Goal: Task Accomplishment & Management: Manage account settings

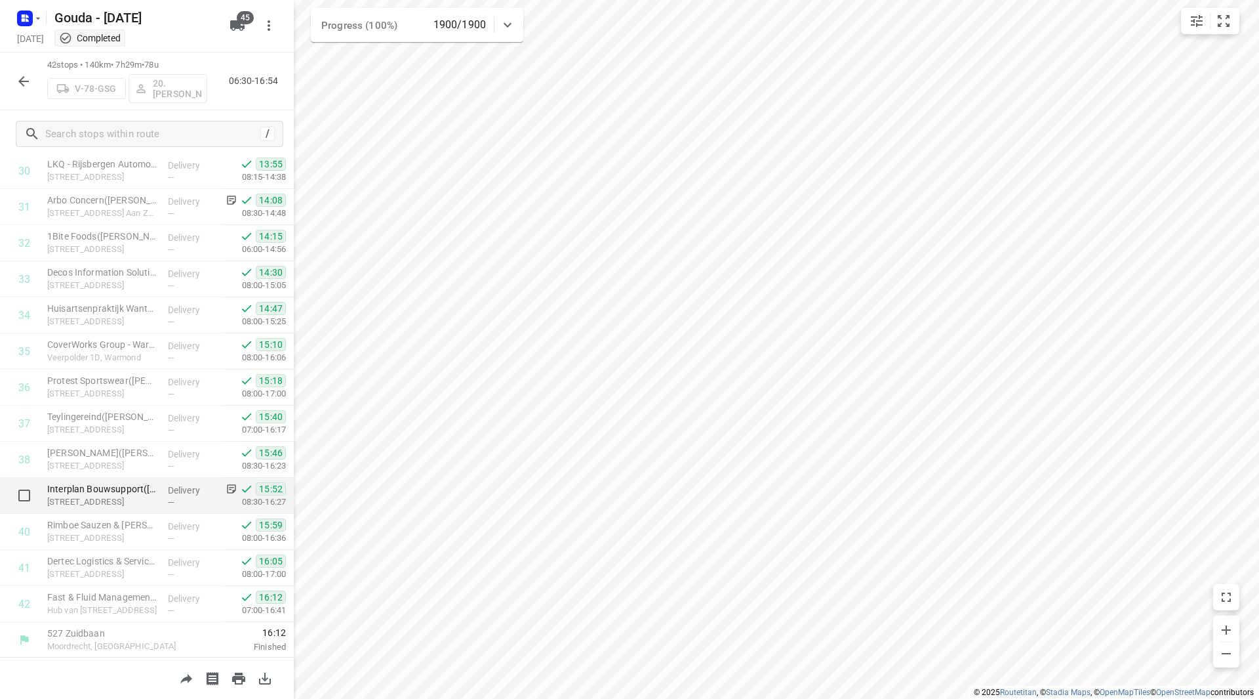
scroll to position [1118, 0]
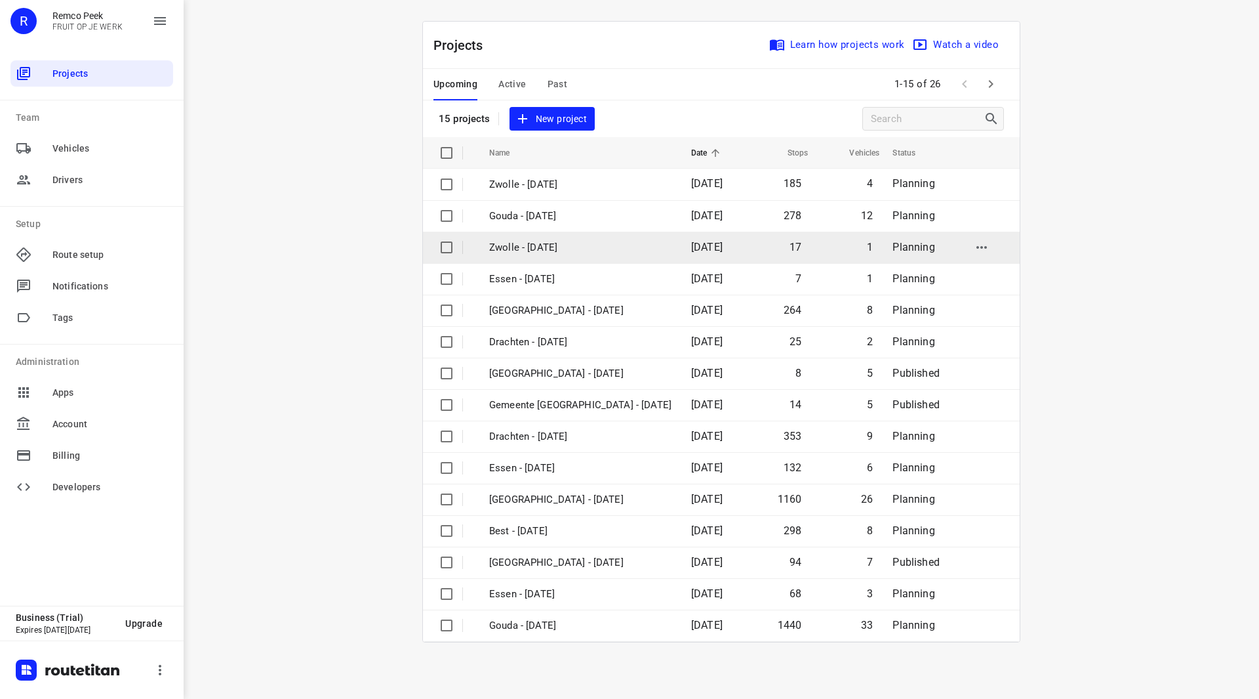
click at [543, 250] on p "Zwolle - [DATE]" at bounding box center [580, 247] width 182 height 15
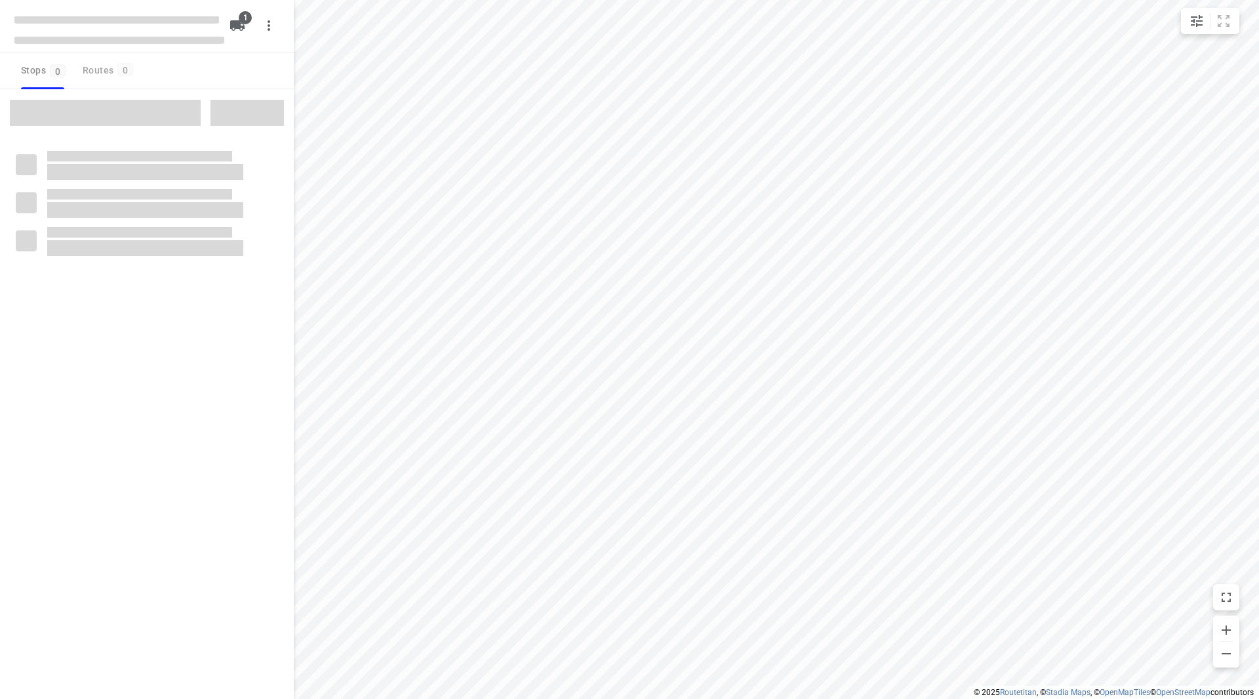
checkbox input "true"
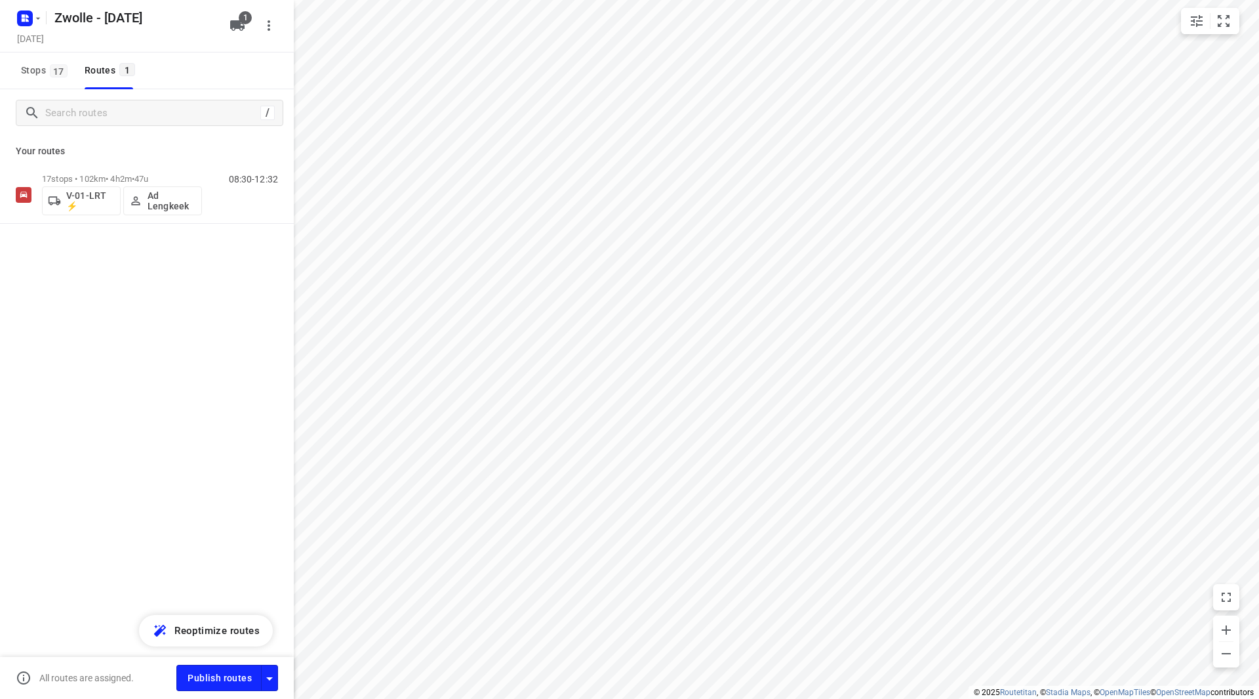
click at [232, 26] on icon "button" at bounding box center [237, 25] width 14 height 10
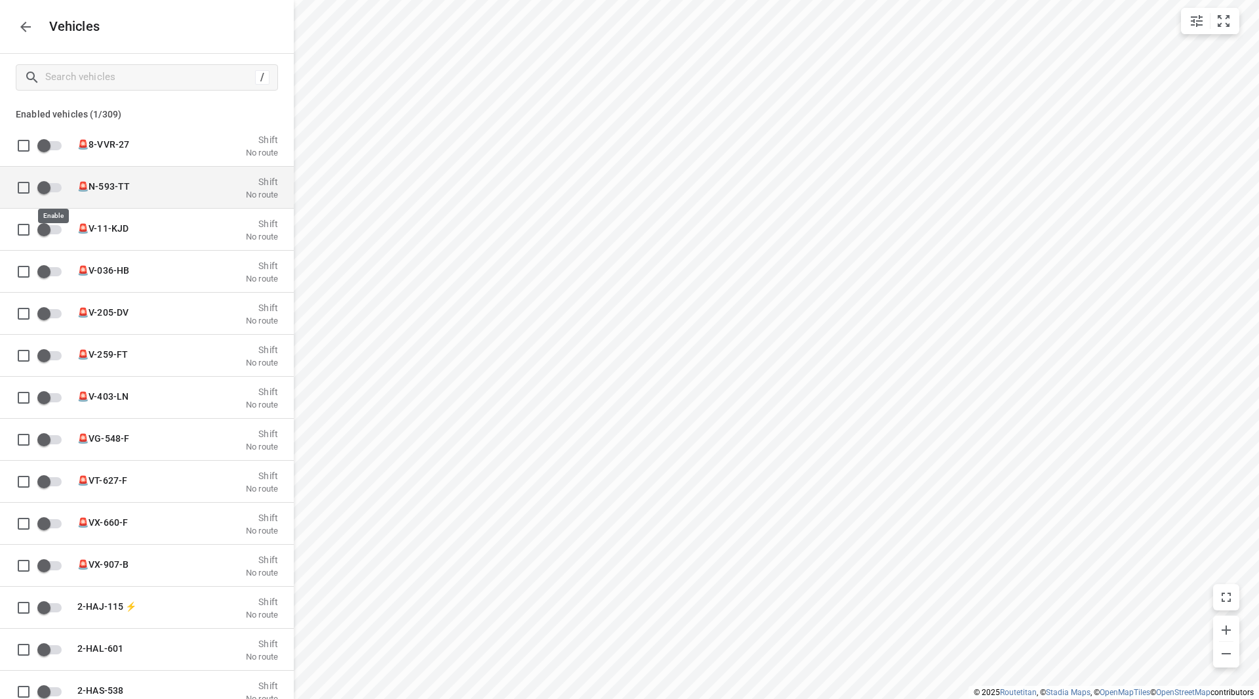
click at [56, 188] on input "grid" at bounding box center [44, 186] width 75 height 25
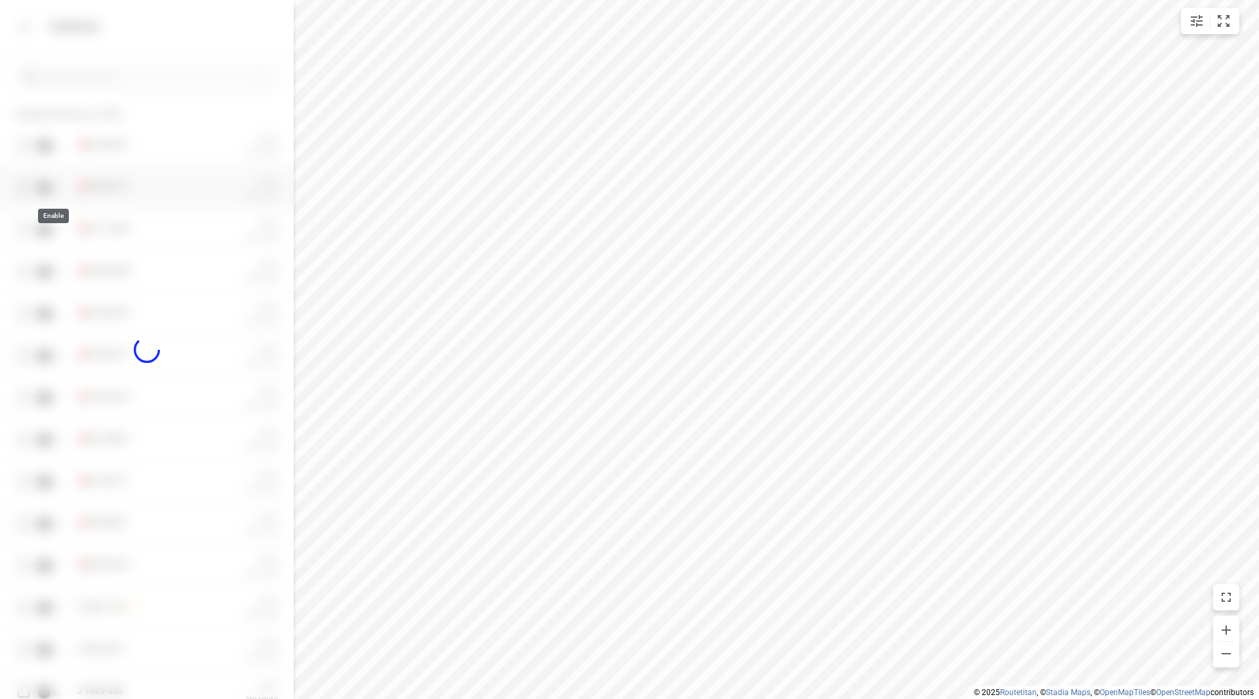
checkbox input "true"
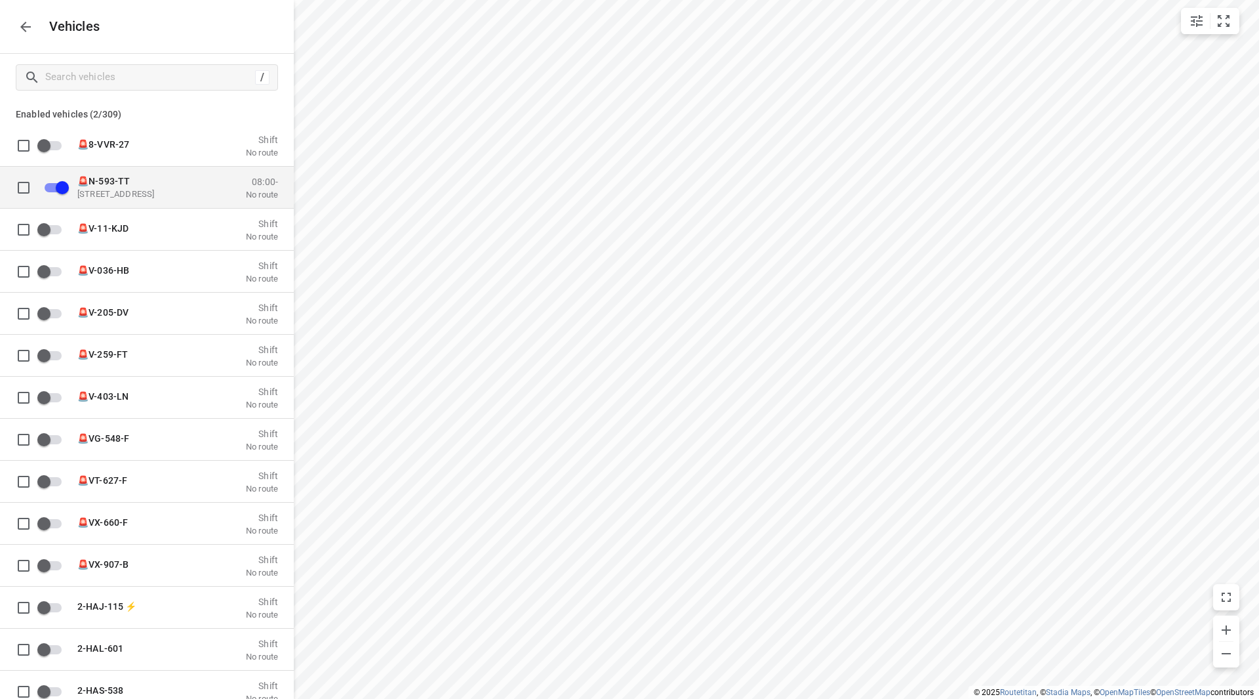
click at [117, 192] on p "Zuidbaan 527, 2841 MD Moordrecht, Netherlands" at bounding box center [142, 193] width 131 height 10
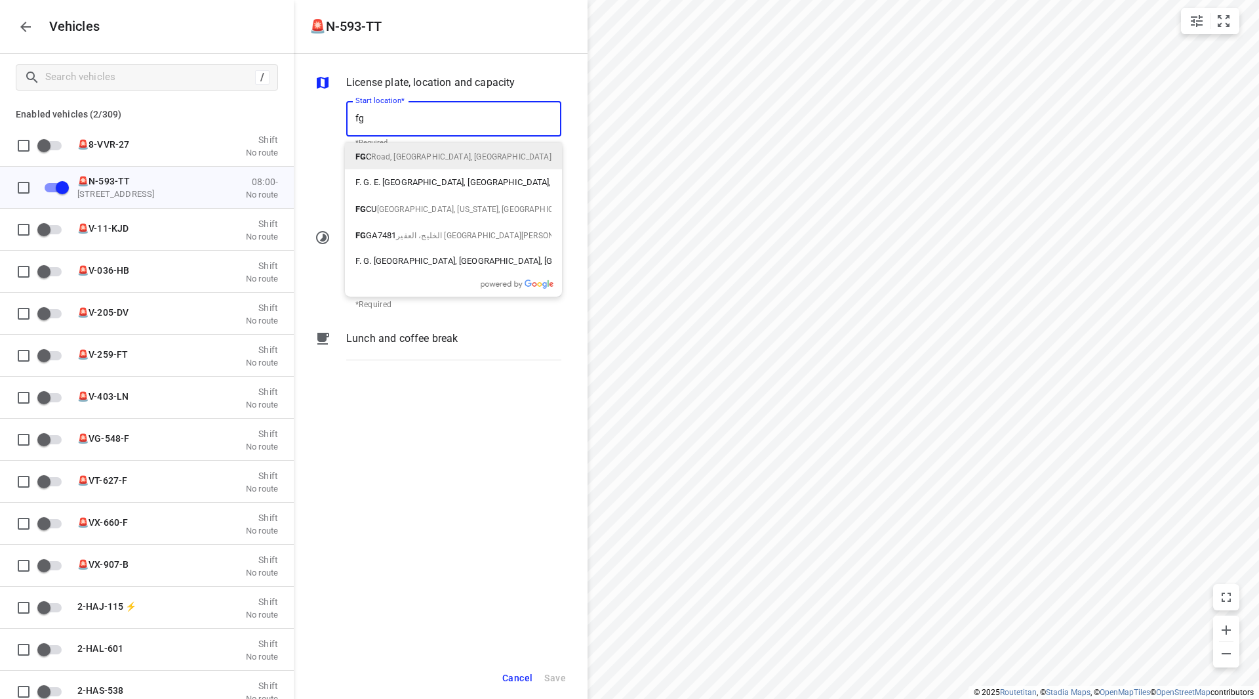
drag, startPoint x: 391, startPoint y: 122, endPoint x: 348, endPoint y: 118, distance: 43.5
click at [348, 118] on input "fg" at bounding box center [453, 118] width 215 height 35
type input "Zuidbaan 527, 2841 MD Moordrecht, Netherlands"
click at [415, 62] on div "License plate, location and capacity Start location* Zuidbaan 527, 2841 MD Moor…" at bounding box center [441, 355] width 294 height 603
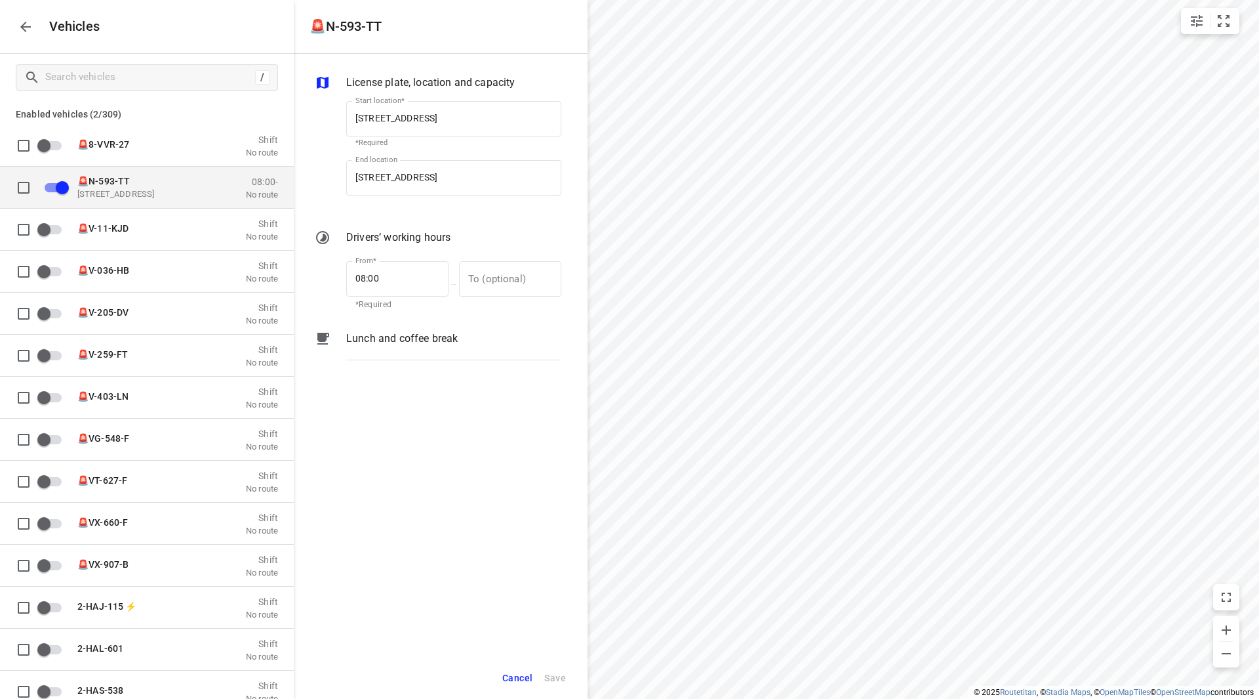
click at [125, 178] on span "🚨N-593-TT" at bounding box center [103, 180] width 52 height 10
click at [56, 187] on input "grid" at bounding box center [62, 186] width 75 height 25
checkbox input "true"
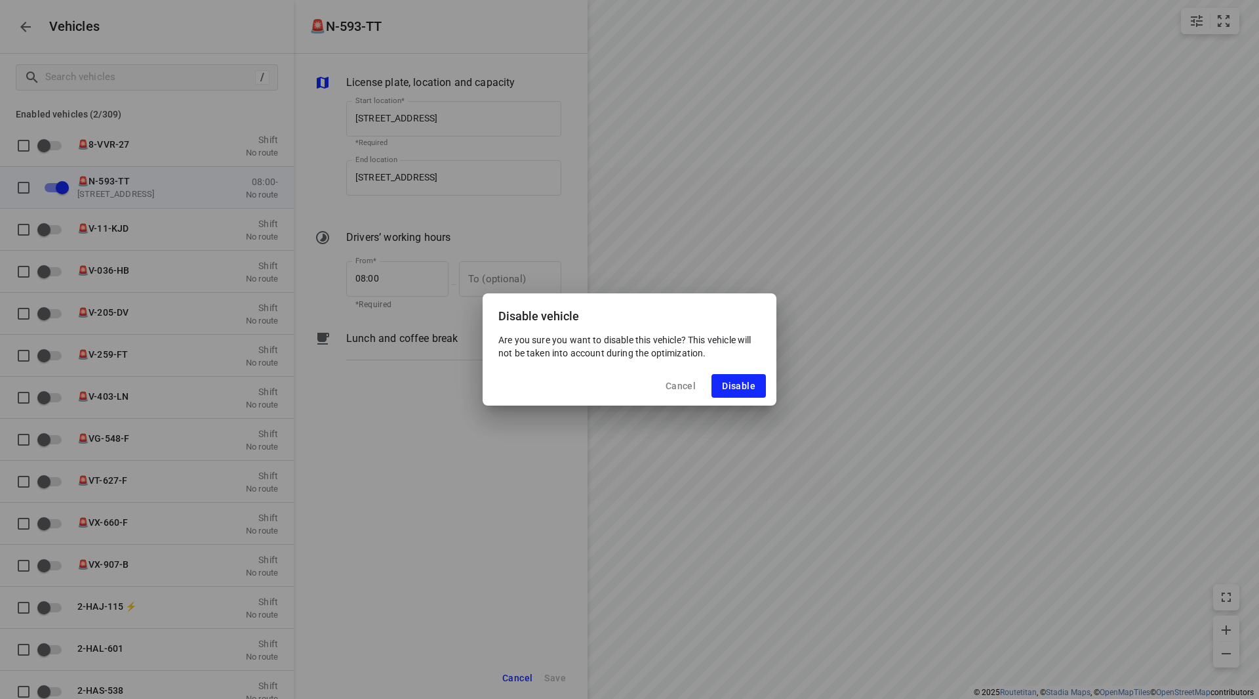
click at [681, 389] on span "Cancel" at bounding box center [681, 385] width 30 height 10
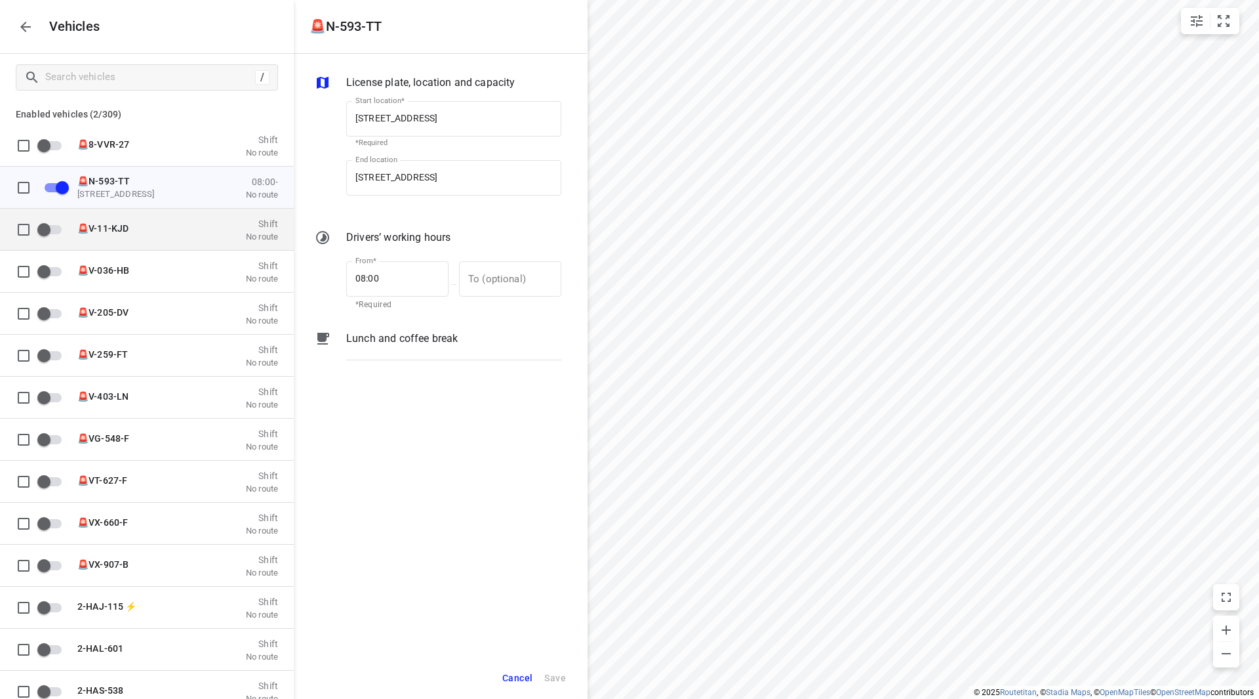
click at [146, 225] on p "🚨V-11-KJD" at bounding box center [142, 227] width 131 height 10
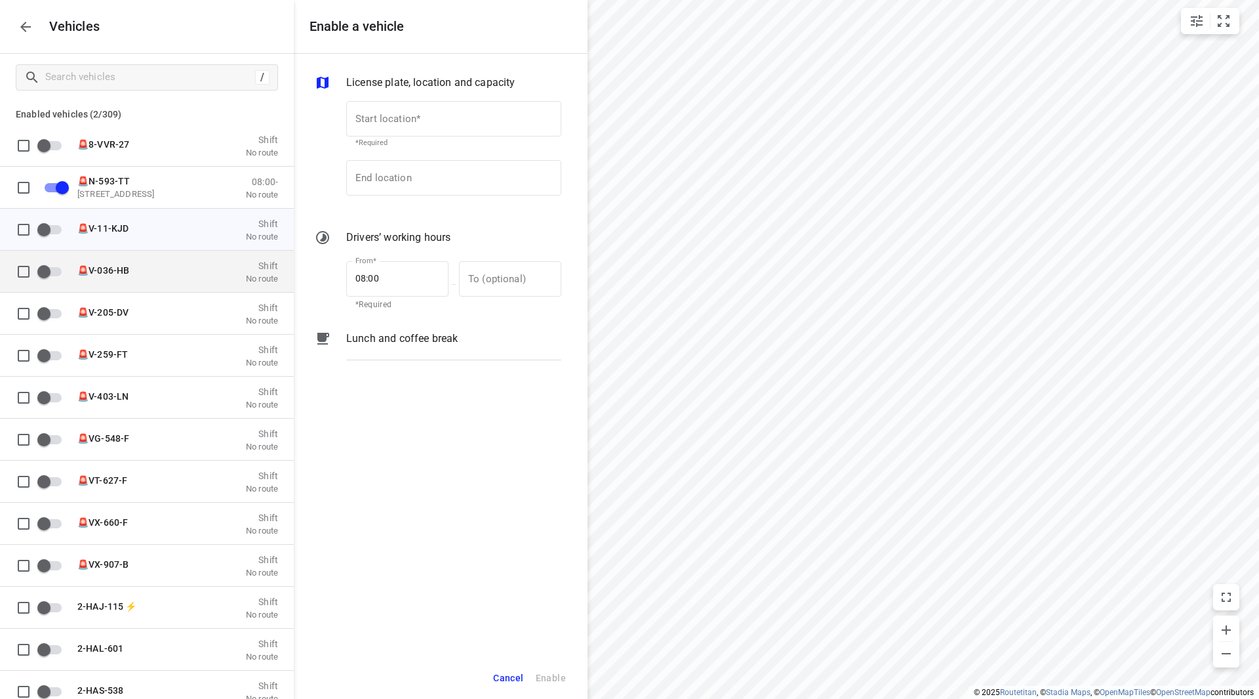
click at [112, 258] on div "🚨V-036-HB Shift No route" at bounding box center [174, 270] width 209 height 25
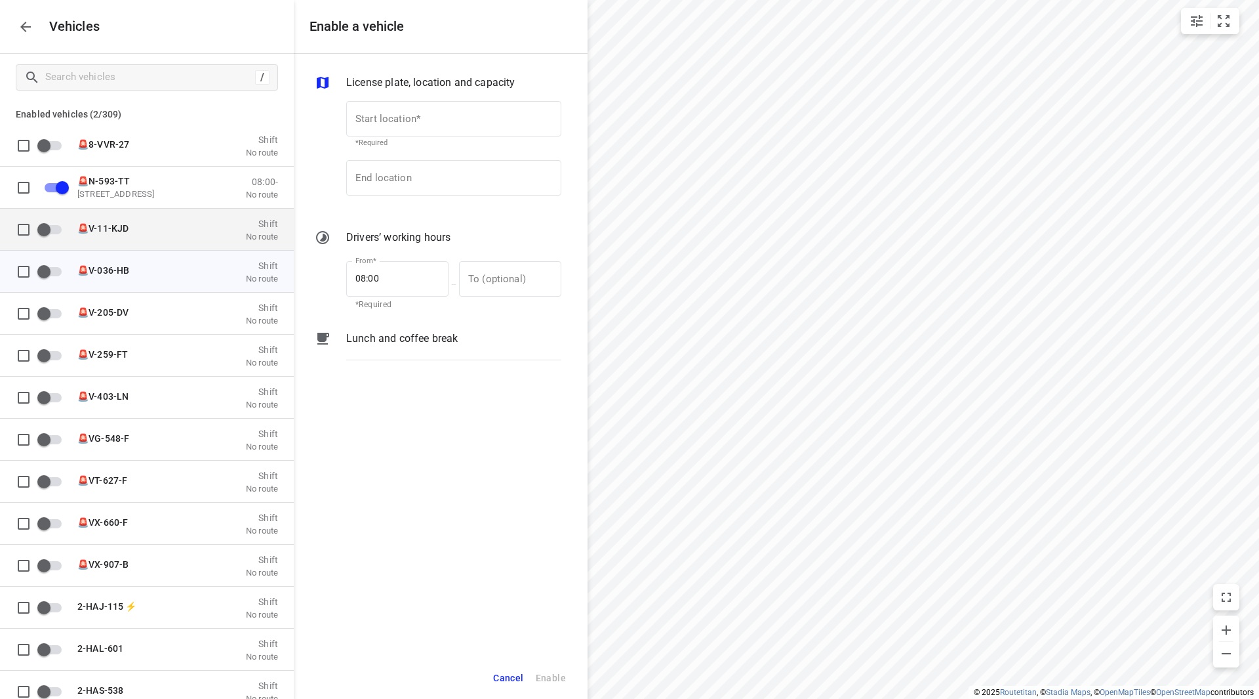
click at [111, 229] on span "🚨V-11-KJD" at bounding box center [102, 227] width 51 height 10
click at [134, 227] on p "🚨V-11-KJD" at bounding box center [142, 227] width 131 height 10
click at [419, 113] on input "Start location*" at bounding box center [453, 118] width 215 height 35
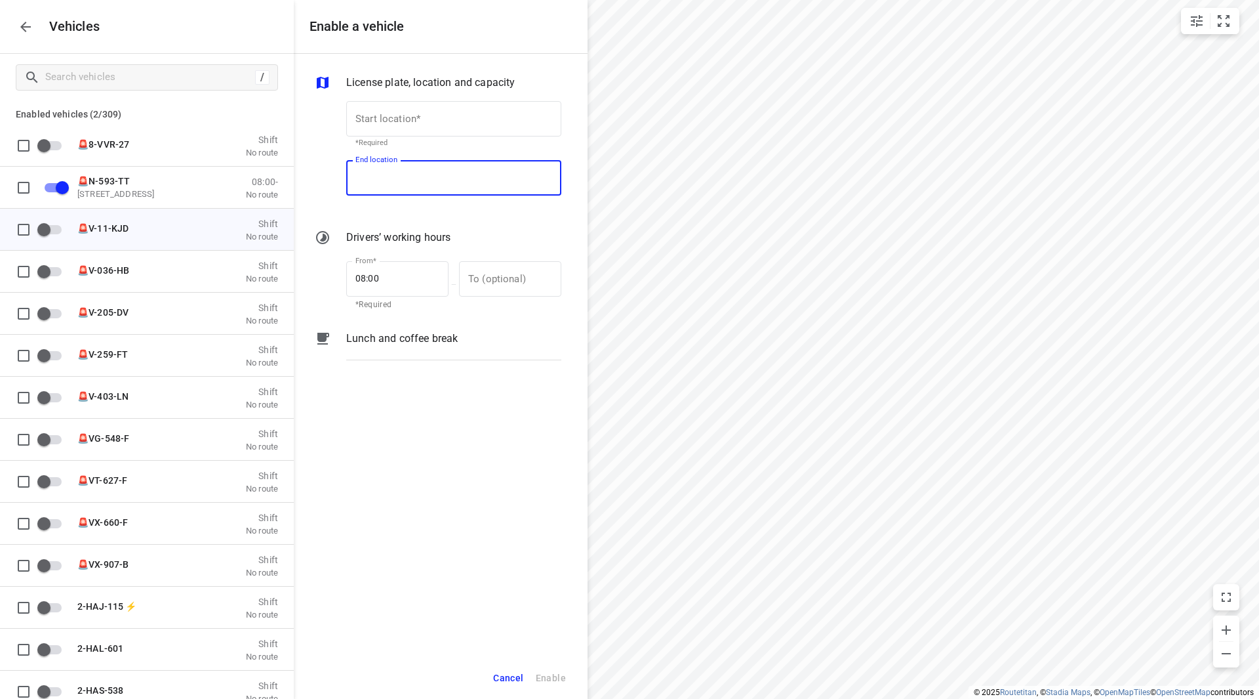
click at [408, 173] on input "End location" at bounding box center [453, 177] width 215 height 35
click at [411, 129] on input "Start location*" at bounding box center [453, 118] width 215 height 35
click at [328, 60] on div "License plate, location and capacity Start location* Start location* *Required …" at bounding box center [441, 355] width 294 height 603
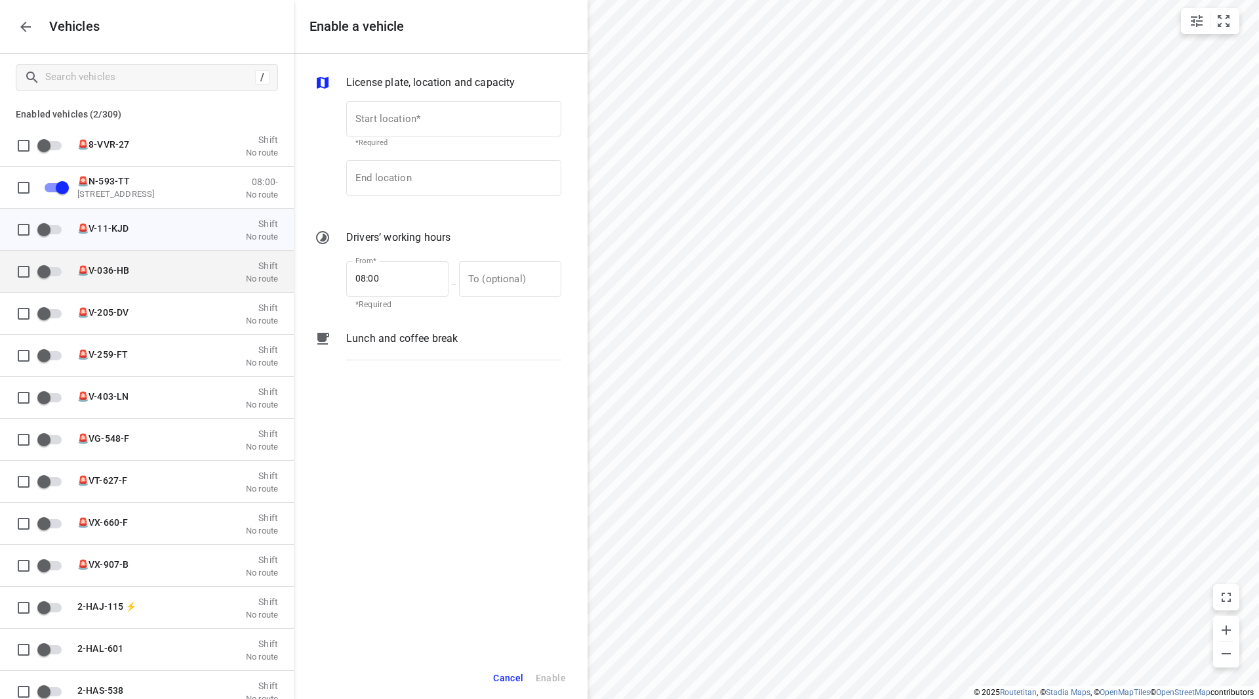
click at [159, 261] on div "🚨V-036-HB Shift No route" at bounding box center [174, 270] width 209 height 25
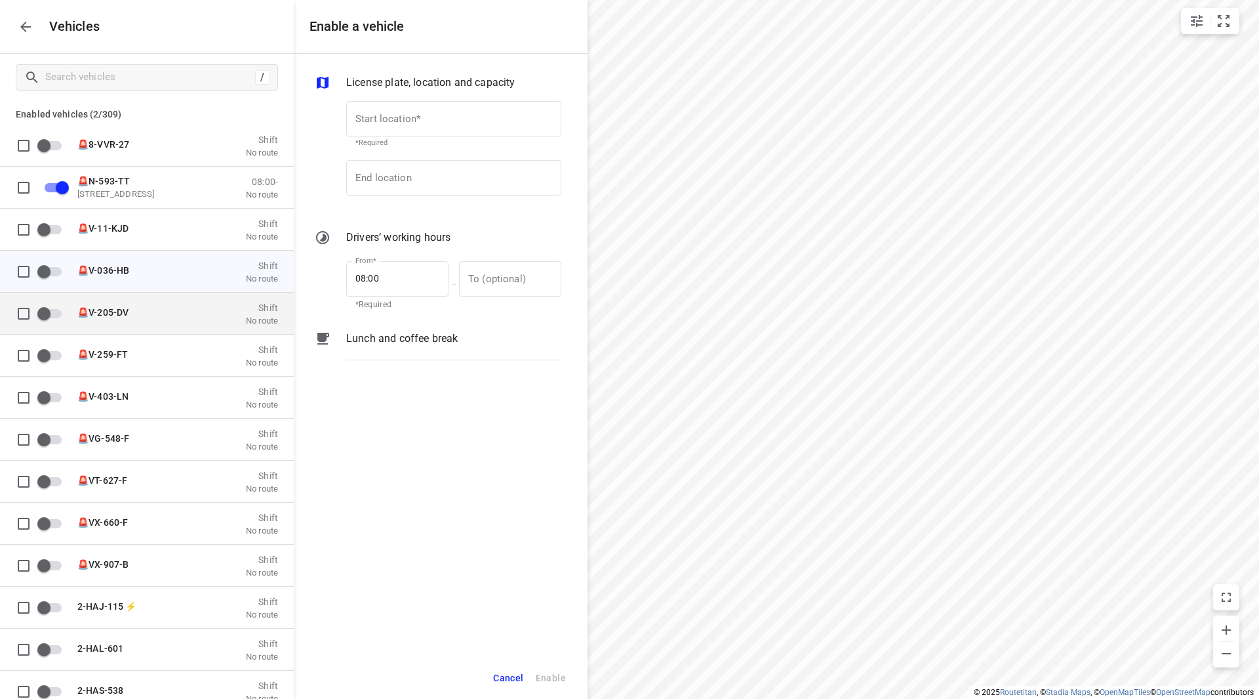
click at [128, 309] on span "🚨V-205-DV" at bounding box center [102, 311] width 51 height 10
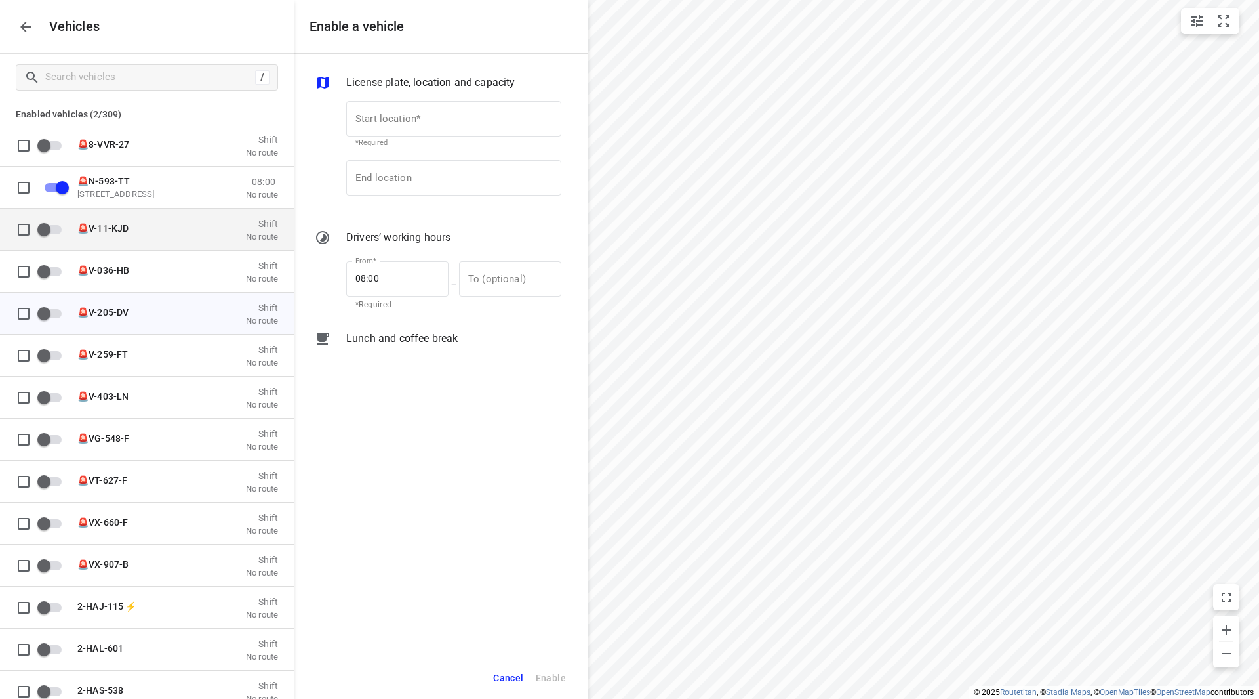
click at [122, 232] on span "🚨V-11-KJD" at bounding box center [102, 227] width 51 height 10
click at [18, 31] on icon "button" at bounding box center [26, 27] width 16 height 16
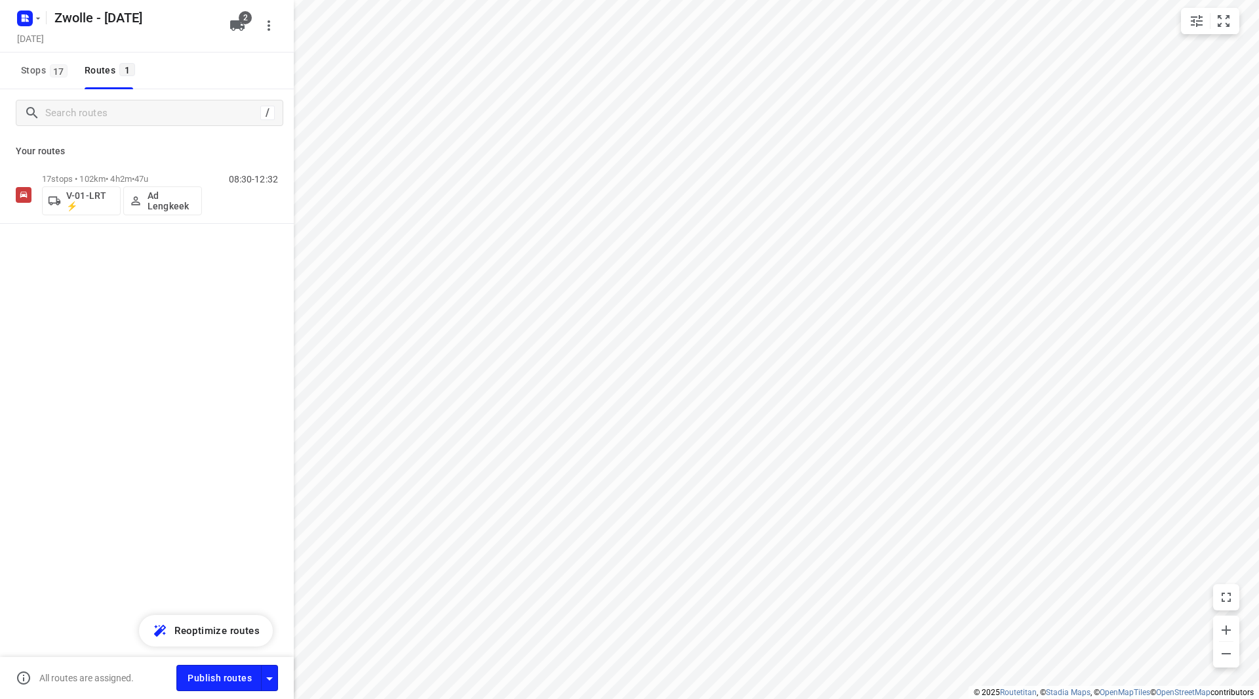
click at [43, 5] on div "Zwolle - [DATE]" at bounding box center [117, 17] width 210 height 24
drag, startPoint x: 45, startPoint y: 19, endPoint x: 39, endPoint y: 20, distance: 6.6
click at [45, 19] on div "Zwolle - [DATE]" at bounding box center [117, 17] width 210 height 24
click at [39, 20] on icon "button" at bounding box center [38, 18] width 10 height 10
click at [50, 46] on p "Back to projects" at bounding box center [80, 46] width 73 height 15
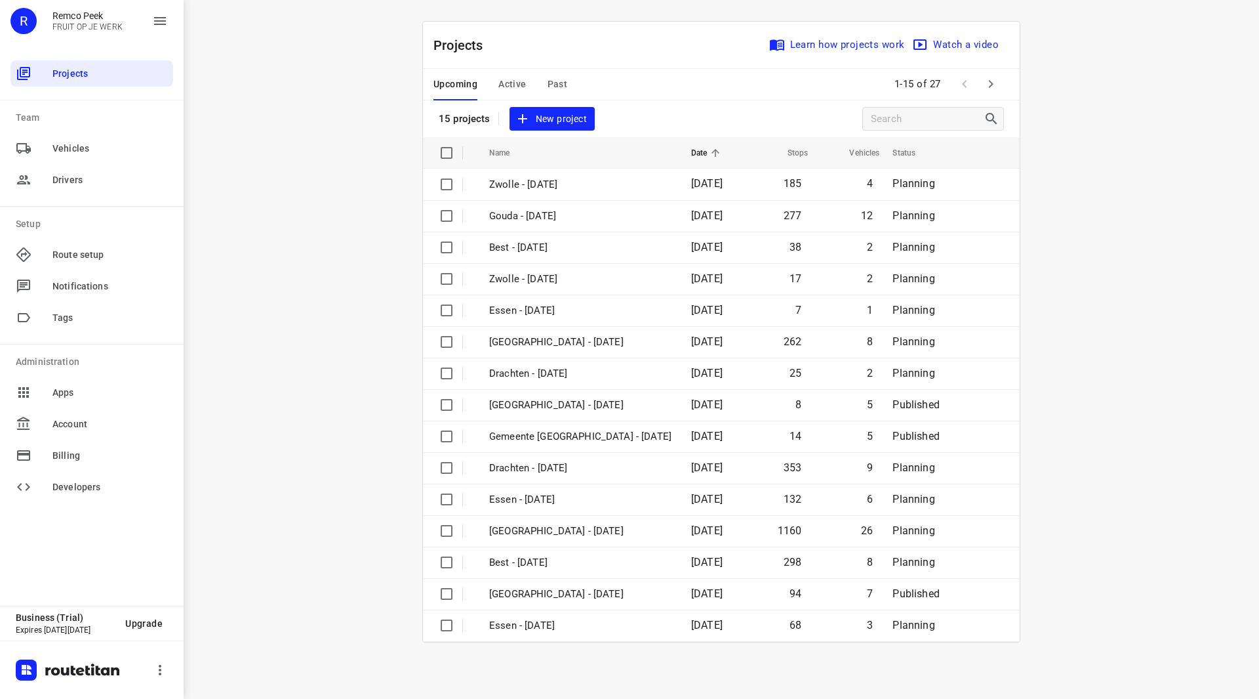
click at [516, 74] on button "Active" at bounding box center [512, 84] width 28 height 31
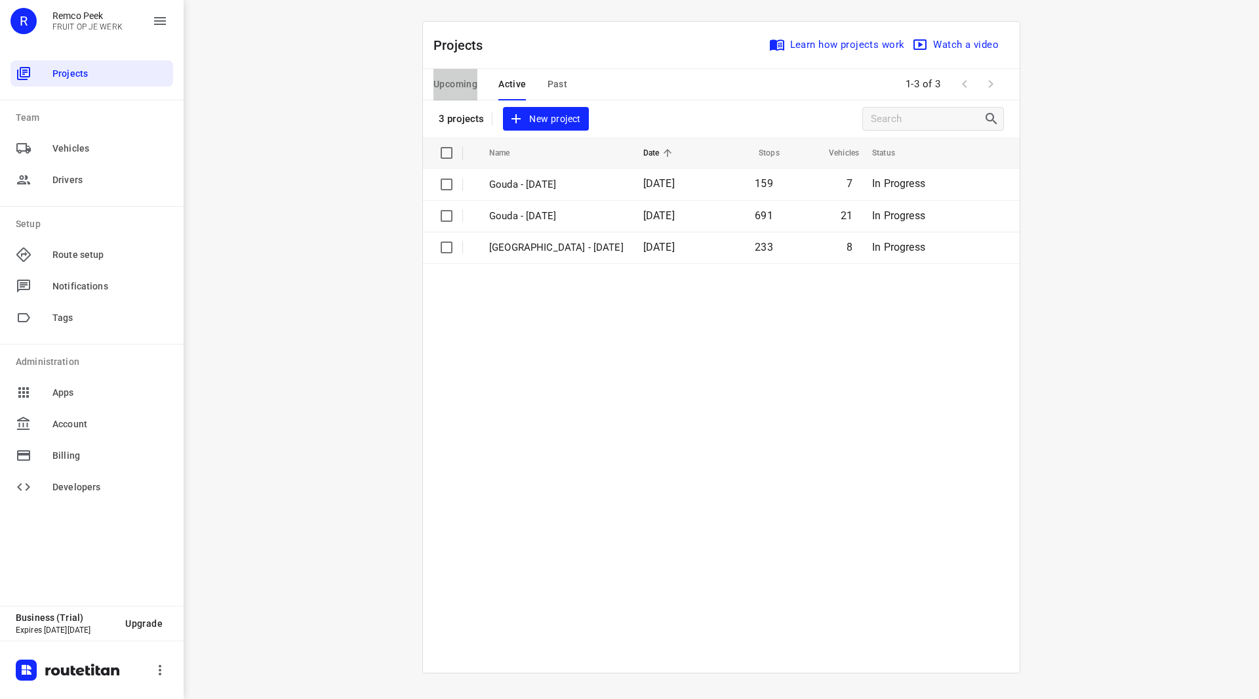
click at [459, 83] on span "Upcoming" at bounding box center [456, 84] width 44 height 16
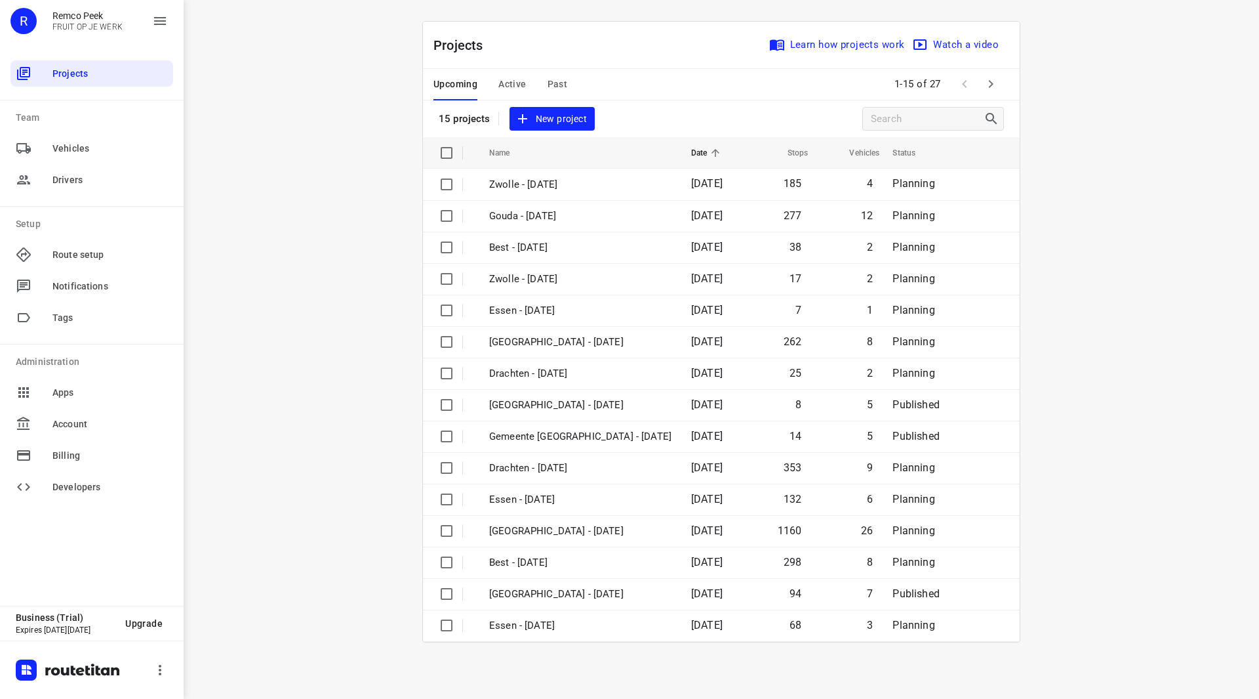
click at [991, 84] on icon "button" at bounding box center [991, 84] width 16 height 16
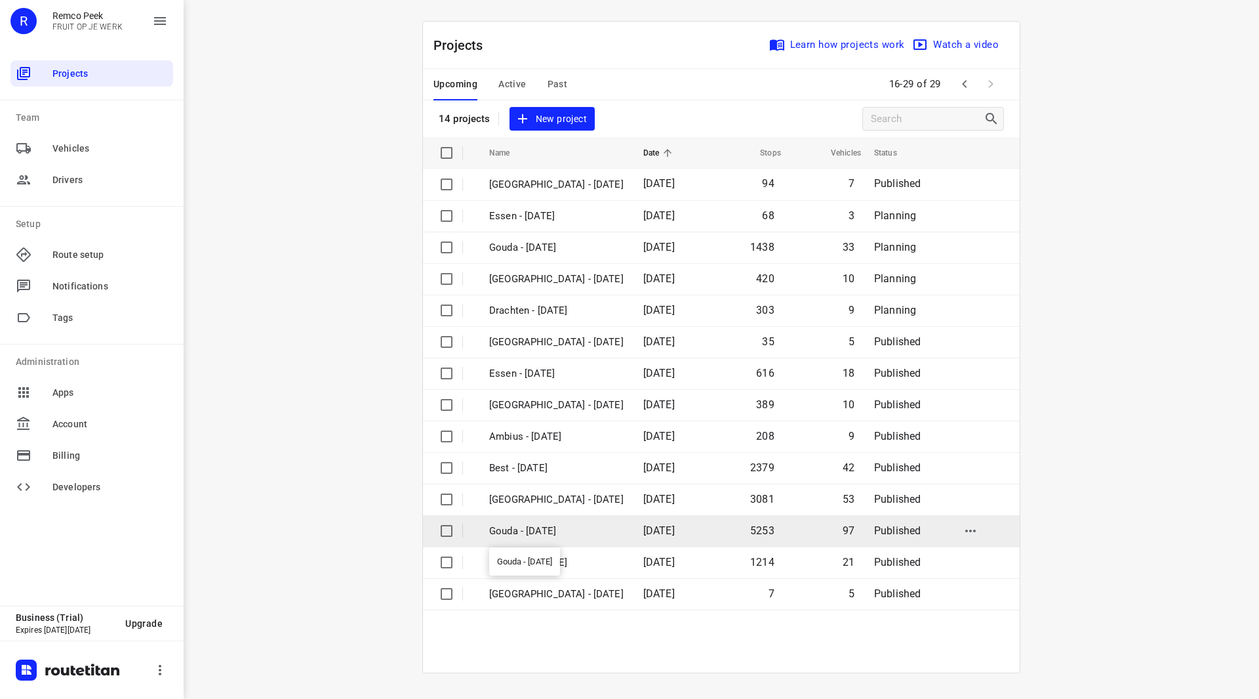
click at [540, 531] on p "Gouda - [DATE]" at bounding box center [556, 530] width 134 height 15
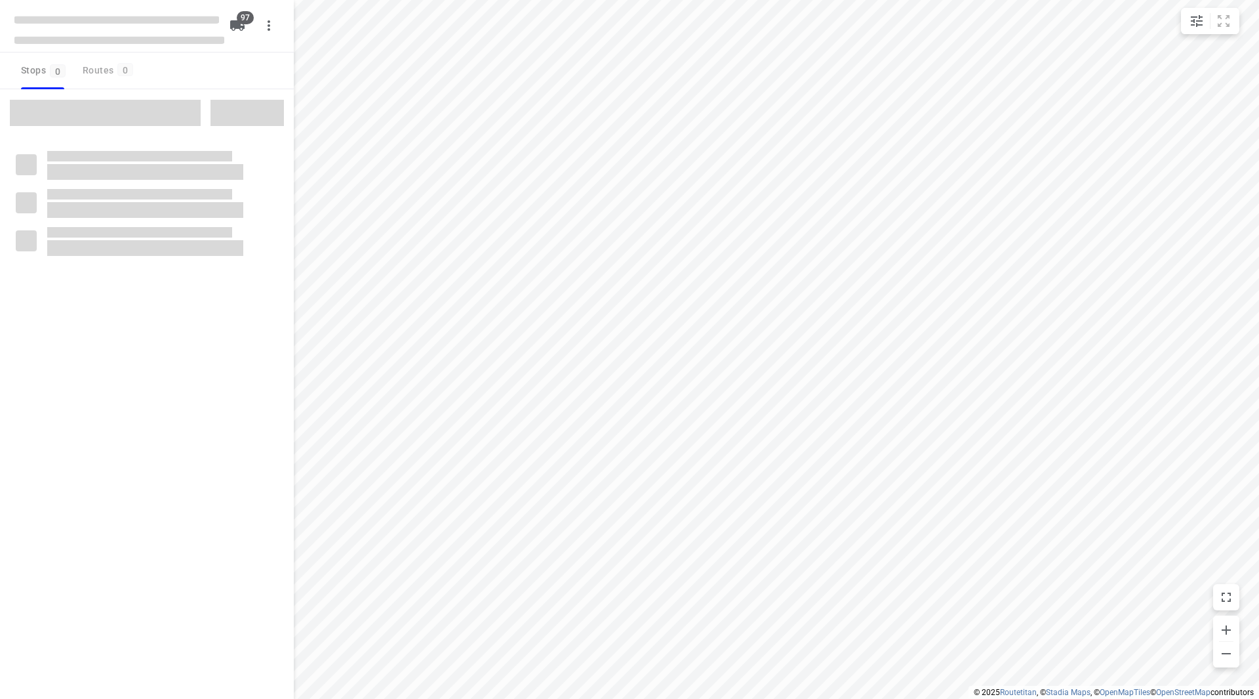
checkbox input "true"
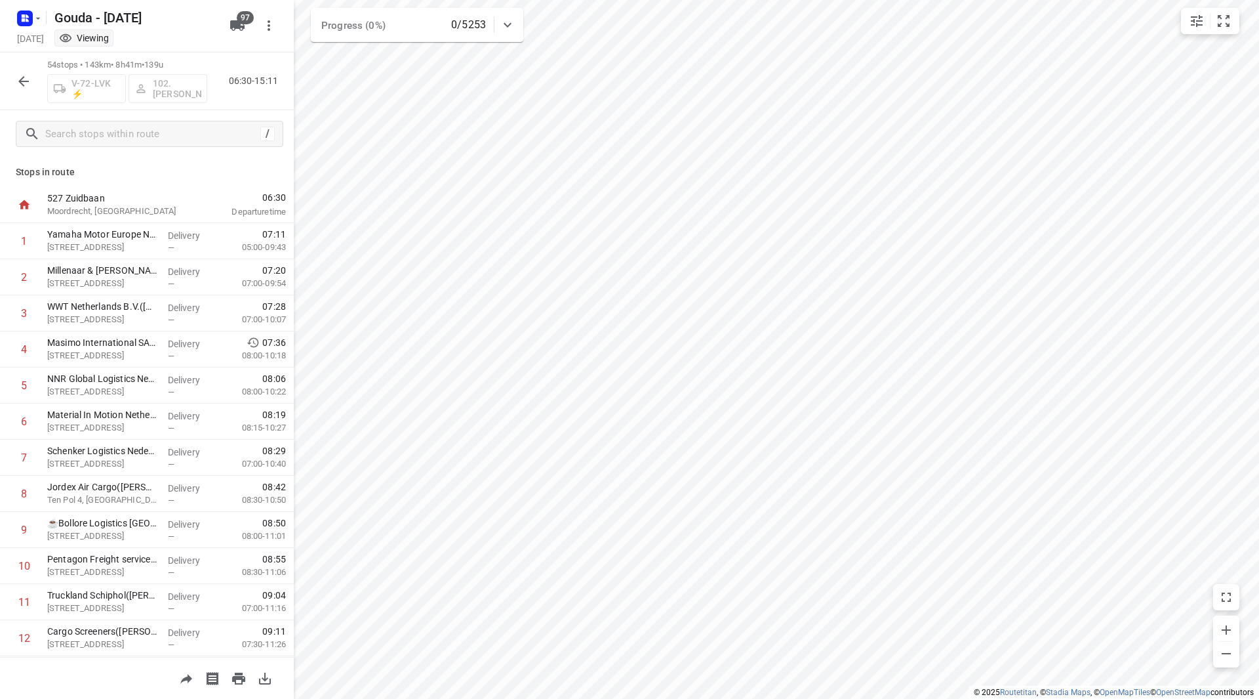
click at [34, 72] on div at bounding box center [23, 81] width 26 height 26
click at [29, 80] on icon "button" at bounding box center [24, 81] width 16 height 16
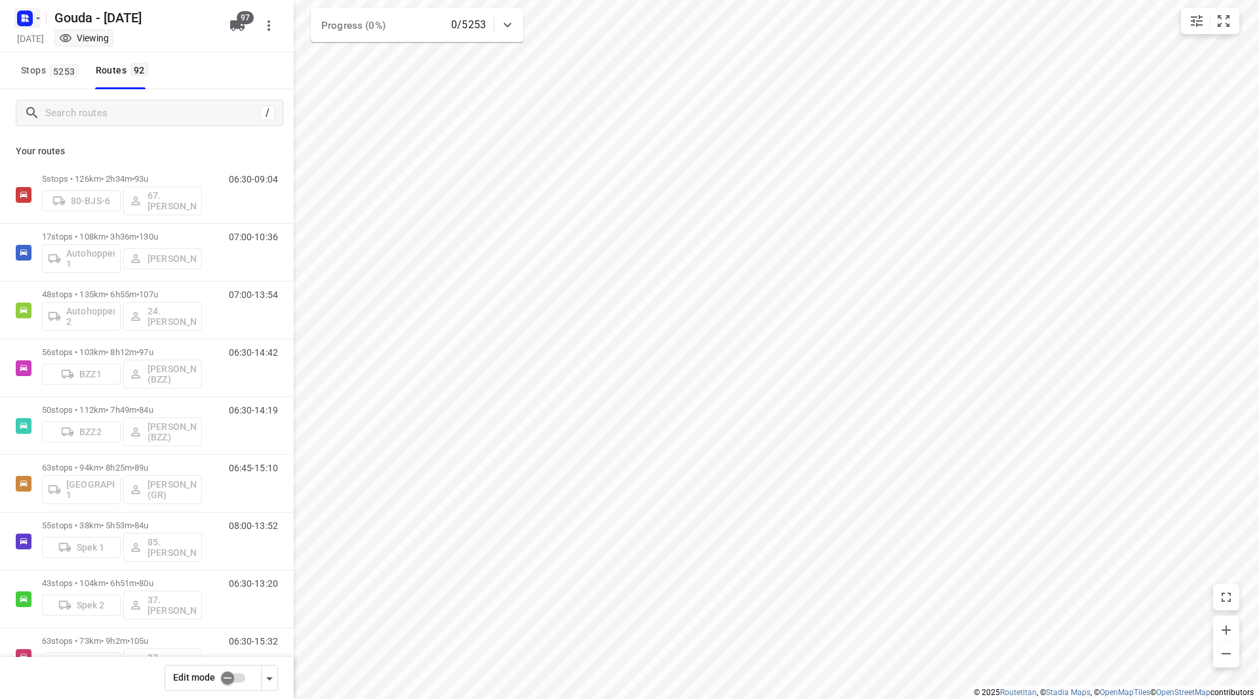
click at [24, 27] on icon "button" at bounding box center [24, 18] width 21 height 21
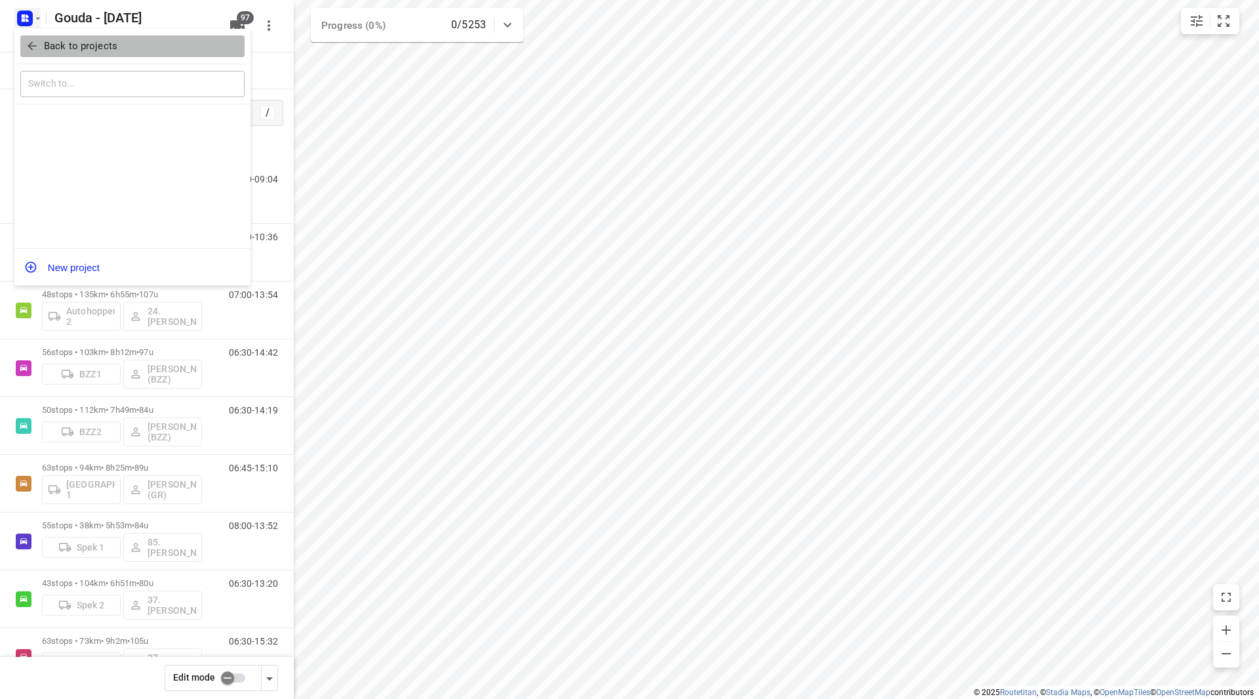
click at [41, 51] on span "Back to projects" at bounding box center [133, 46] width 214 height 15
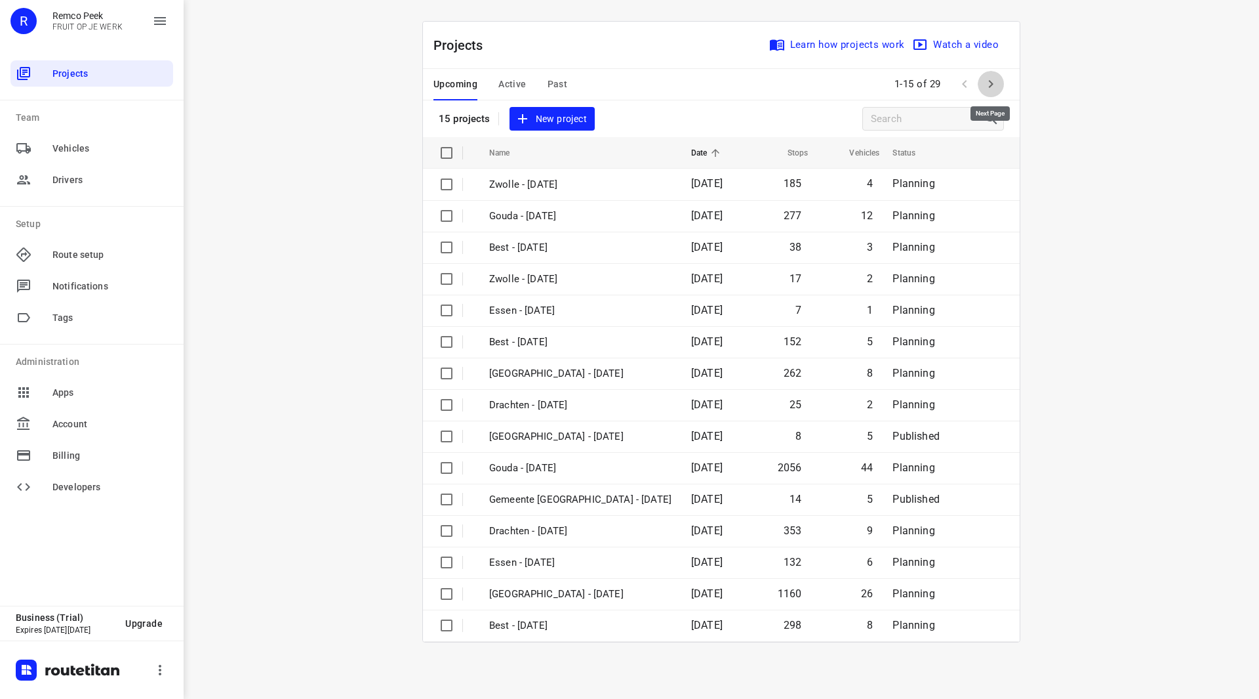
click at [1004, 83] on button "button" at bounding box center [991, 84] width 26 height 26
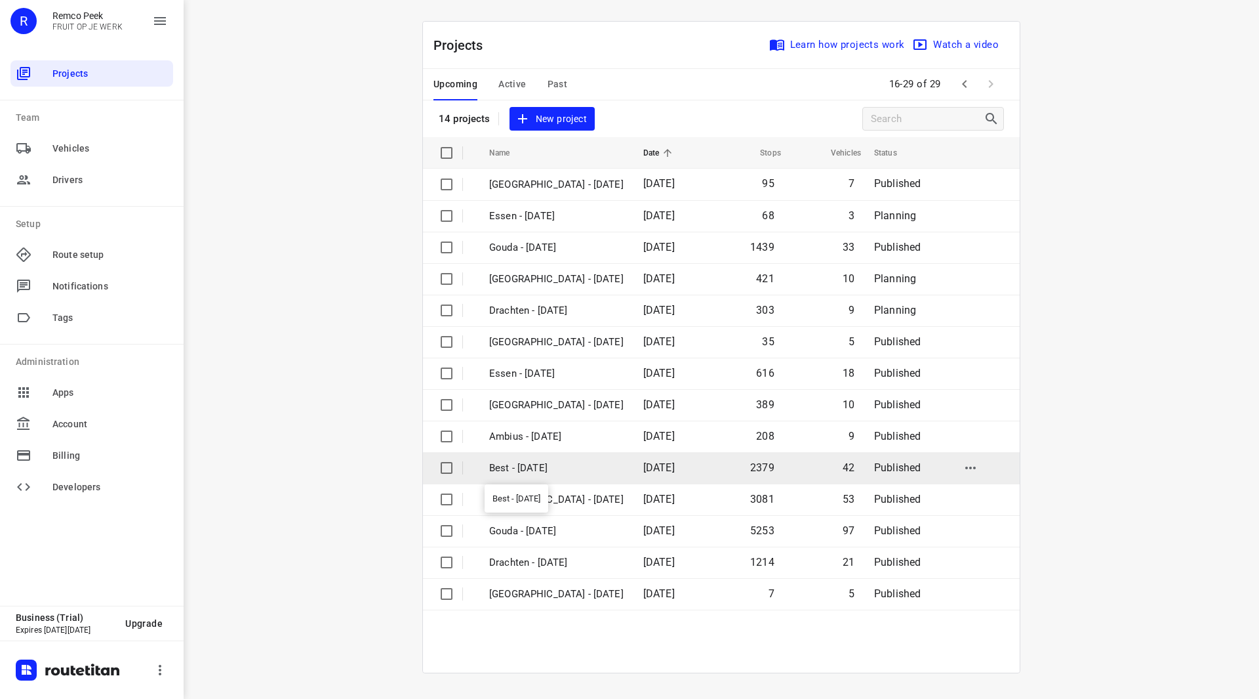
click at [546, 468] on p "Best - [DATE]" at bounding box center [556, 467] width 134 height 15
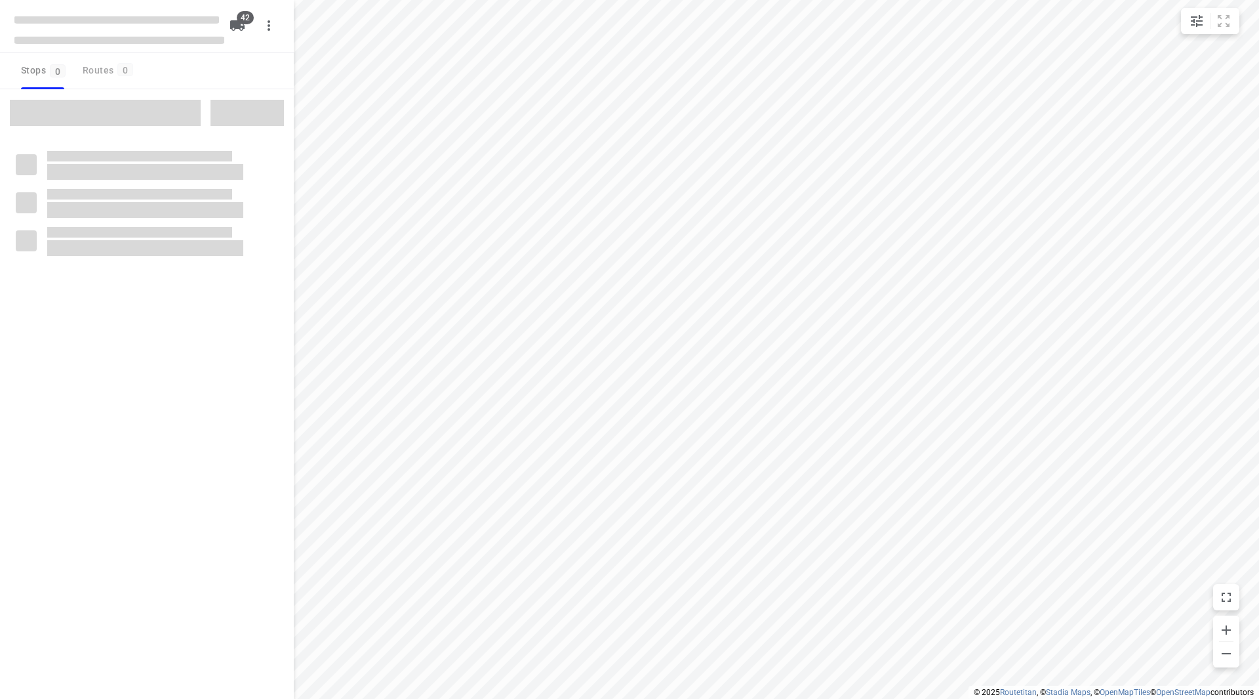
checkbox input "true"
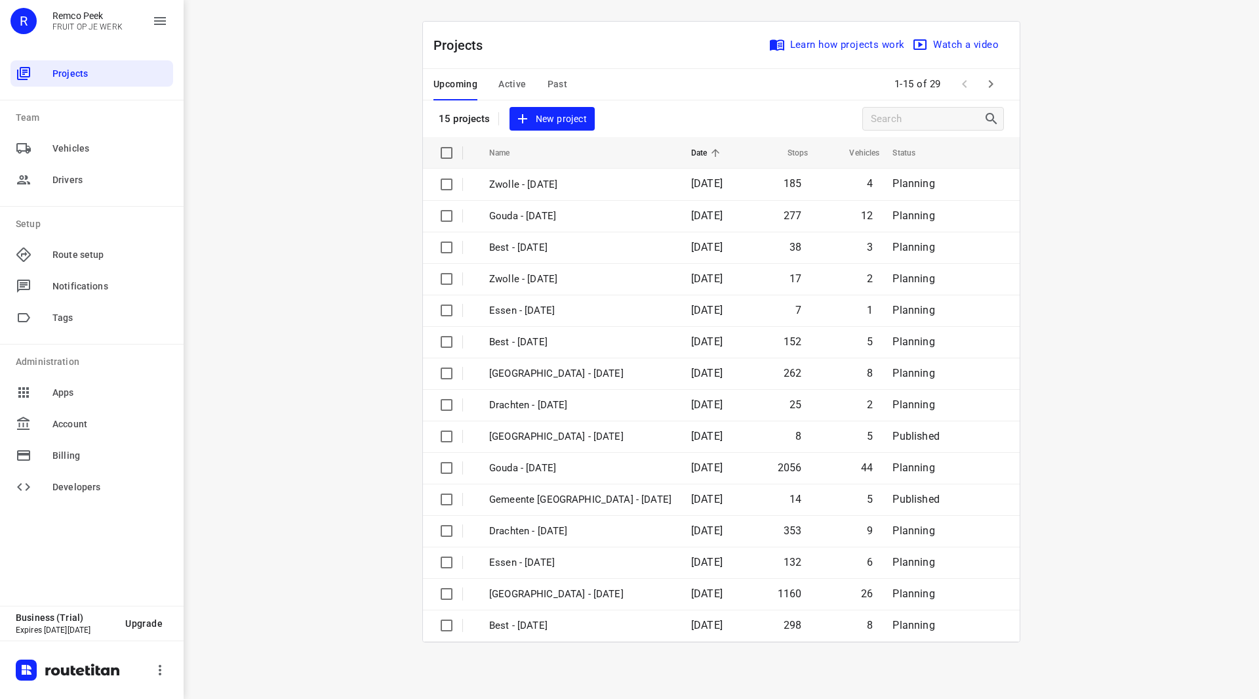
click at [990, 78] on icon "button" at bounding box center [991, 84] width 16 height 16
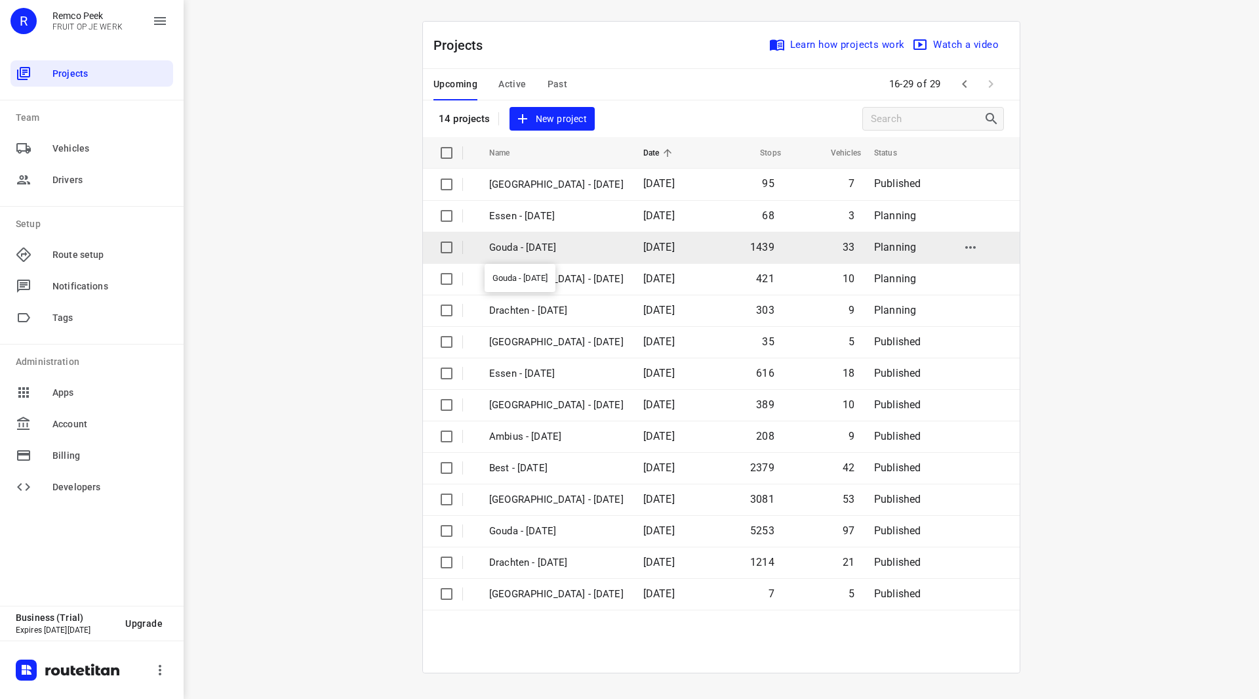
click at [551, 245] on p "Gouda - [DATE]" at bounding box center [556, 247] width 134 height 15
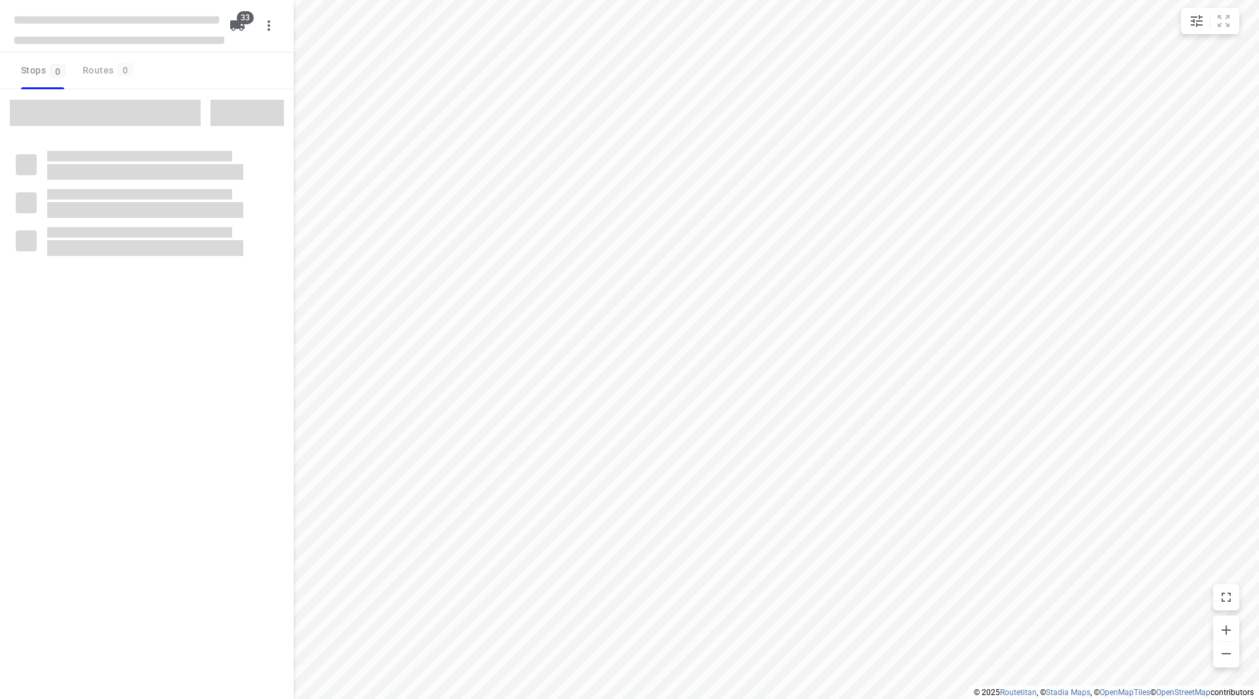
checkbox input "true"
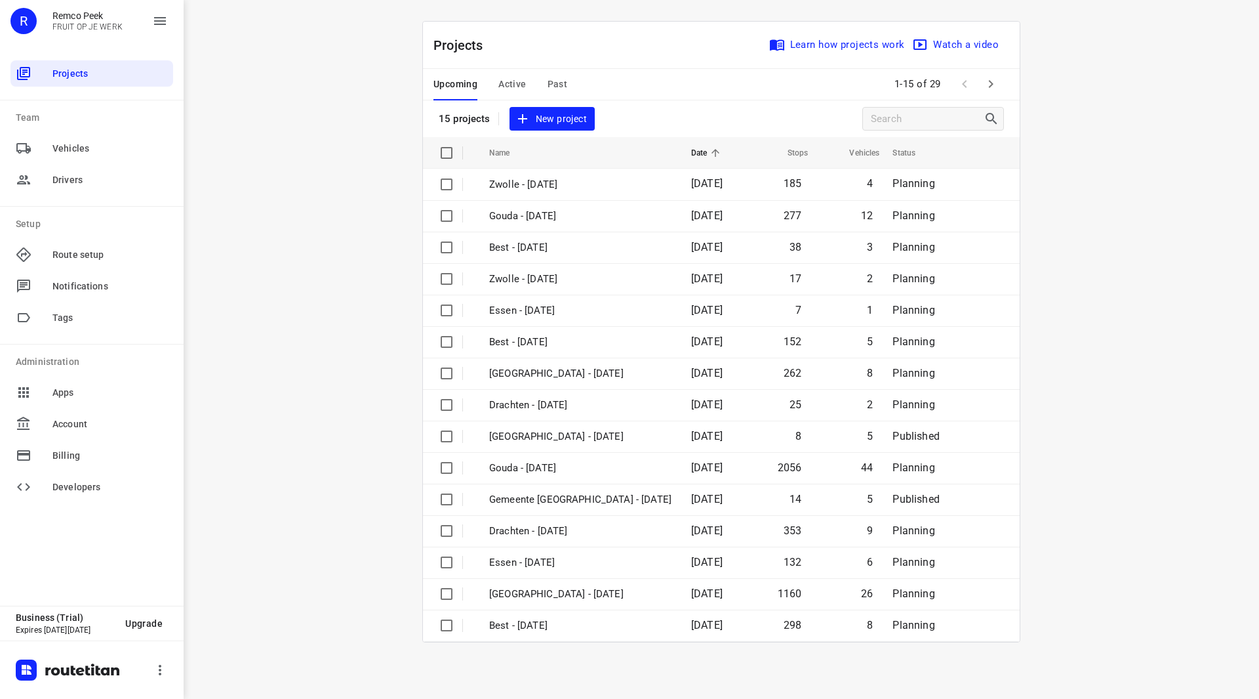
click at [985, 83] on icon "button" at bounding box center [991, 84] width 16 height 16
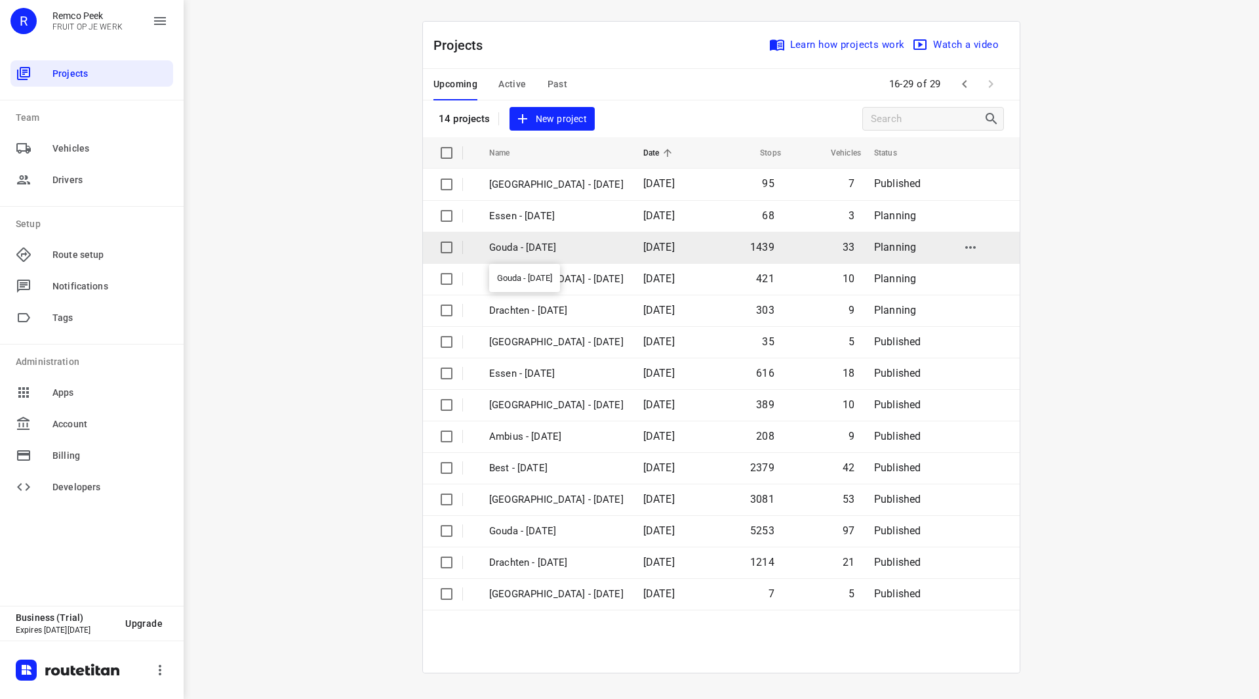
click at [554, 247] on p "Gouda - [DATE]" at bounding box center [556, 247] width 134 height 15
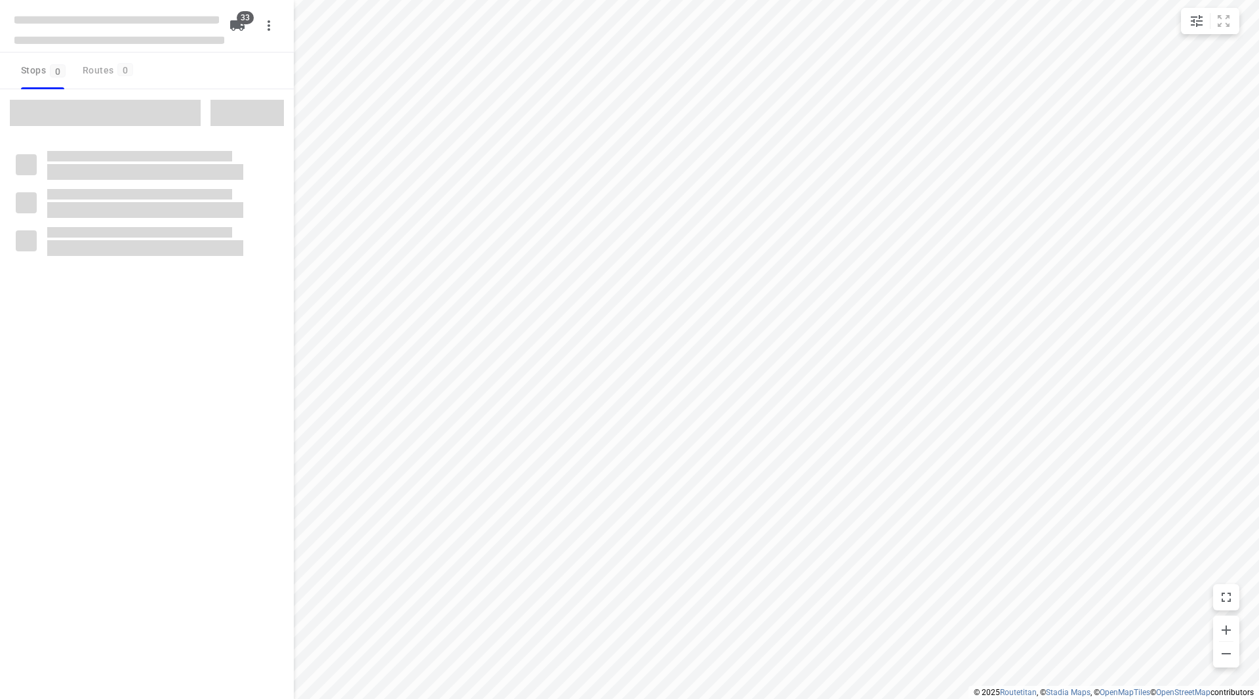
checkbox input "true"
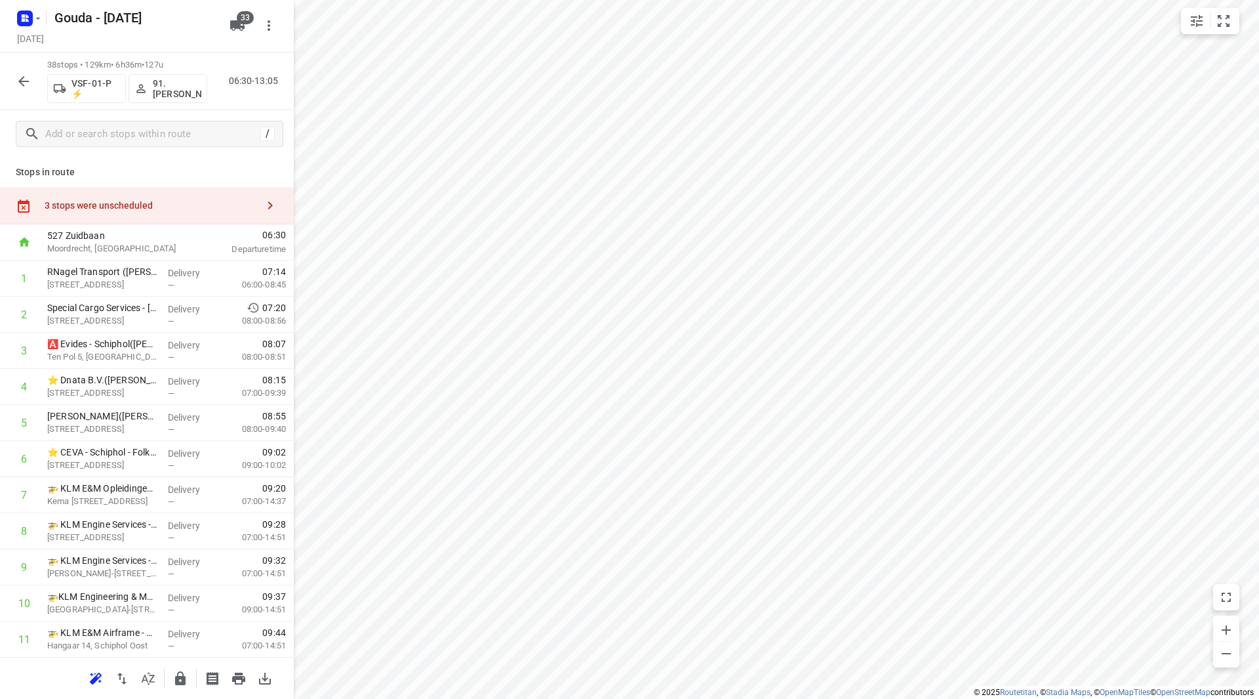
click at [209, 201] on div "3 stops were unscheduled" at bounding box center [151, 205] width 213 height 10
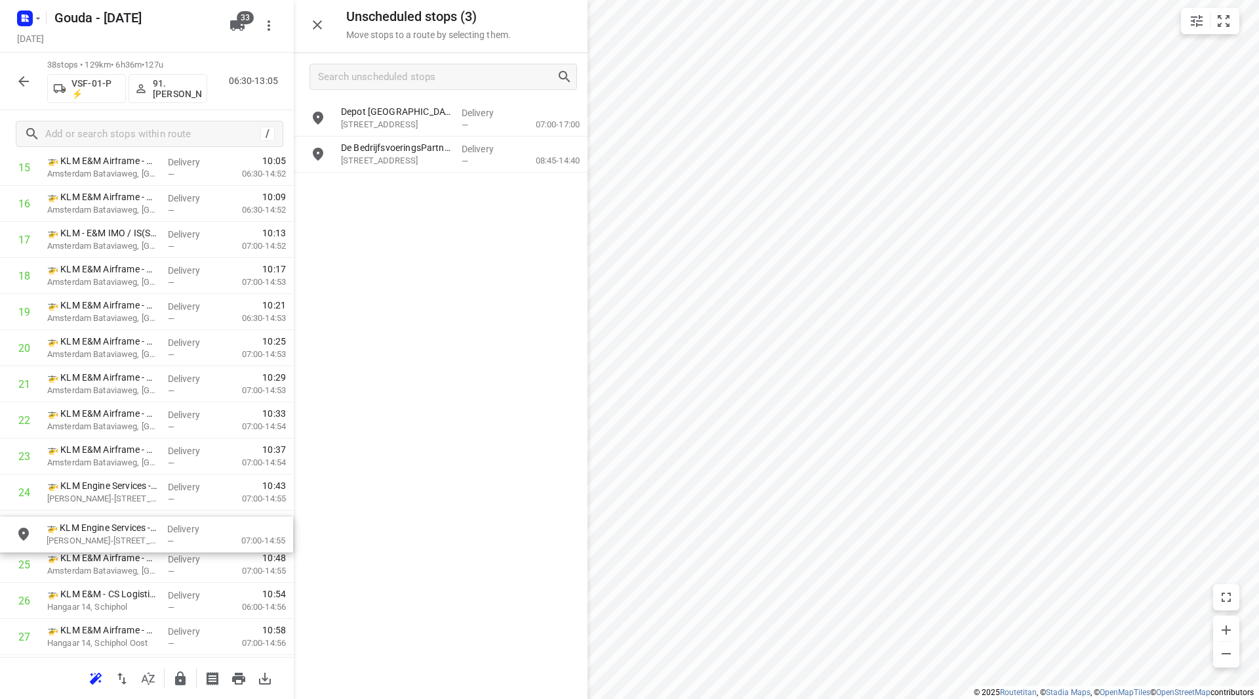
drag, startPoint x: 406, startPoint y: 182, endPoint x: 98, endPoint y: 531, distance: 464.7
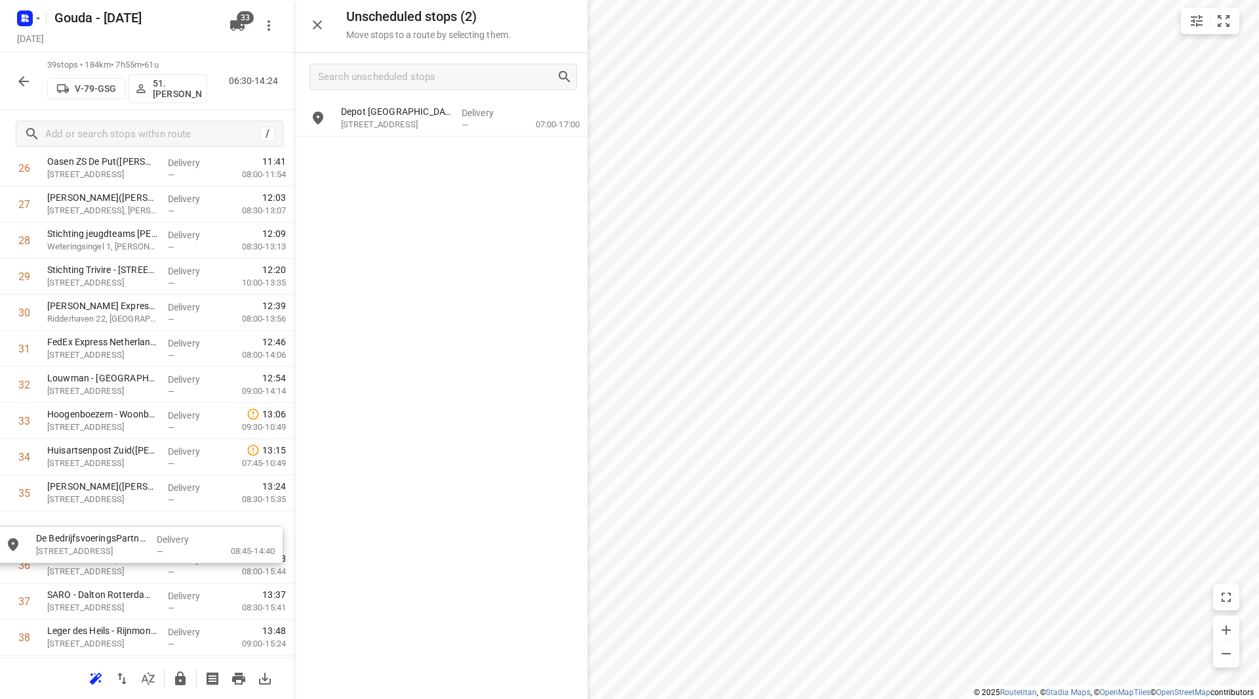
scroll to position [1014, 0]
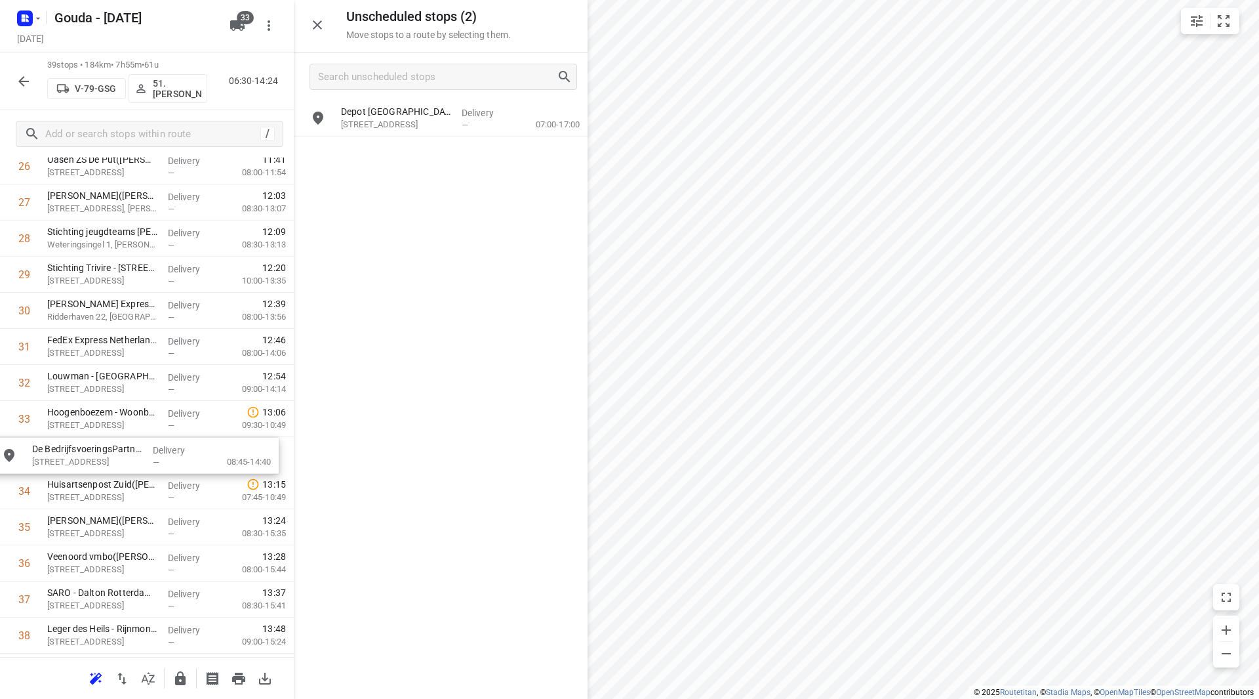
drag, startPoint x: 412, startPoint y: 152, endPoint x: 98, endPoint y: 455, distance: 436.0
drag, startPoint x: 87, startPoint y: 422, endPoint x: 90, endPoint y: 459, distance: 37.5
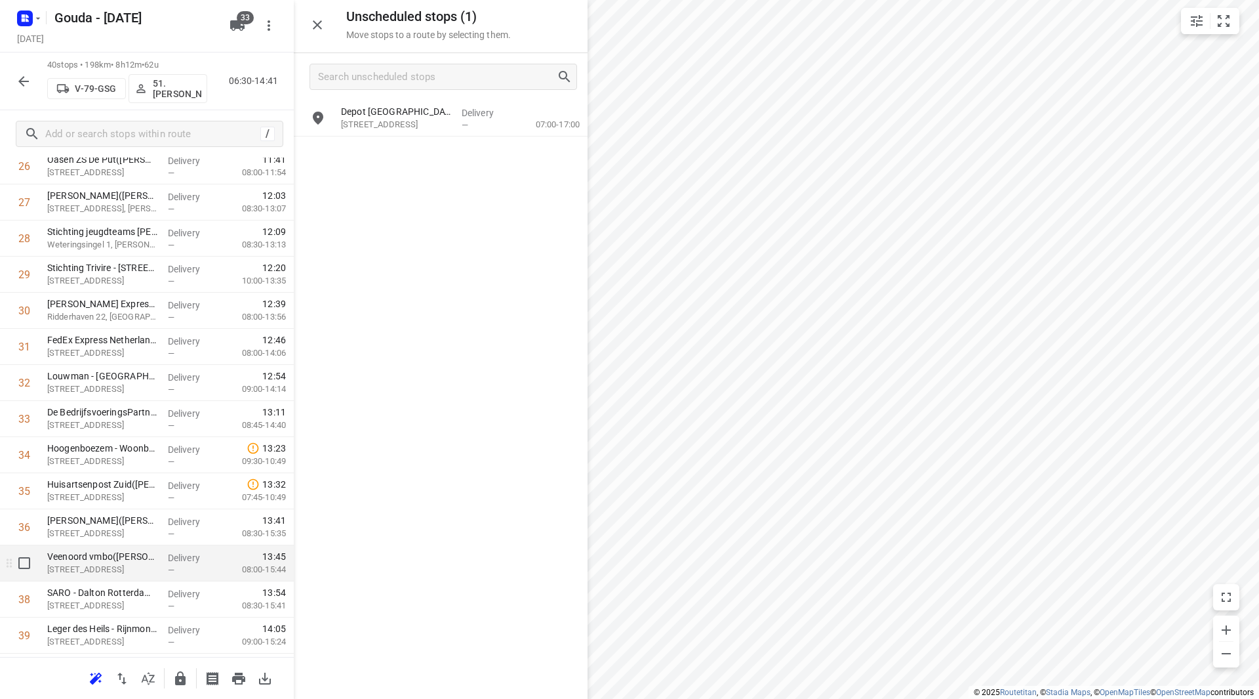
scroll to position [1083, 0]
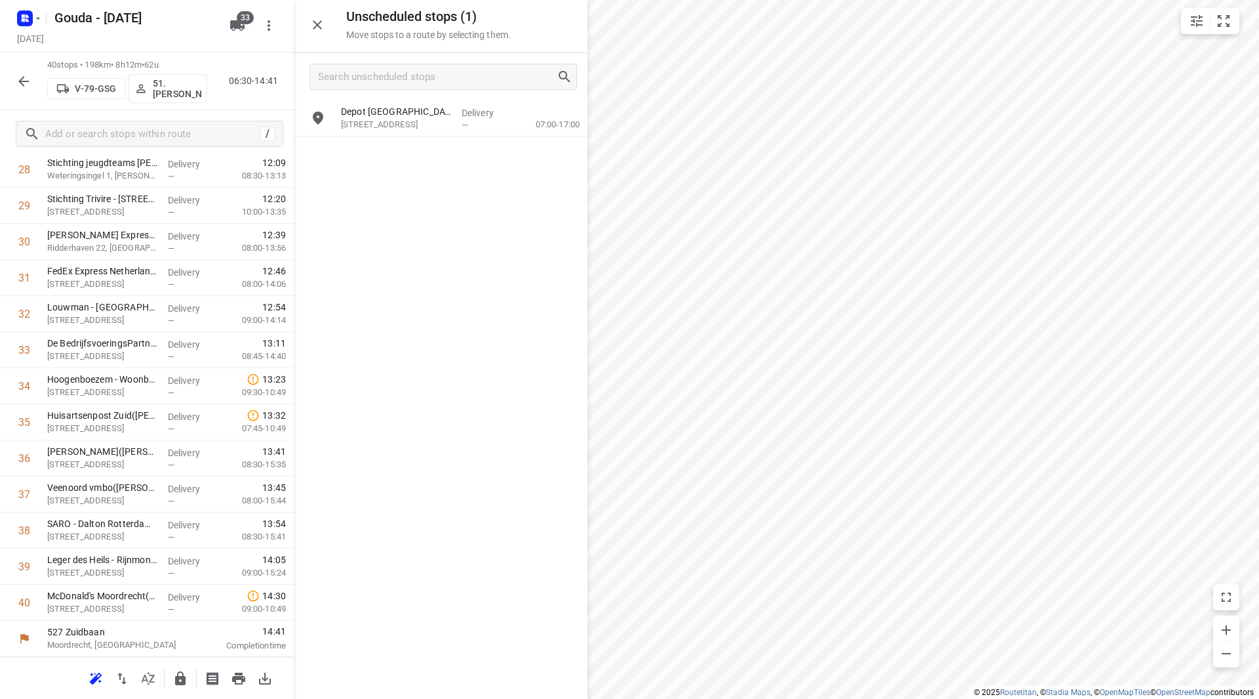
click at [30, 77] on icon "button" at bounding box center [24, 81] width 16 height 16
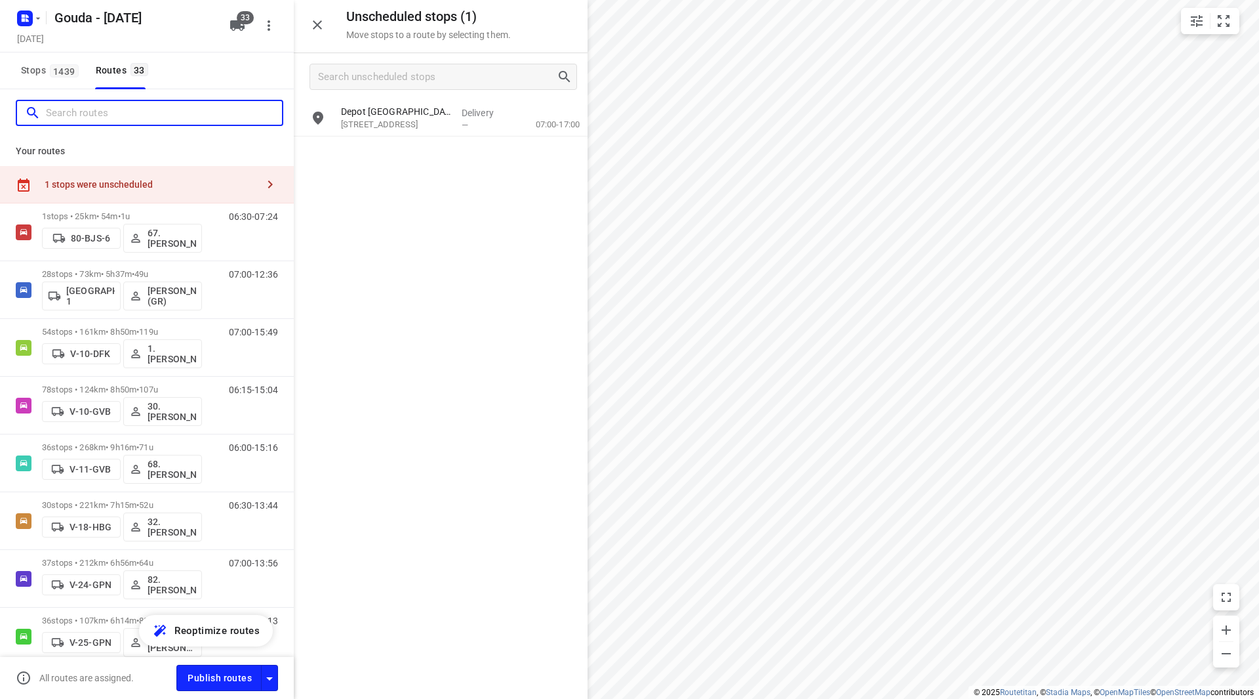
click at [73, 115] on input "Search routes" at bounding box center [164, 113] width 236 height 20
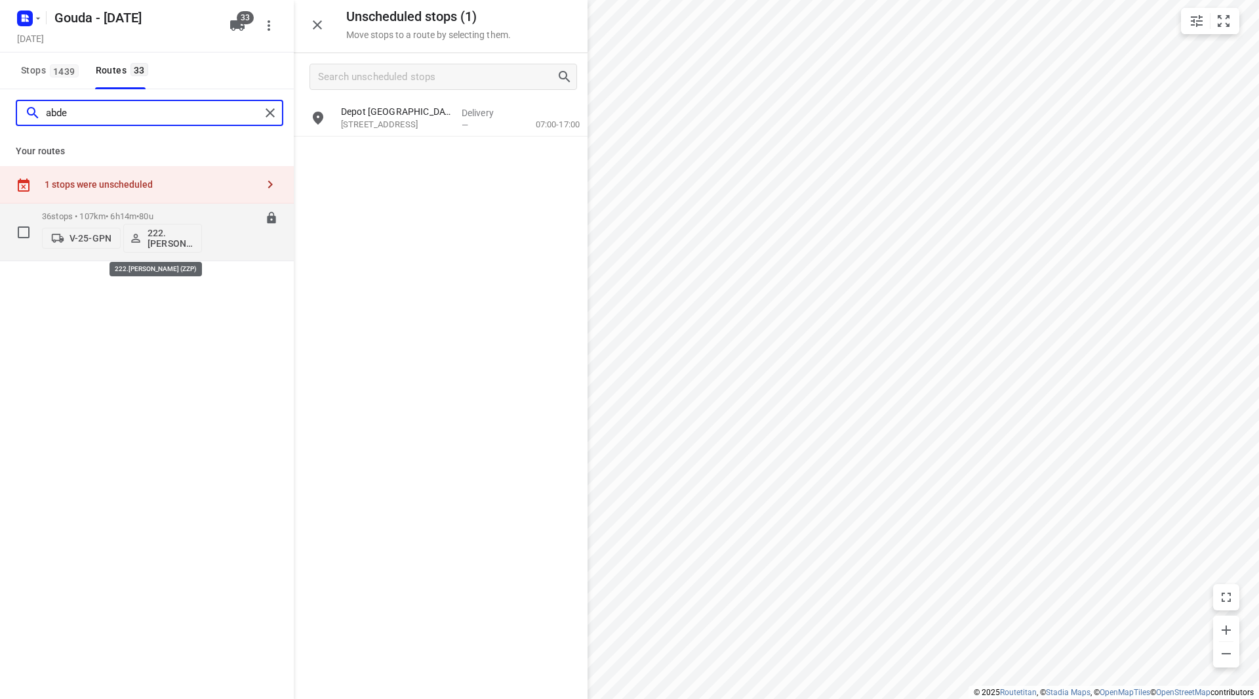
type input "abde"
click at [171, 239] on p "222.Abdelhamid Quilhiche (ZZP)" at bounding box center [172, 238] width 49 height 21
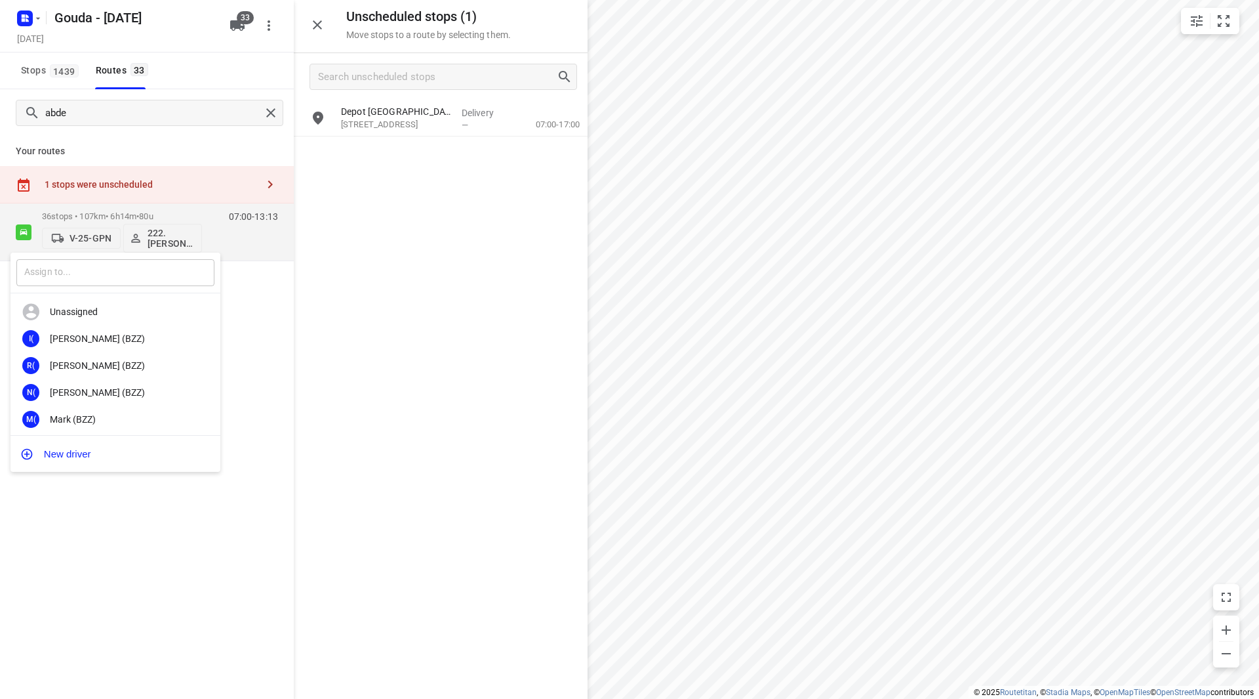
click at [140, 269] on input "text" at bounding box center [115, 272] width 198 height 27
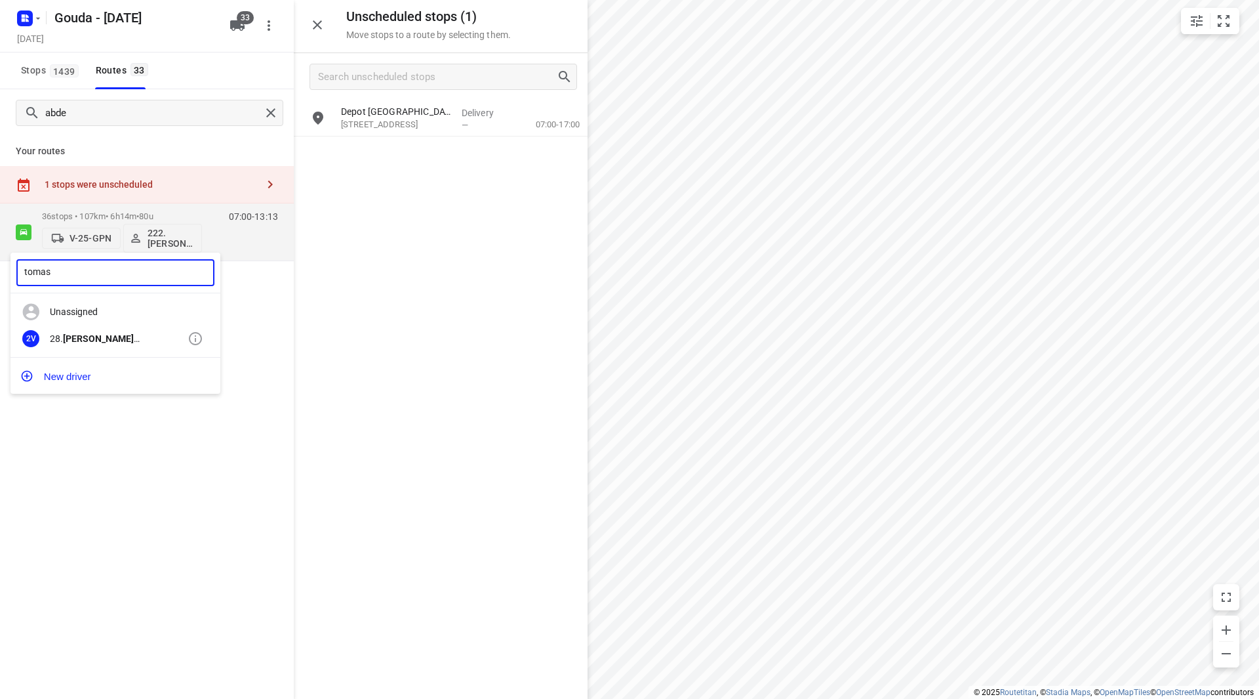
type input "tomas"
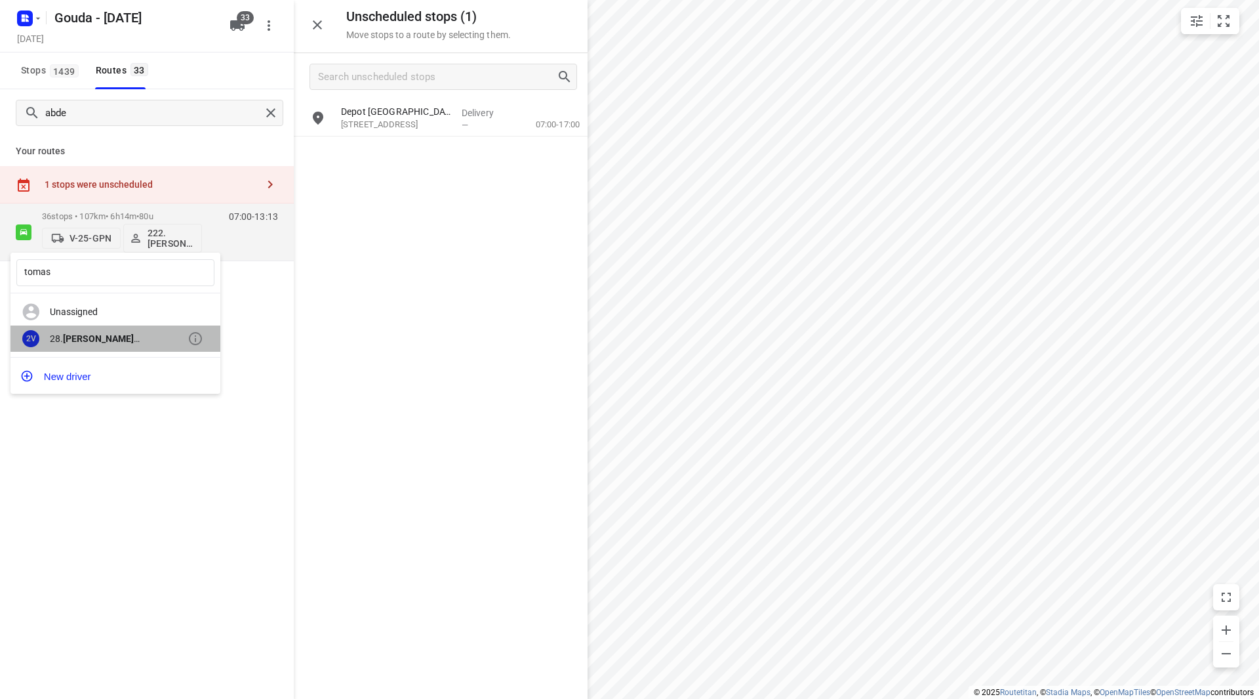
click at [80, 342] on b "Tomas" at bounding box center [98, 338] width 71 height 10
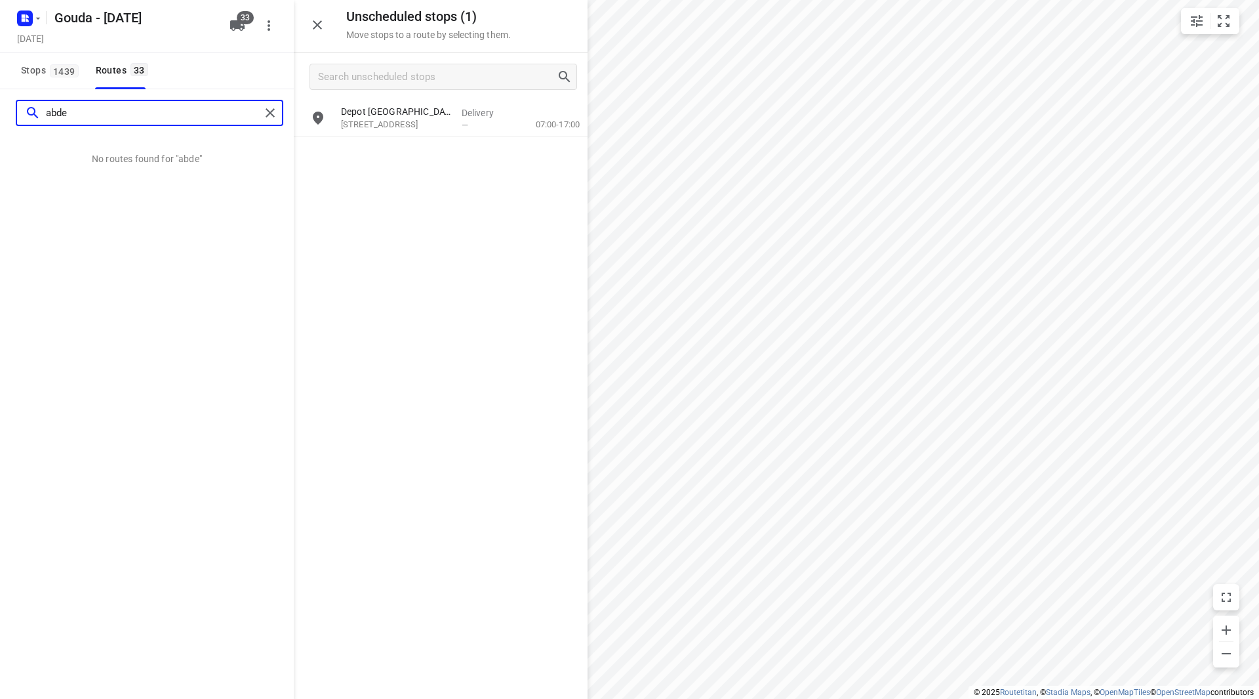
drag, startPoint x: 75, startPoint y: 115, endPoint x: 20, endPoint y: 115, distance: 55.1
click at [20, 115] on div "abde" at bounding box center [138, 113] width 243 height 20
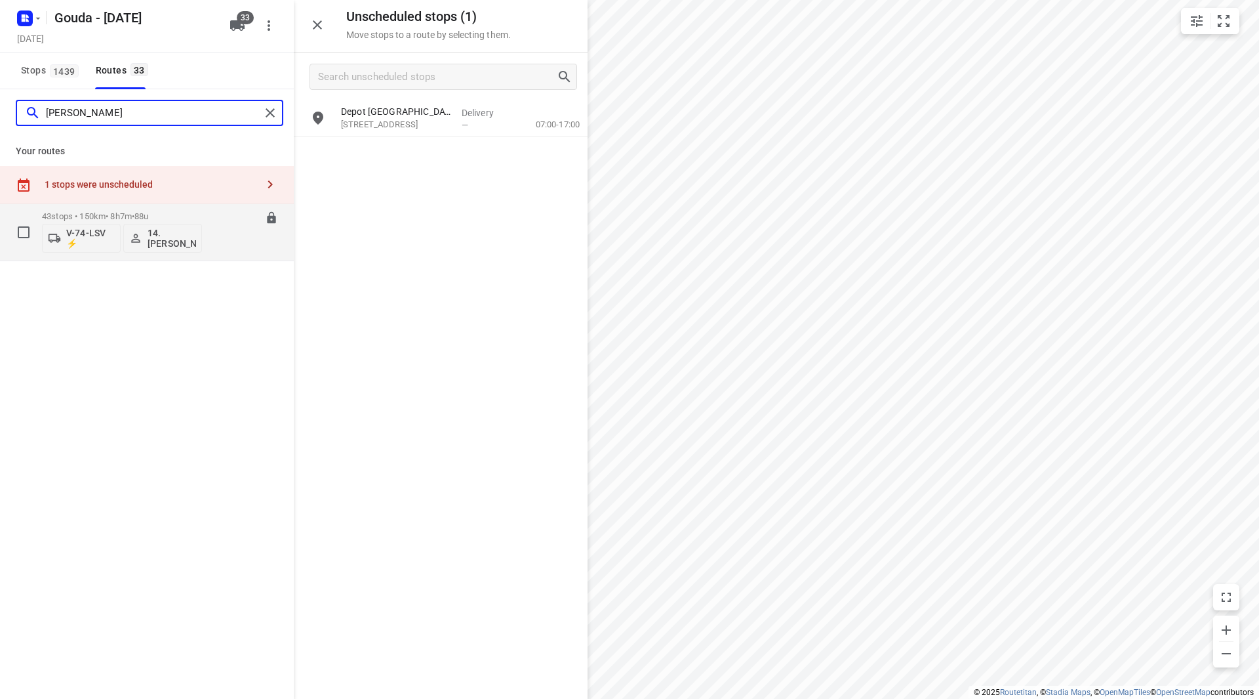
type input "bryan"
click at [163, 241] on p "14. Bryan Oelrich" at bounding box center [172, 238] width 49 height 21
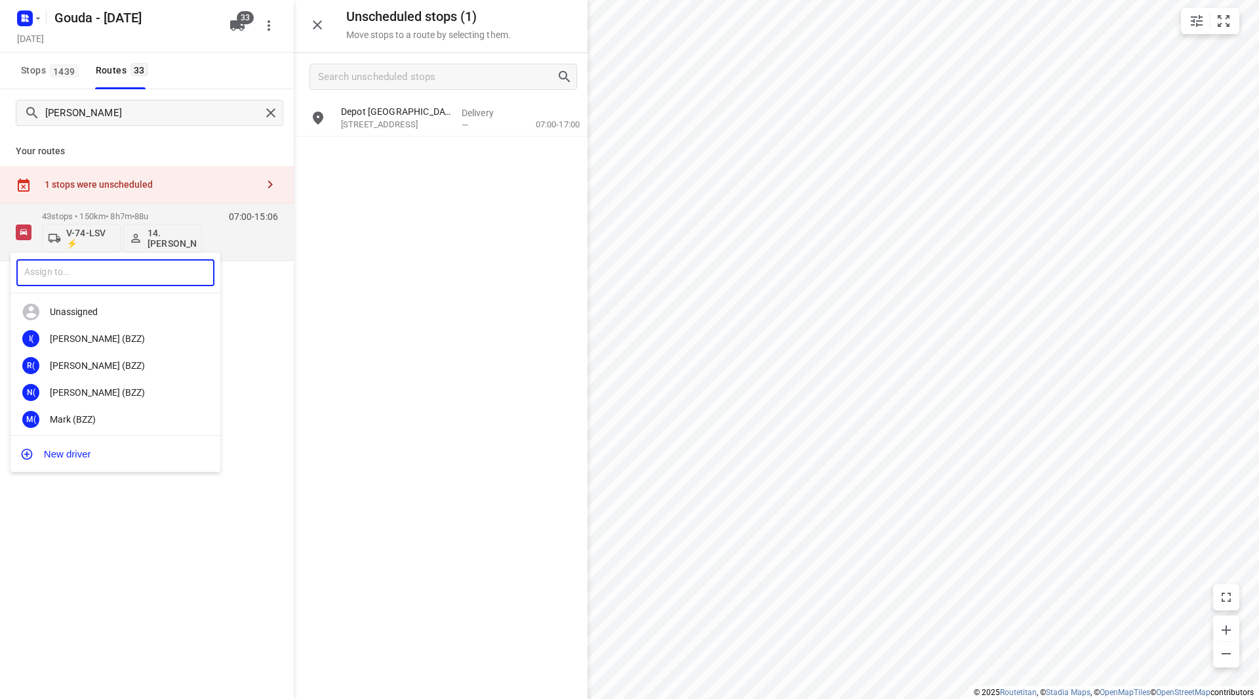
click at [145, 274] on input "text" at bounding box center [115, 272] width 198 height 27
type input "edw"
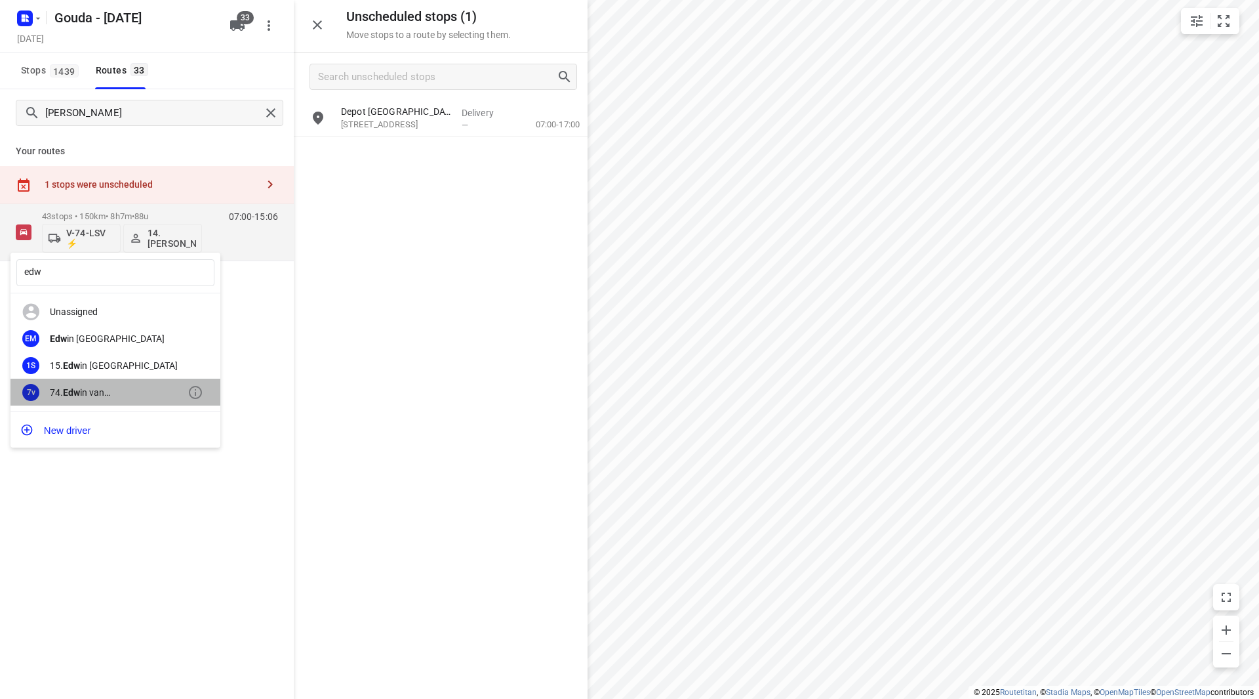
click at [133, 390] on div "74. Edw in van Riemsdijk" at bounding box center [119, 392] width 138 height 10
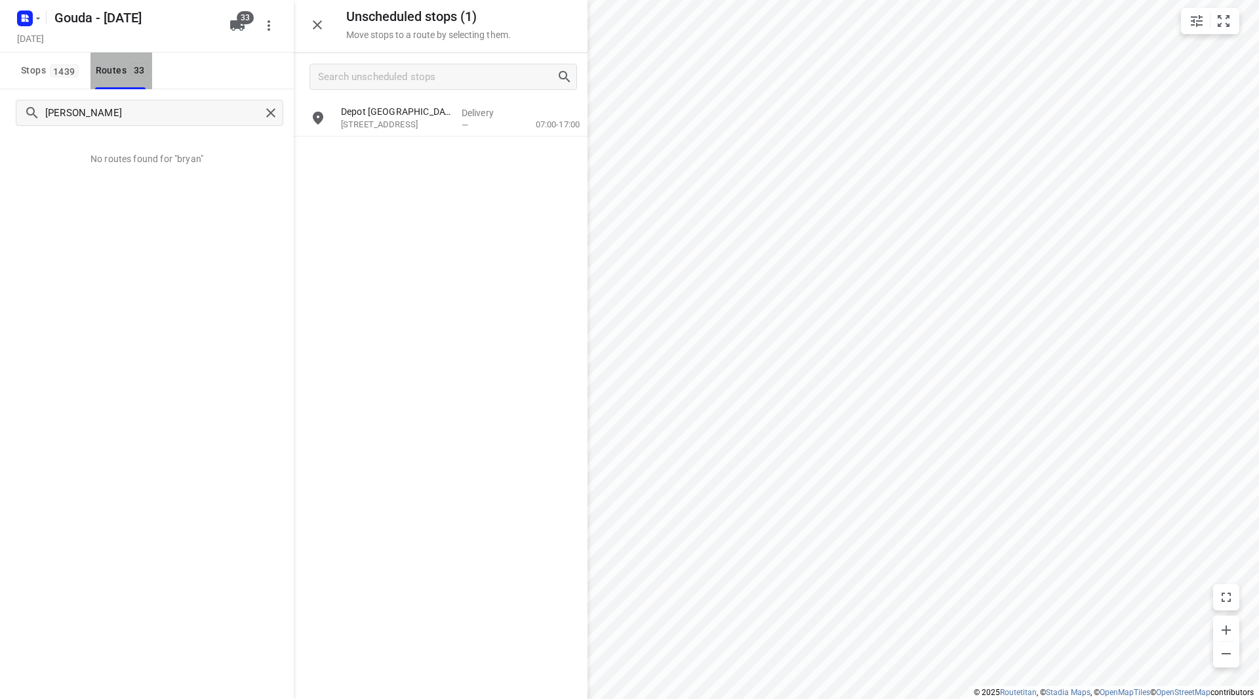
click at [133, 70] on span "33" at bounding box center [140, 69] width 18 height 13
click at [320, 20] on icon "button" at bounding box center [318, 25] width 16 height 16
click at [43, 70] on span "Stops 1439" at bounding box center [52, 70] width 62 height 16
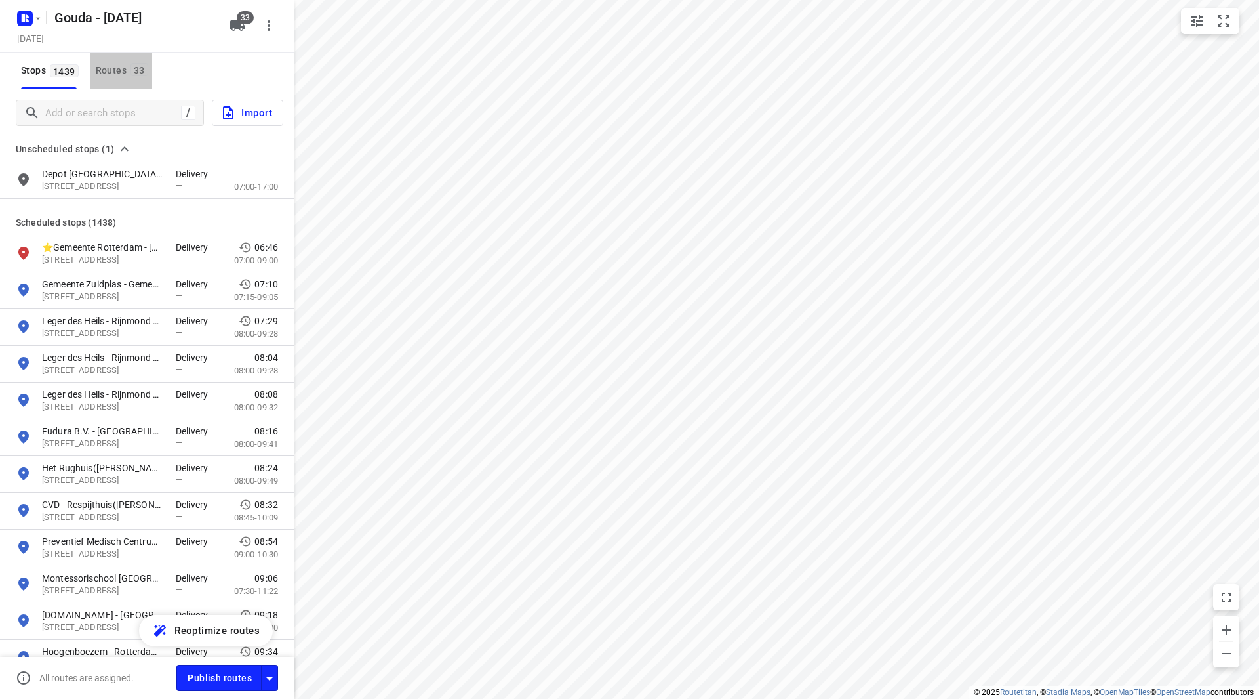
click at [107, 70] on div "Routes 33" at bounding box center [124, 70] width 56 height 16
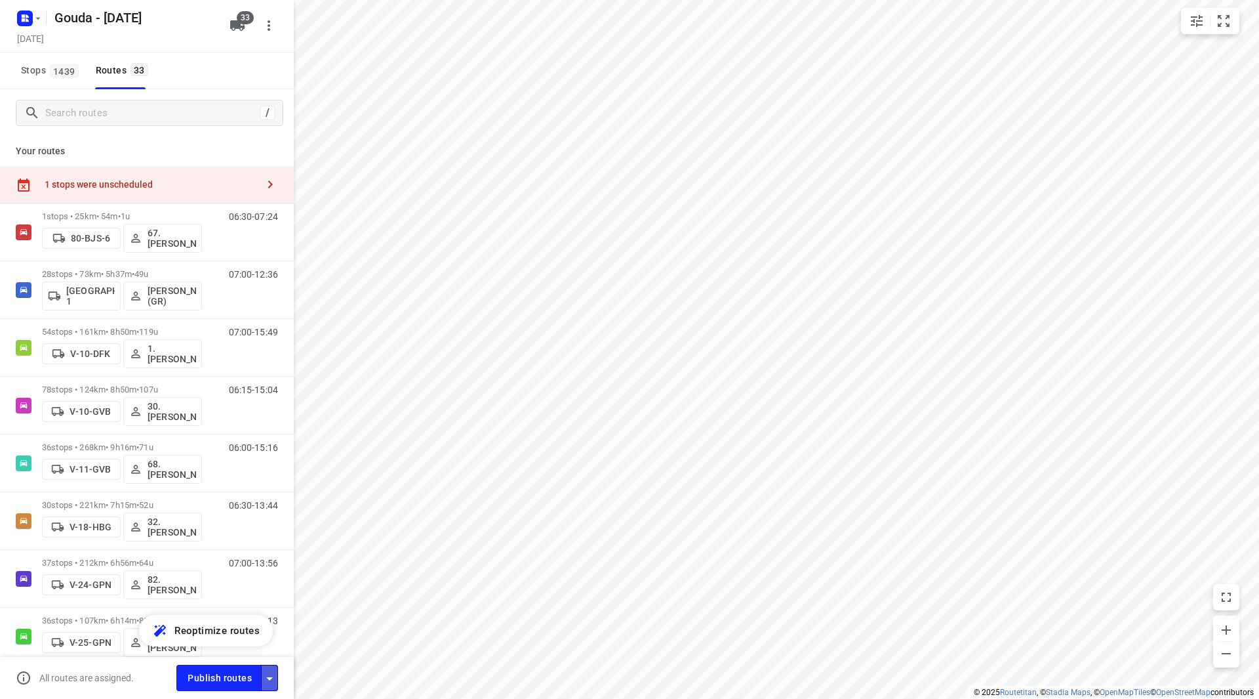
click at [266, 686] on button "button" at bounding box center [269, 677] width 17 height 26
click at [269, 685] on icon "button" at bounding box center [270, 678] width 16 height 16
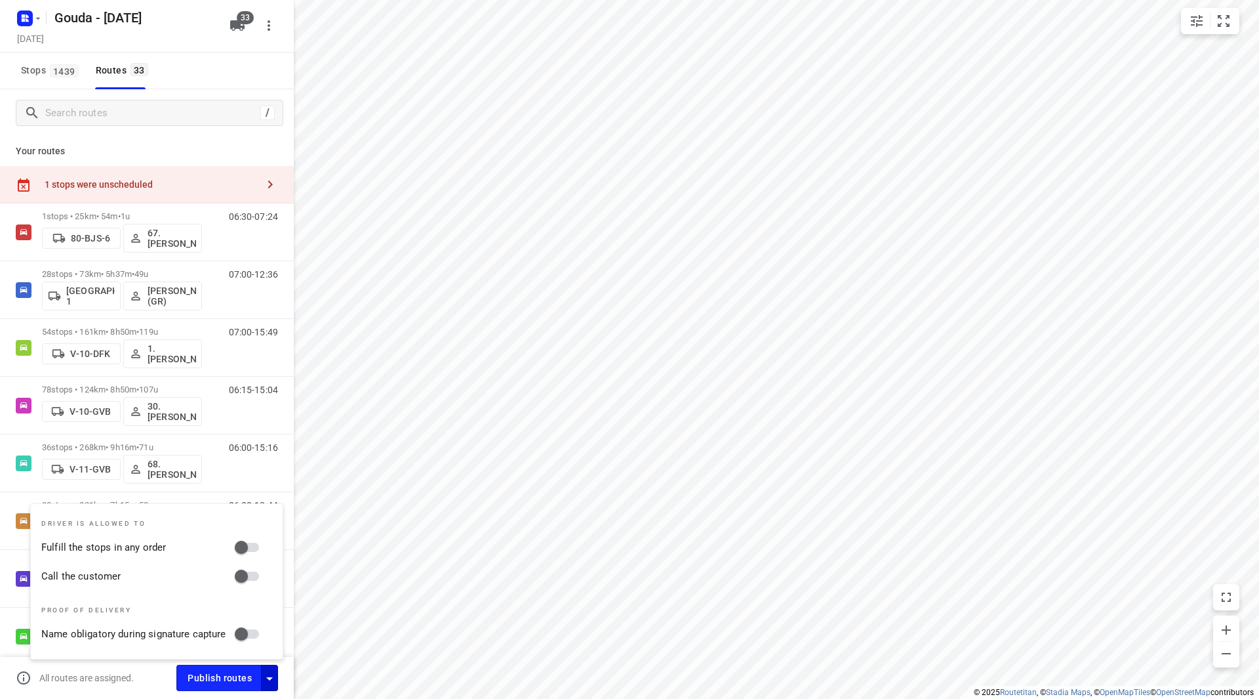
click at [245, 547] on input "Fulfill the stops in any order" at bounding box center [241, 547] width 75 height 25
checkbox input "true"
click at [249, 580] on input "Call the customer" at bounding box center [241, 575] width 75 height 25
checkbox input "true"
click at [228, 687] on button "Publish routes" at bounding box center [218, 677] width 85 height 26
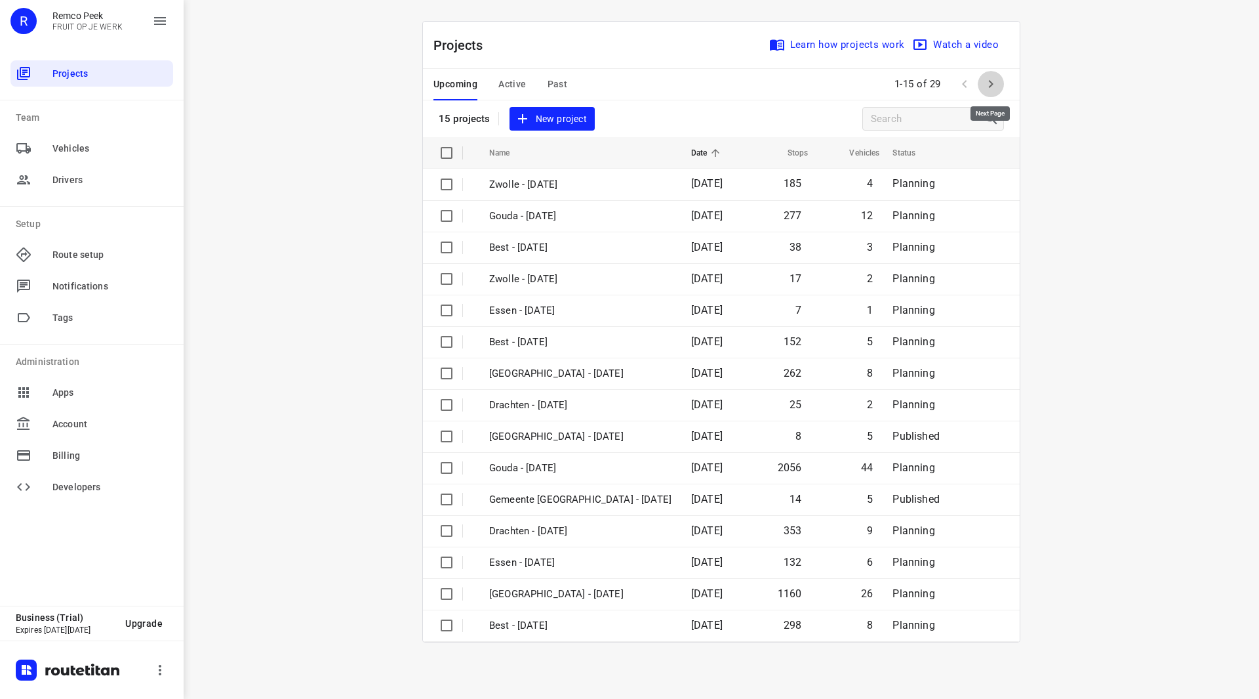
click at [993, 87] on icon "button" at bounding box center [991, 84] width 16 height 16
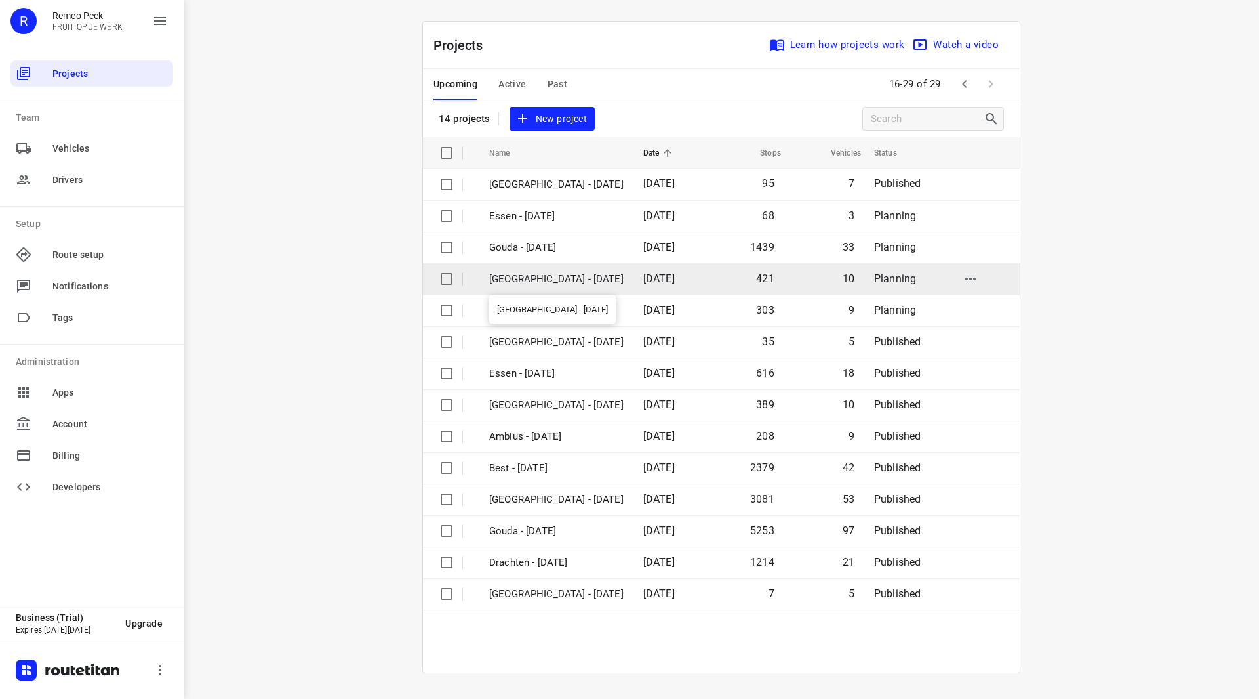
click at [549, 285] on p "[GEOGRAPHIC_DATA] - [DATE]" at bounding box center [556, 279] width 134 height 15
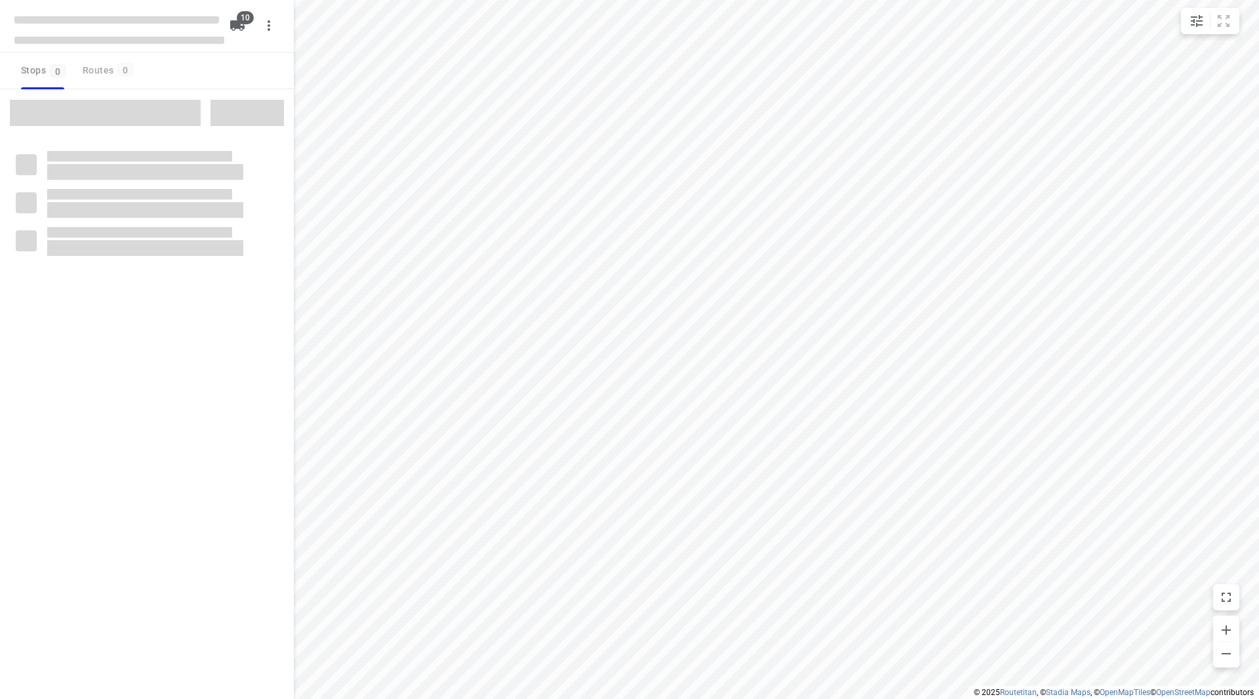
checkbox input "true"
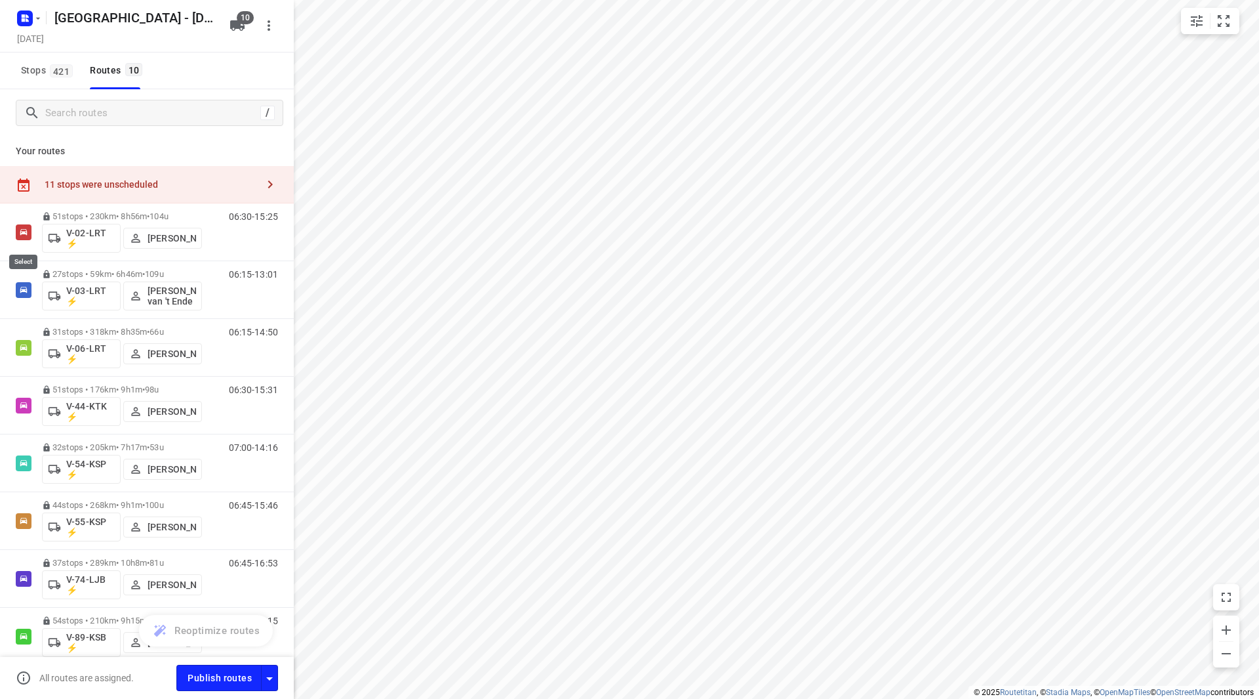
click at [0, 0] on input "checkbox" at bounding box center [0, 0] width 0 height 0
checkbox input "true"
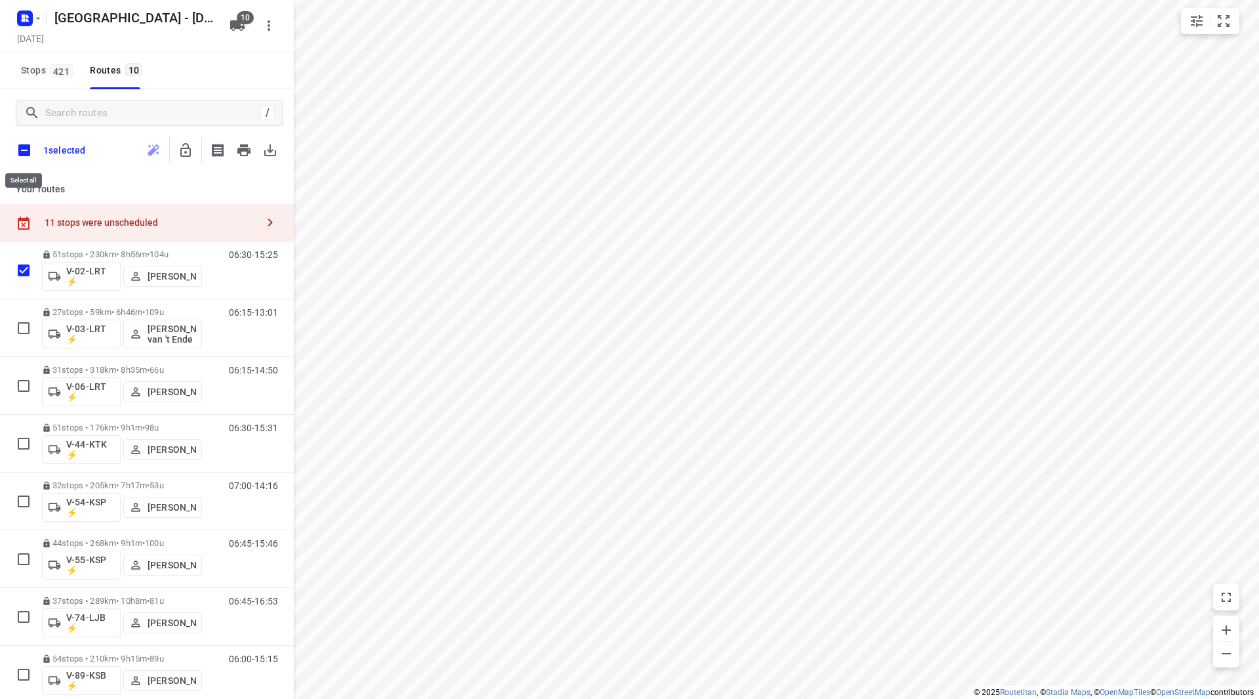
click at [28, 138] on input "checkbox" at bounding box center [24, 150] width 28 height 28
checkbox input "true"
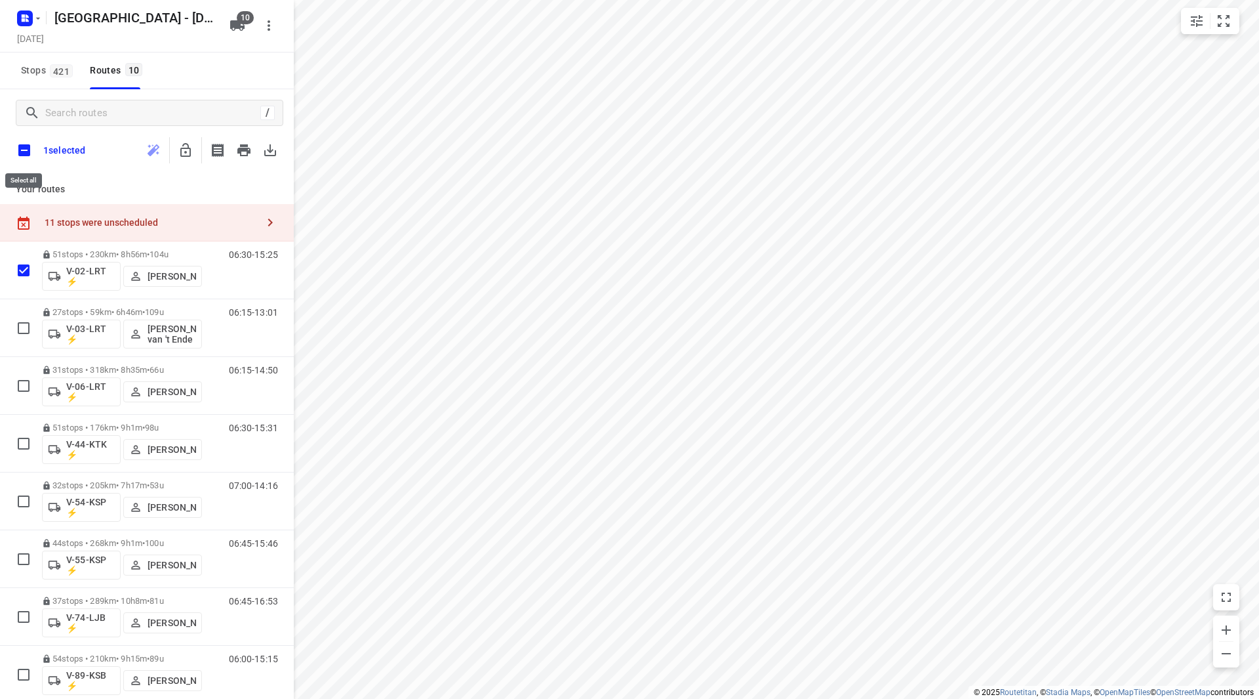
checkbox input "true"
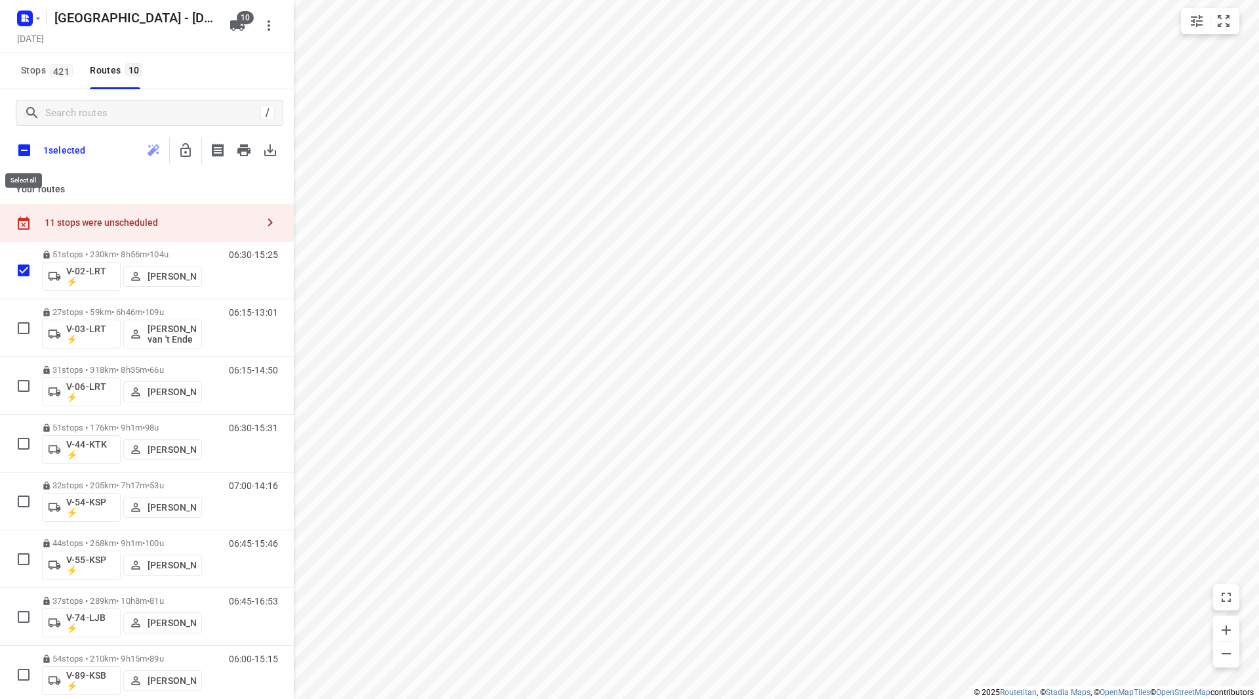
checkbox input "true"
click at [187, 155] on icon "button" at bounding box center [185, 150] width 10 height 14
click at [21, 150] on input "checkbox" at bounding box center [24, 150] width 28 height 28
checkbox input "false"
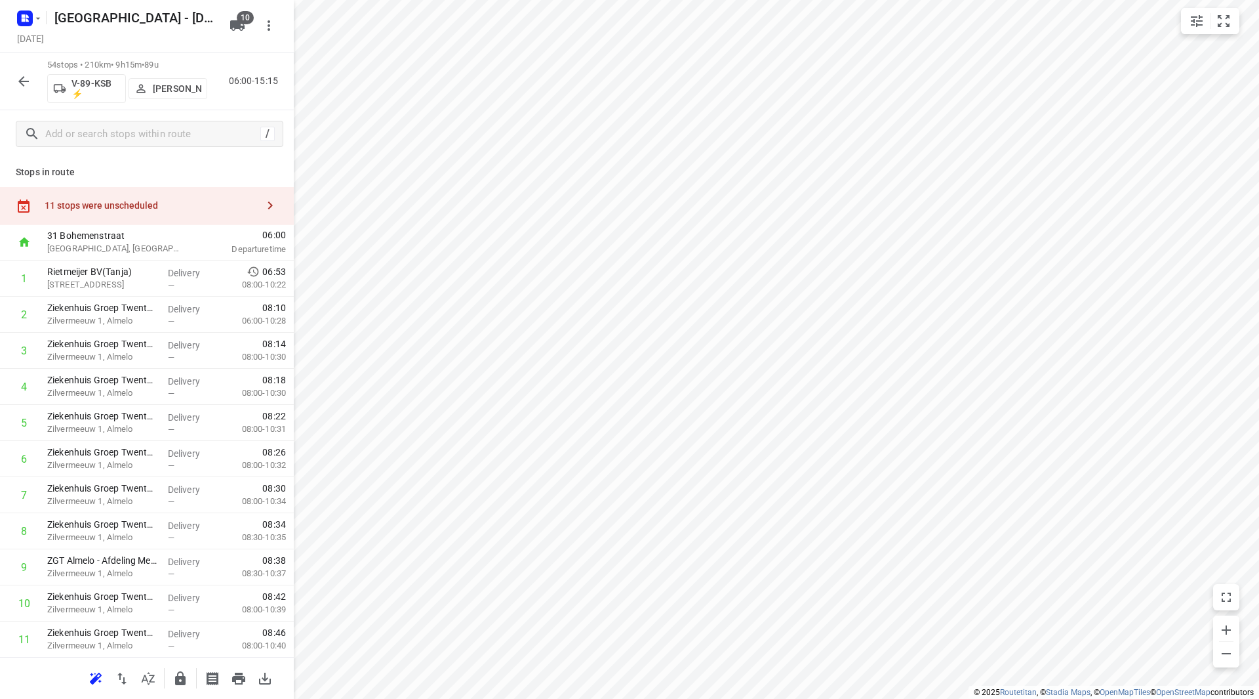
click at [183, 206] on div "11 stops were unscheduled" at bounding box center [151, 205] width 213 height 10
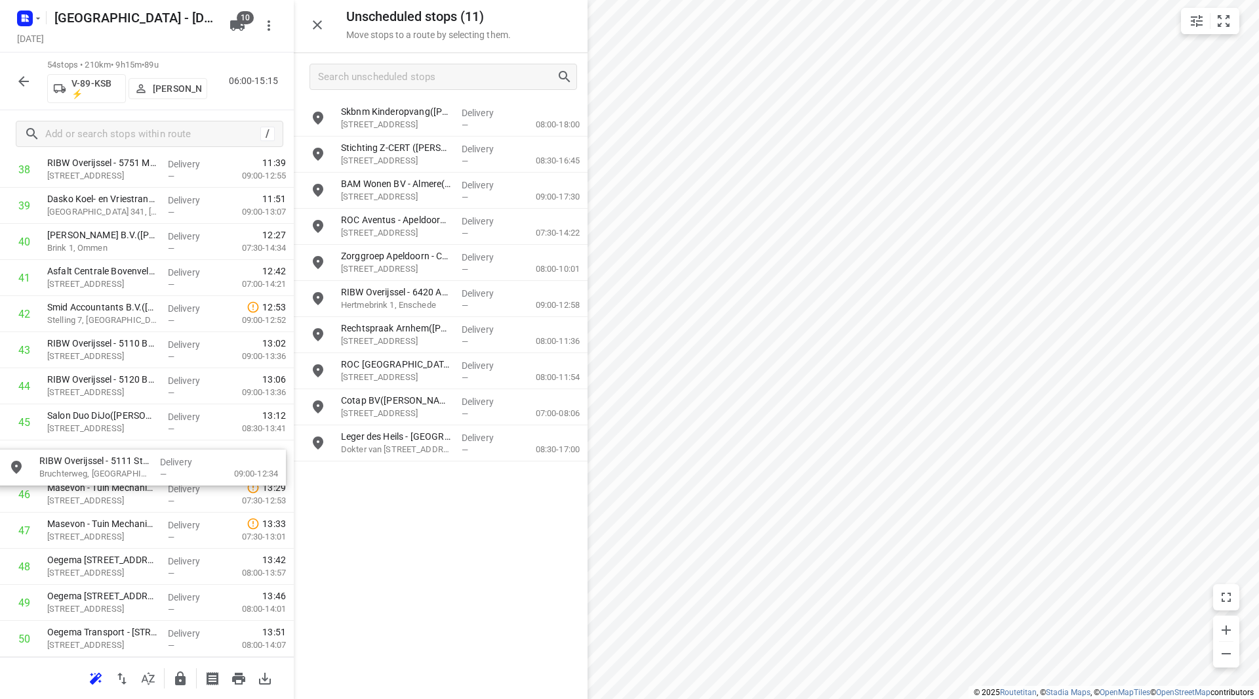
scroll to position [1444, 0]
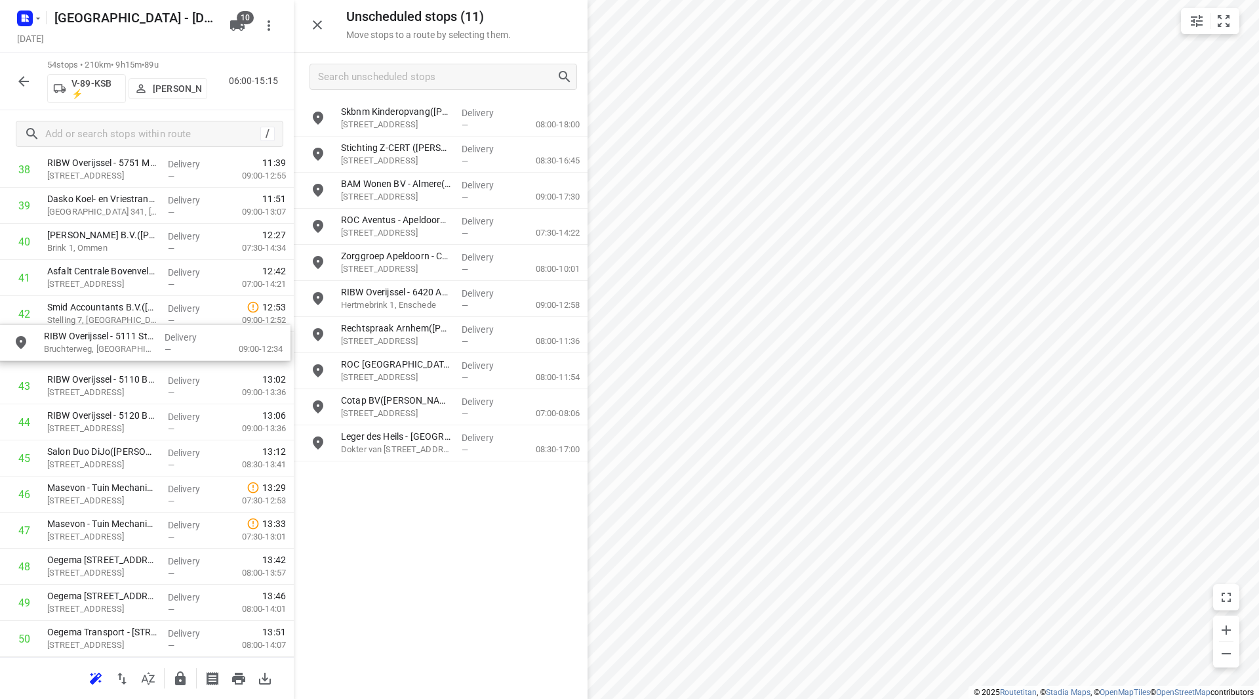
drag, startPoint x: 431, startPoint y: 295, endPoint x: 112, endPoint y: 343, distance: 322.3
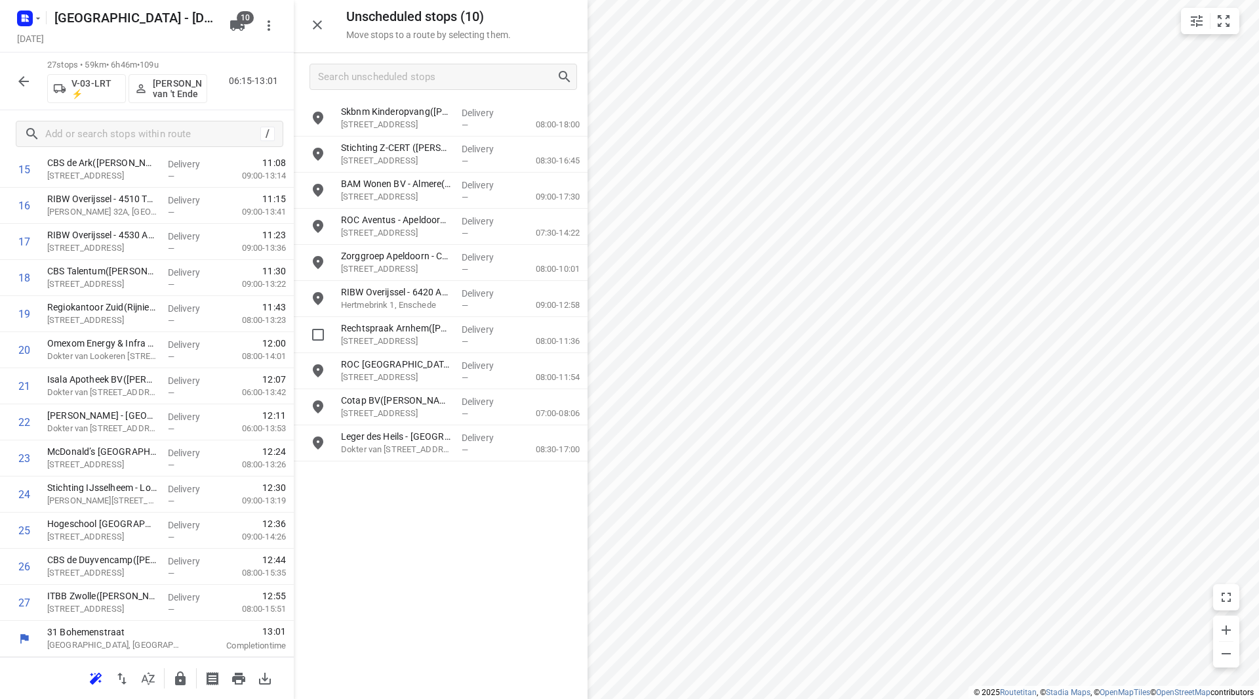
scroll to position [614, 0]
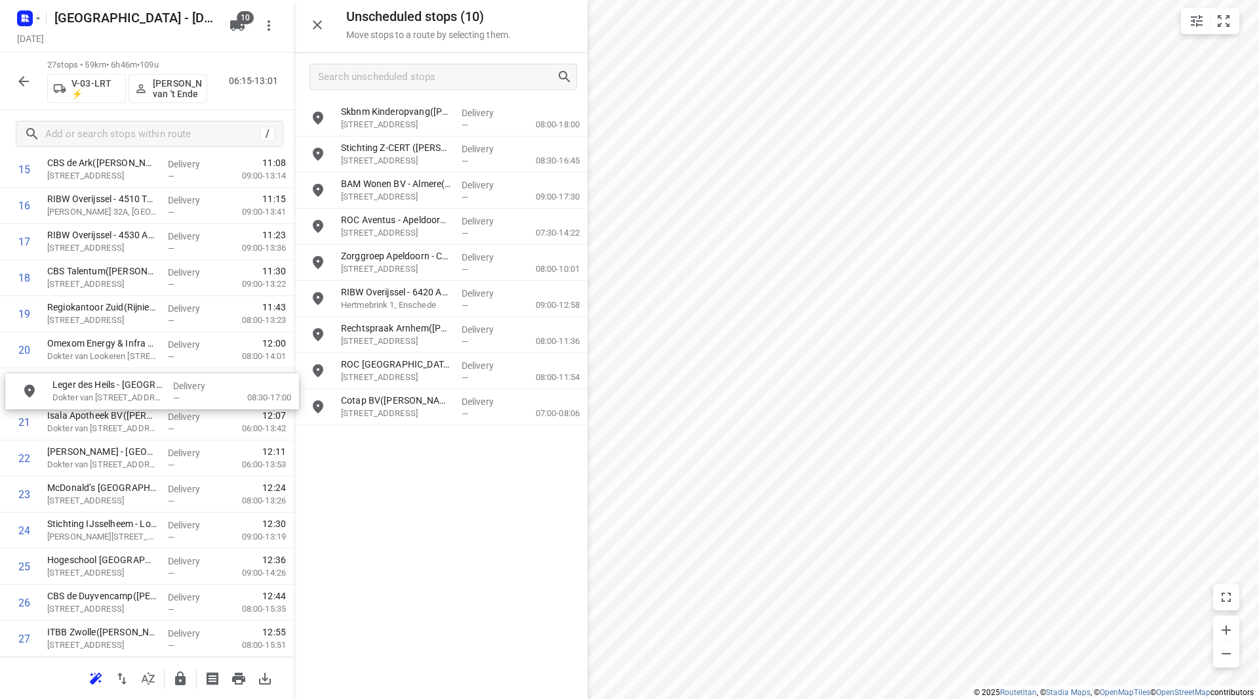
drag, startPoint x: 411, startPoint y: 451, endPoint x: 121, endPoint y: 396, distance: 295.1
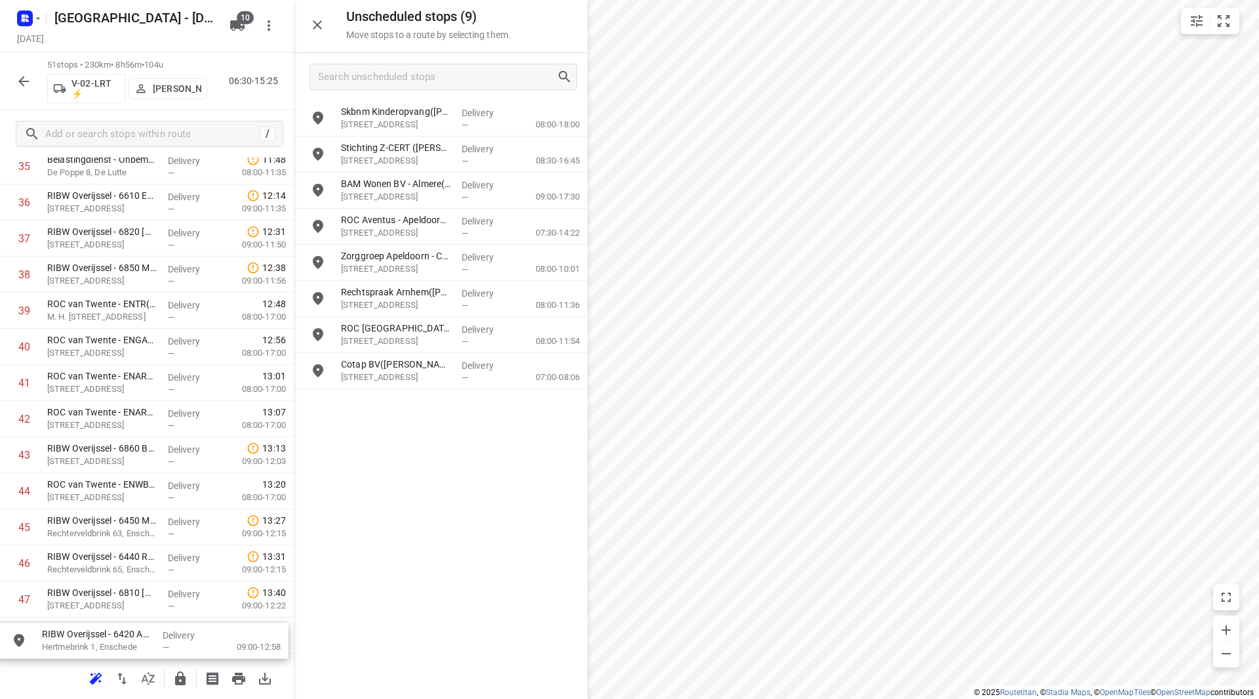
scroll to position [1526, 0]
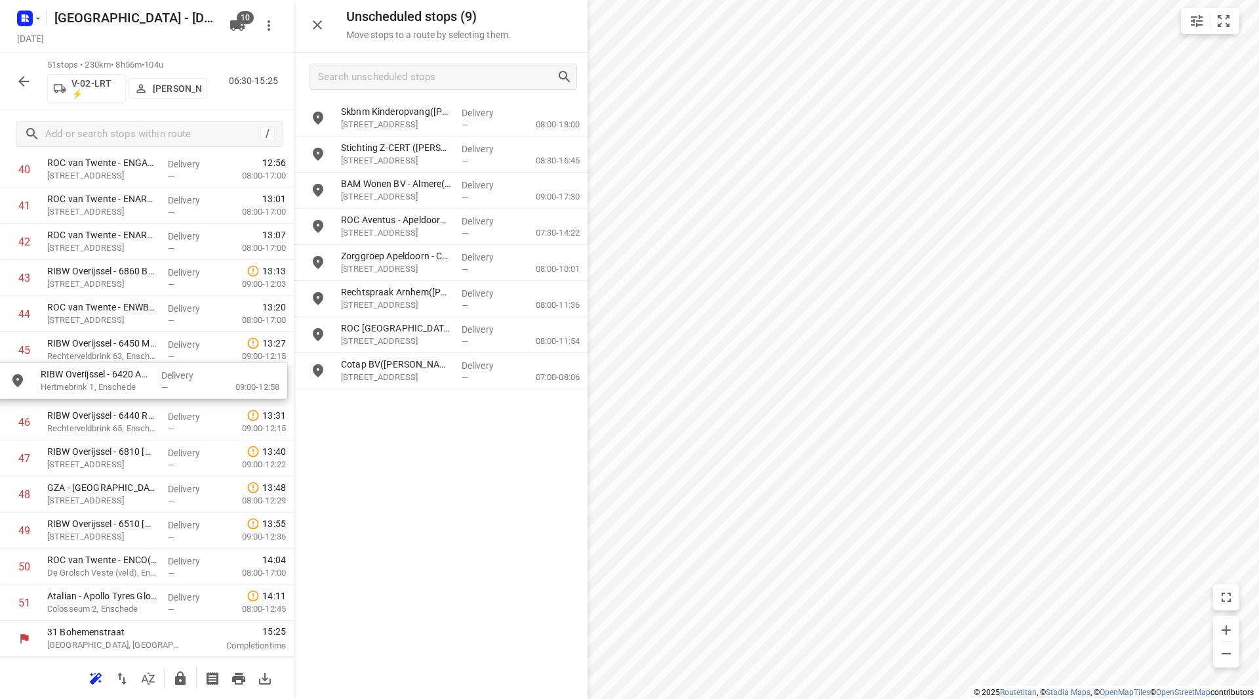
drag, startPoint x: 390, startPoint y: 283, endPoint x: 79, endPoint y: 365, distance: 321.7
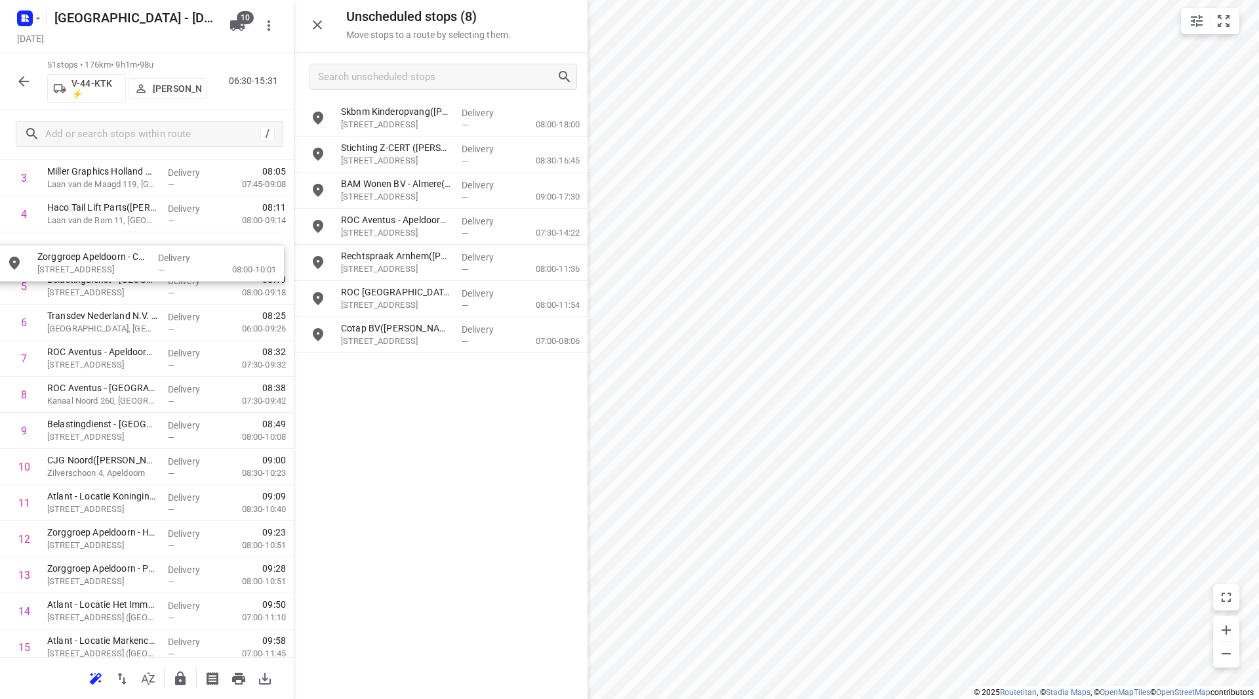
scroll to position [165, 0]
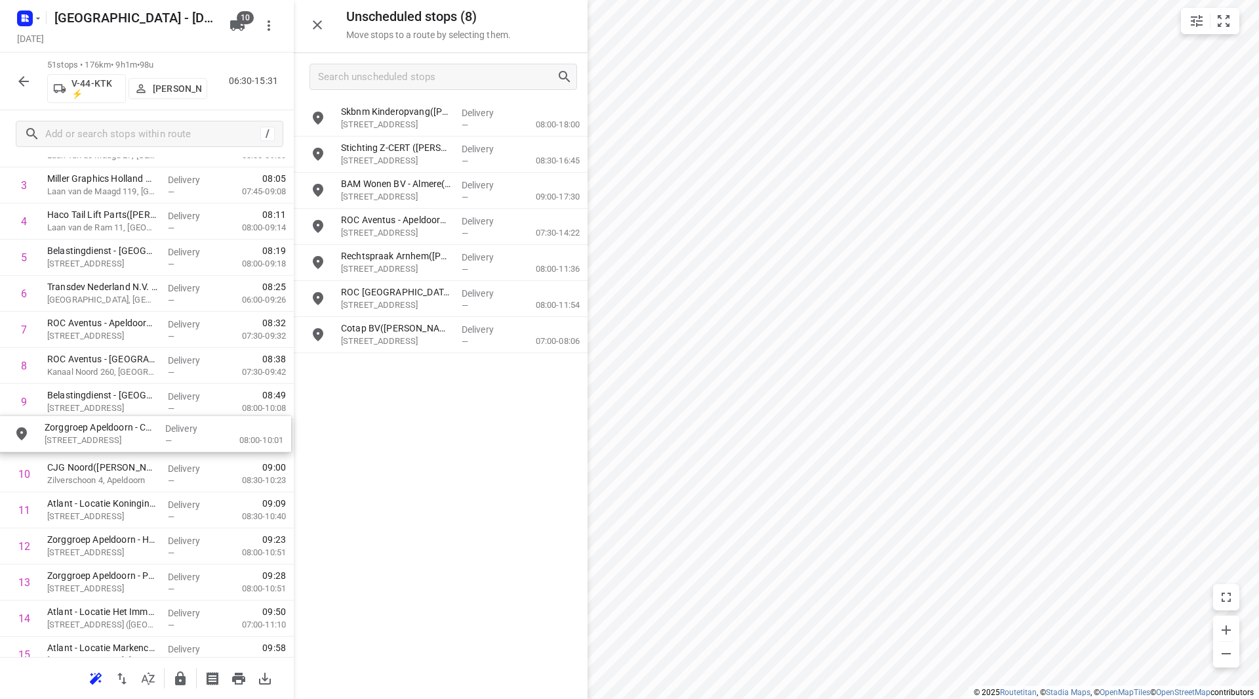
drag, startPoint x: 407, startPoint y: 265, endPoint x: 98, endPoint y: 437, distance: 353.5
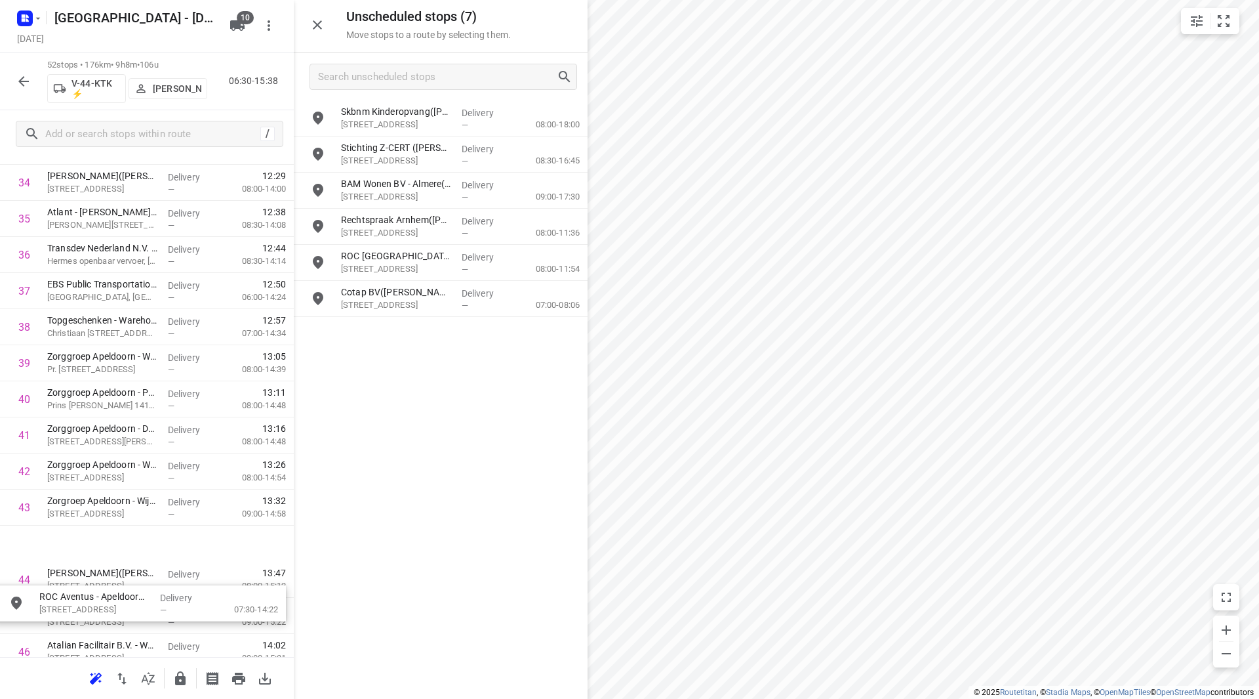
scroll to position [1293, 0]
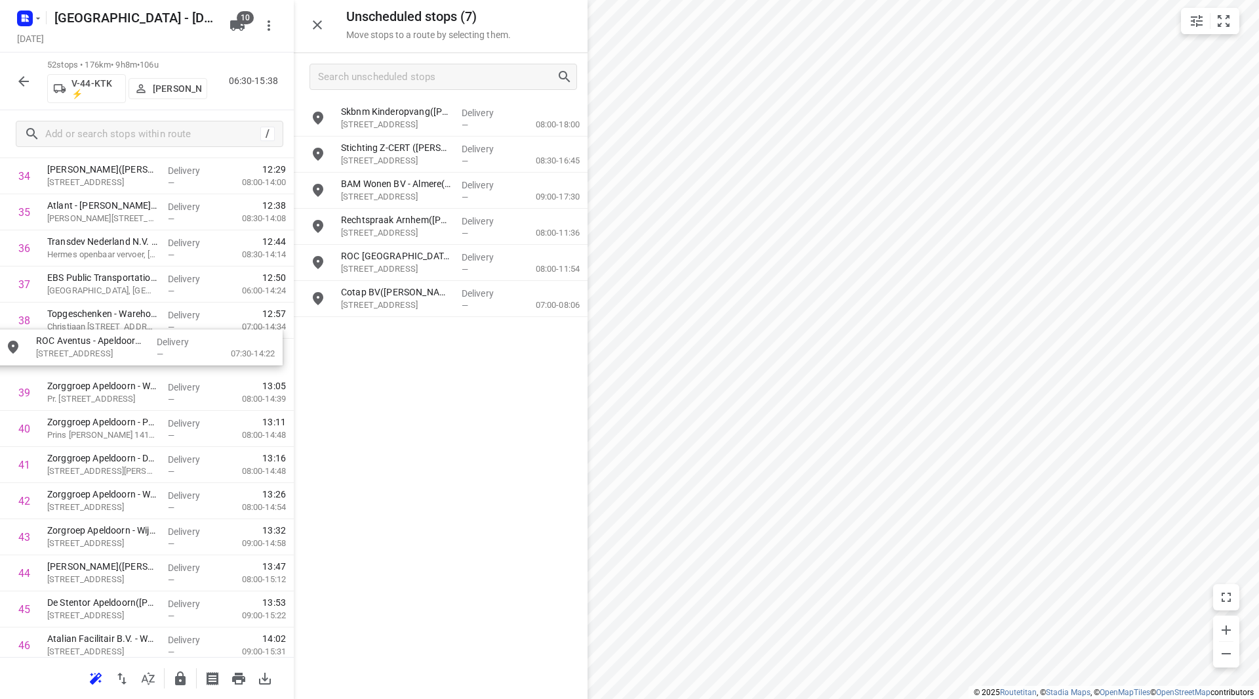
drag, startPoint x: 384, startPoint y: 219, endPoint x: 71, endPoint y: 323, distance: 330.4
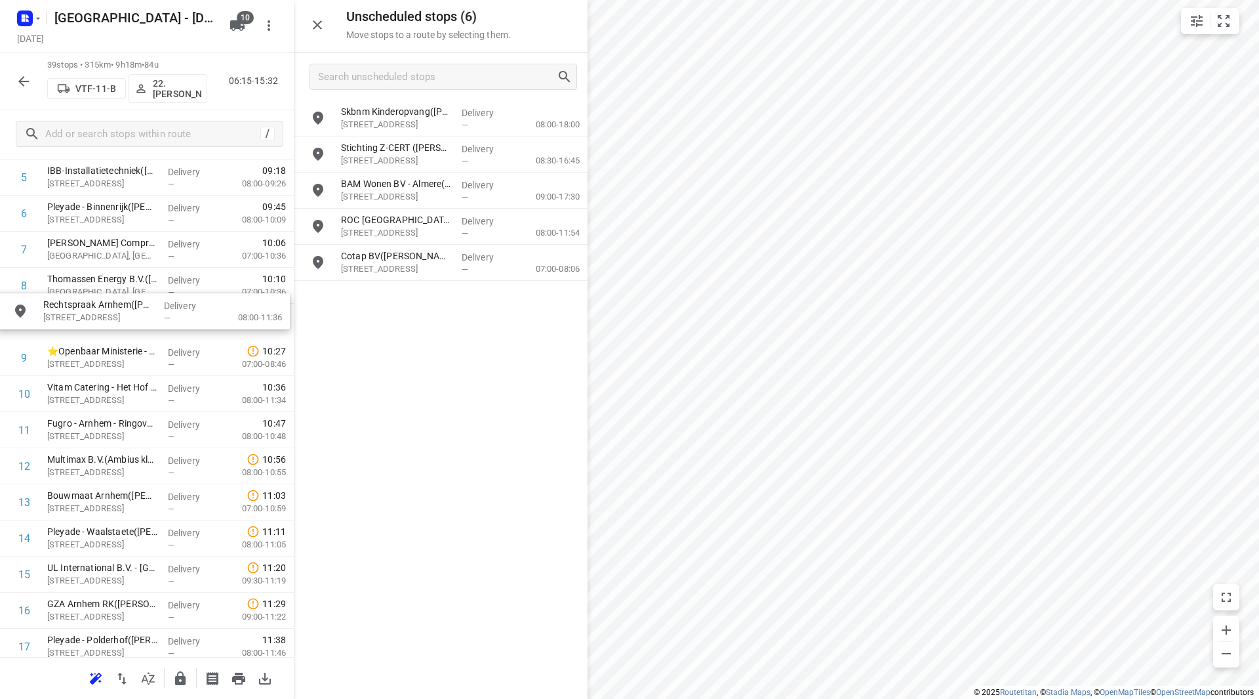
scroll to position [245, 0]
drag, startPoint x: 378, startPoint y: 214, endPoint x: 76, endPoint y: 349, distance: 330.9
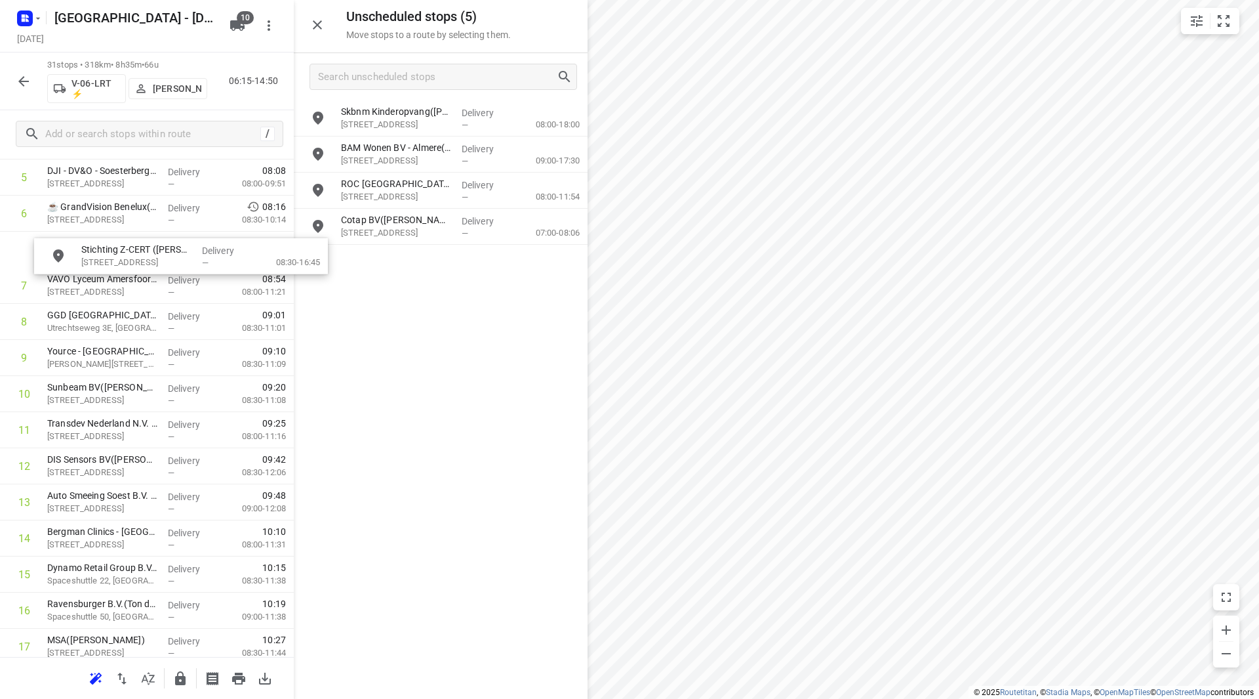
scroll to position [227, 0]
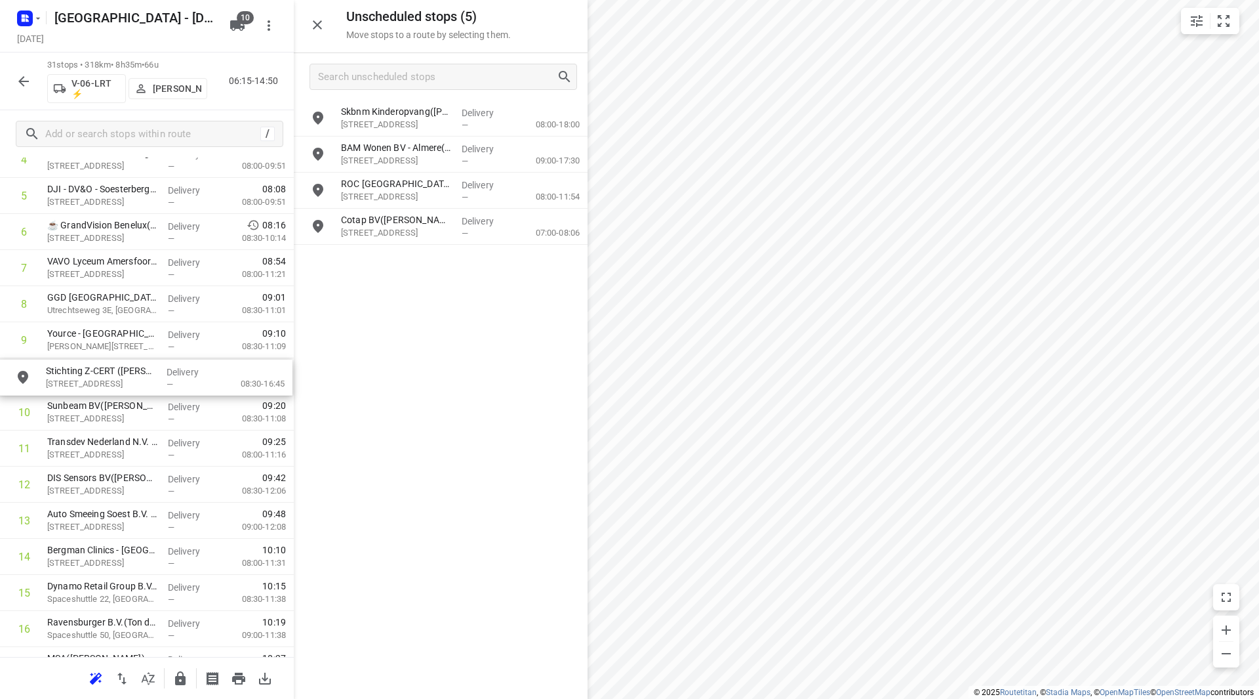
drag, startPoint x: 406, startPoint y: 163, endPoint x: 102, endPoint y: 385, distance: 376.4
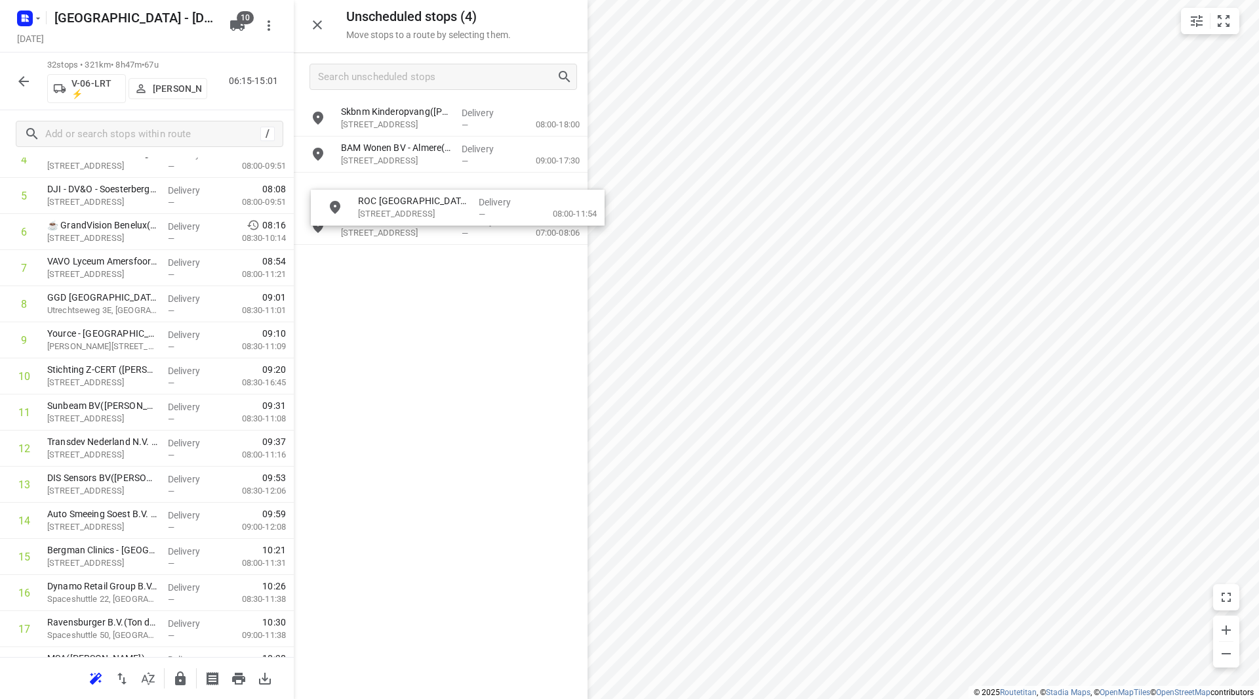
drag, startPoint x: 485, startPoint y: 189, endPoint x: 495, endPoint y: 205, distance: 18.9
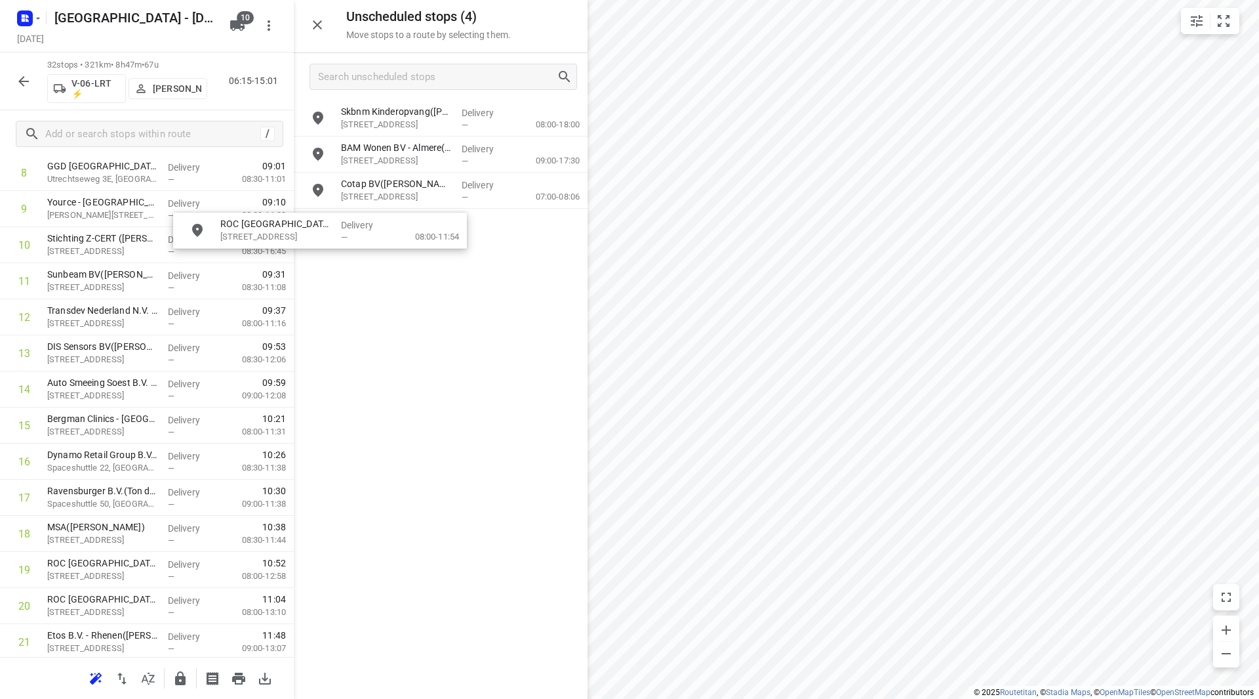
scroll to position [356, 0]
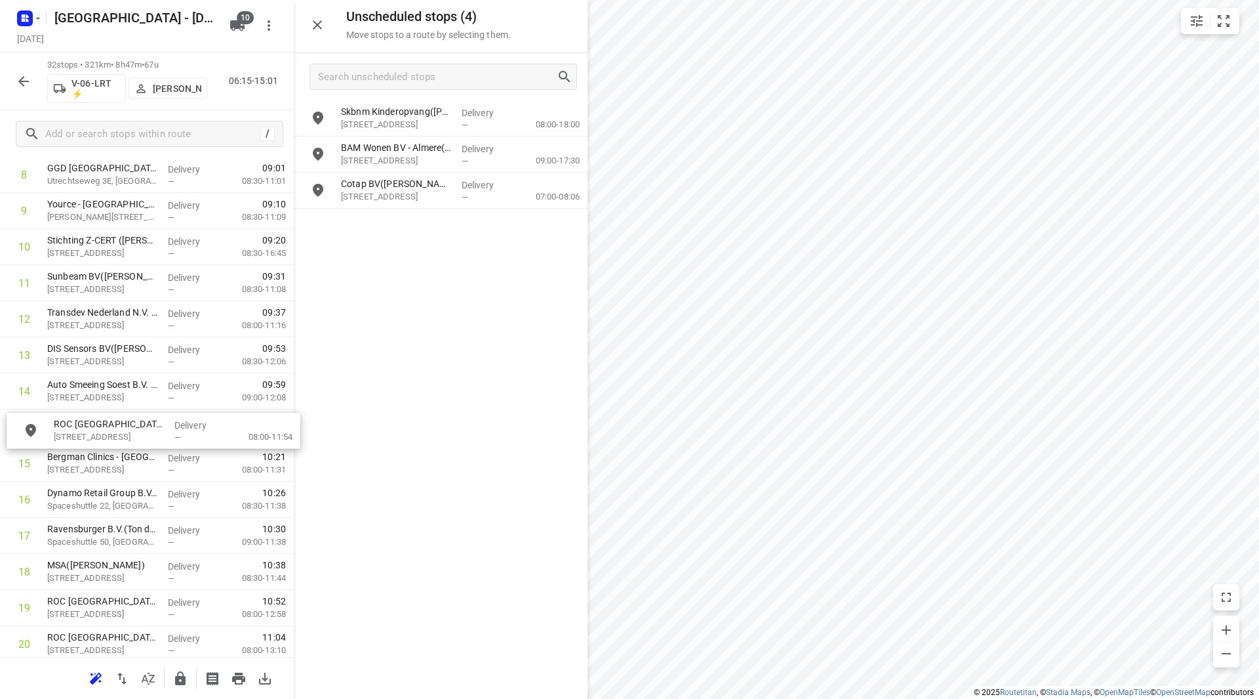
drag, startPoint x: 424, startPoint y: 185, endPoint x: 128, endPoint y: 424, distance: 381.1
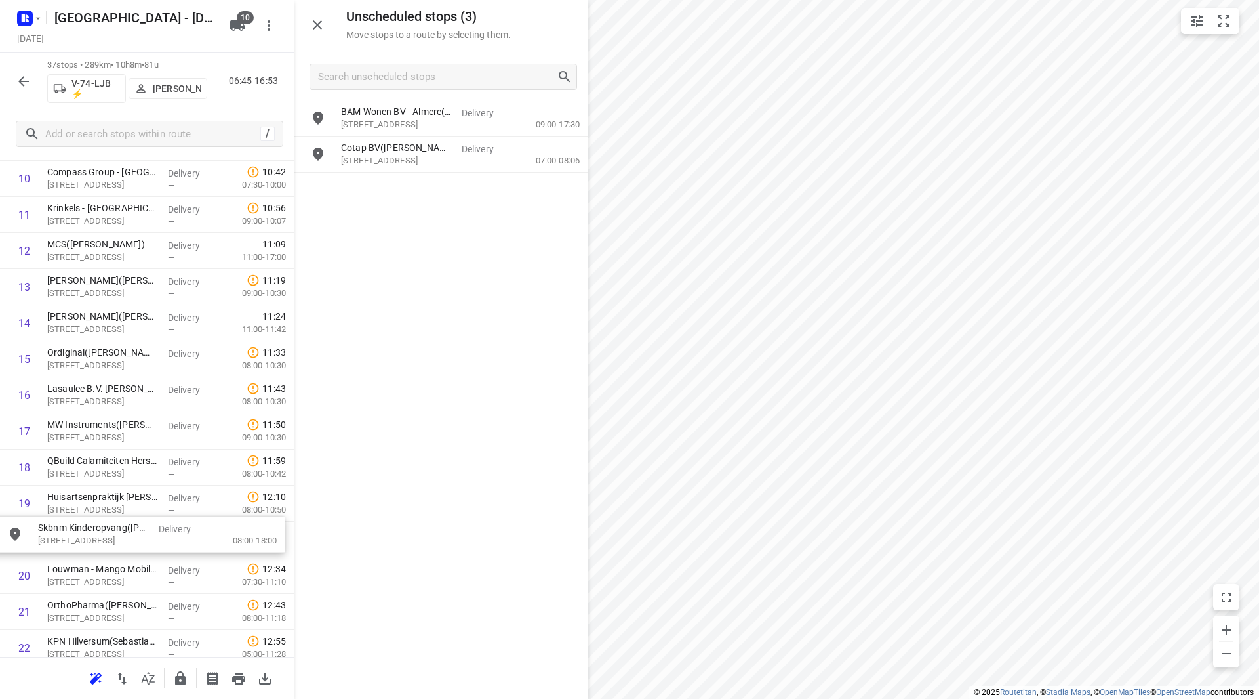
drag, startPoint x: 394, startPoint y: 120, endPoint x: 87, endPoint y: 536, distance: 516.9
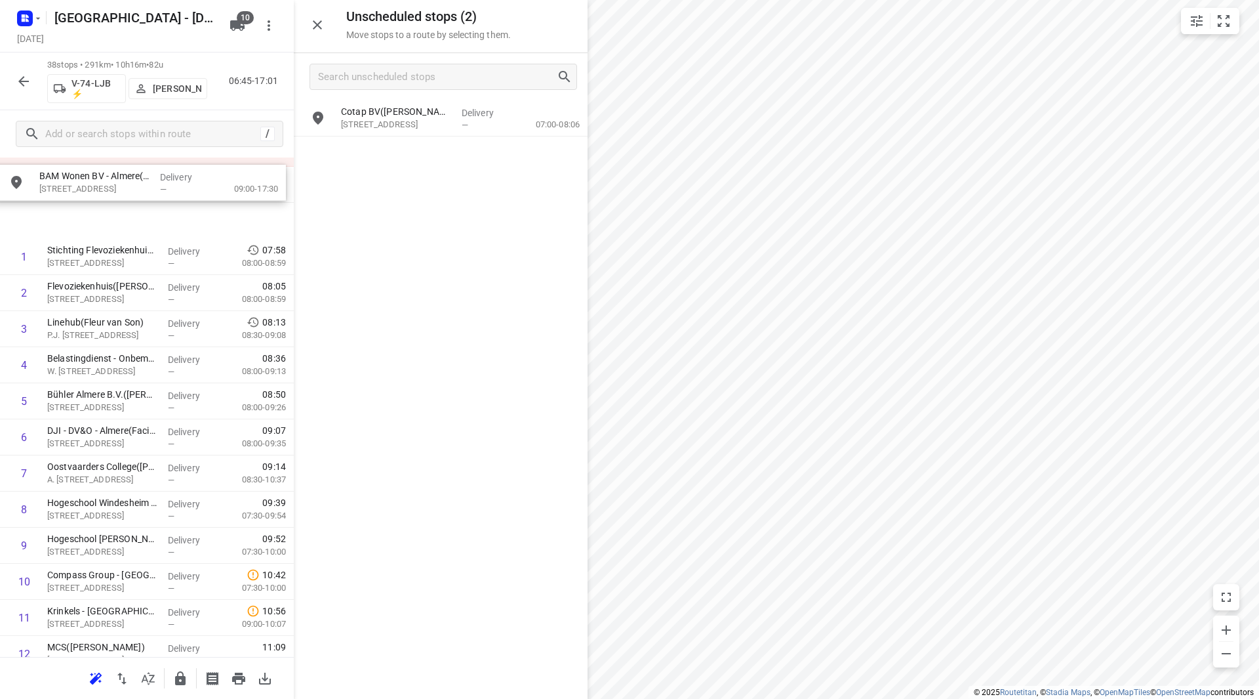
scroll to position [32, 0]
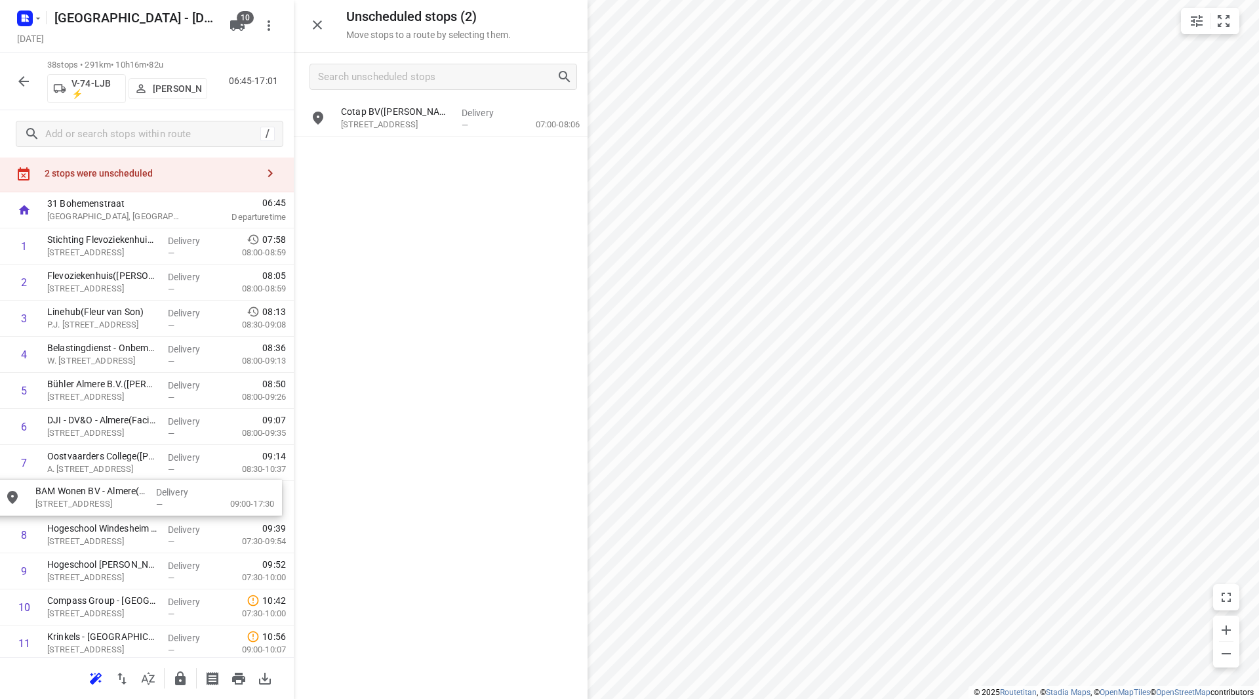
drag, startPoint x: 378, startPoint y: 102, endPoint x: 56, endPoint y: 483, distance: 498.4
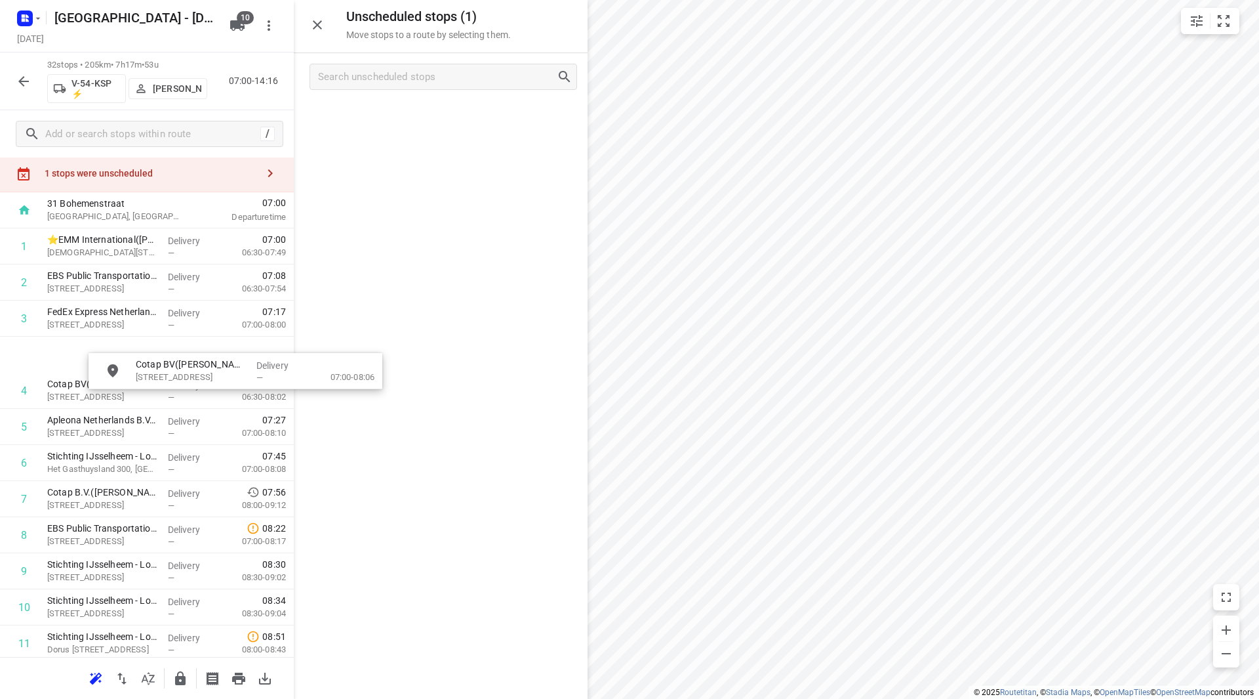
scroll to position [21, 0]
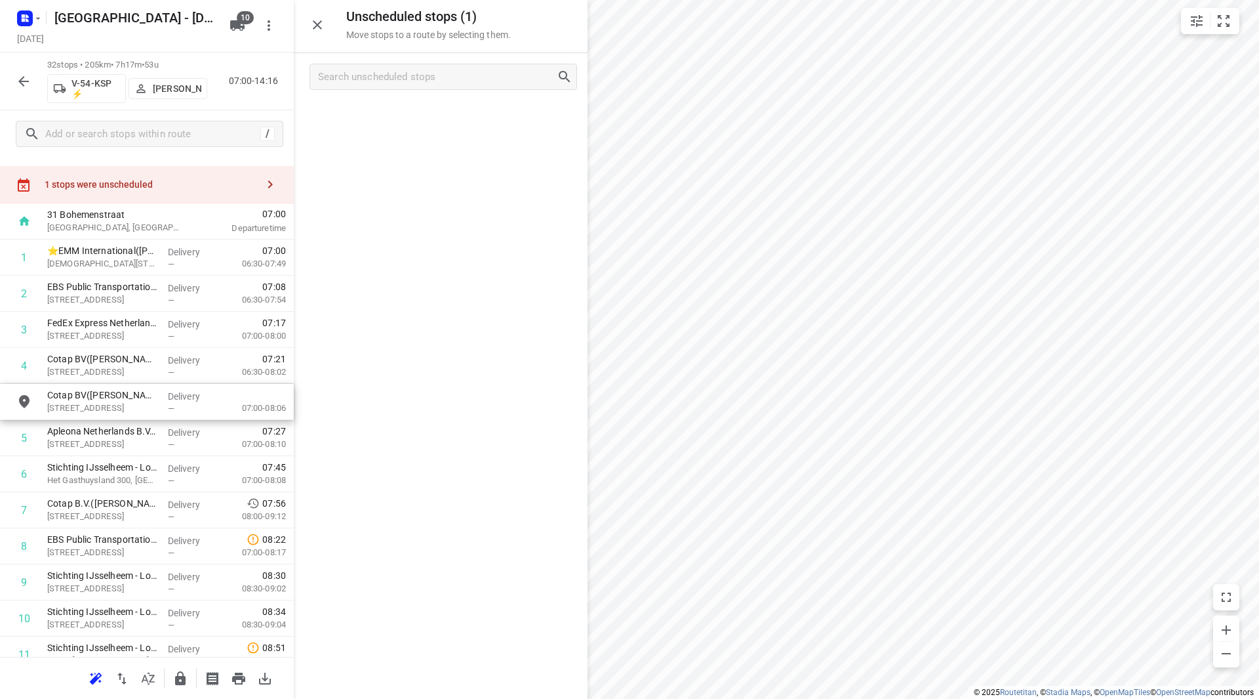
drag, startPoint x: 428, startPoint y: 113, endPoint x: 132, endPoint y: 410, distance: 418.8
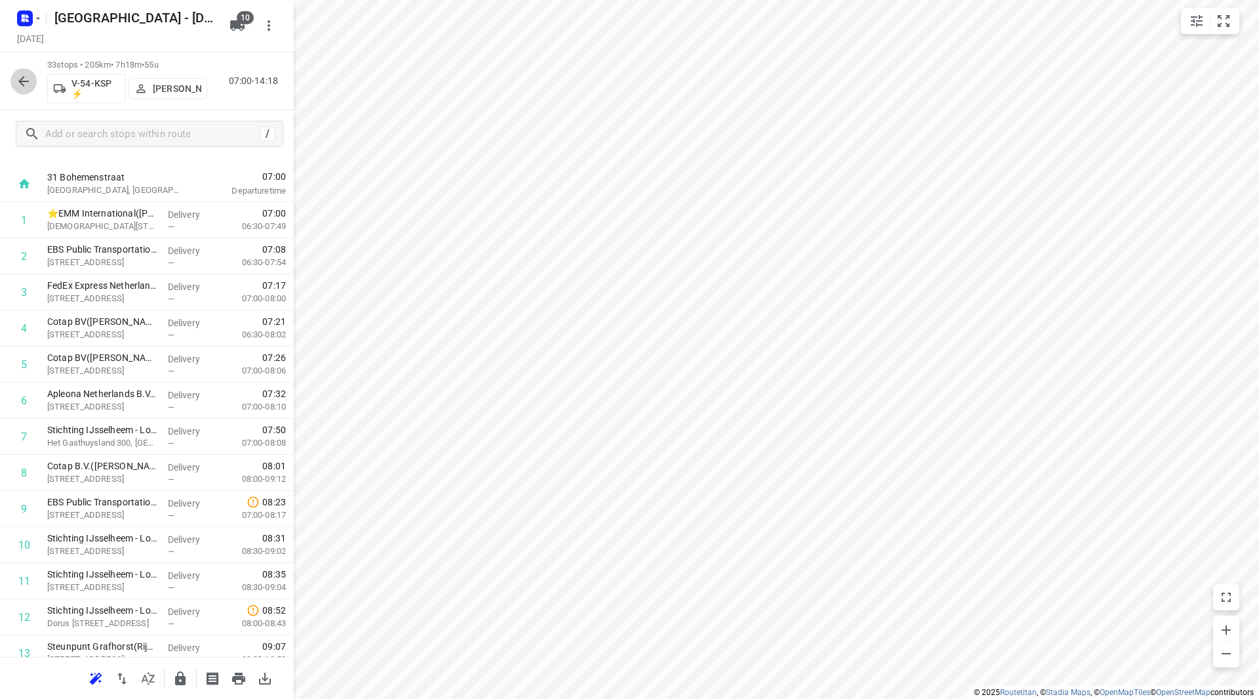
click at [28, 77] on icon "button" at bounding box center [24, 81] width 16 height 16
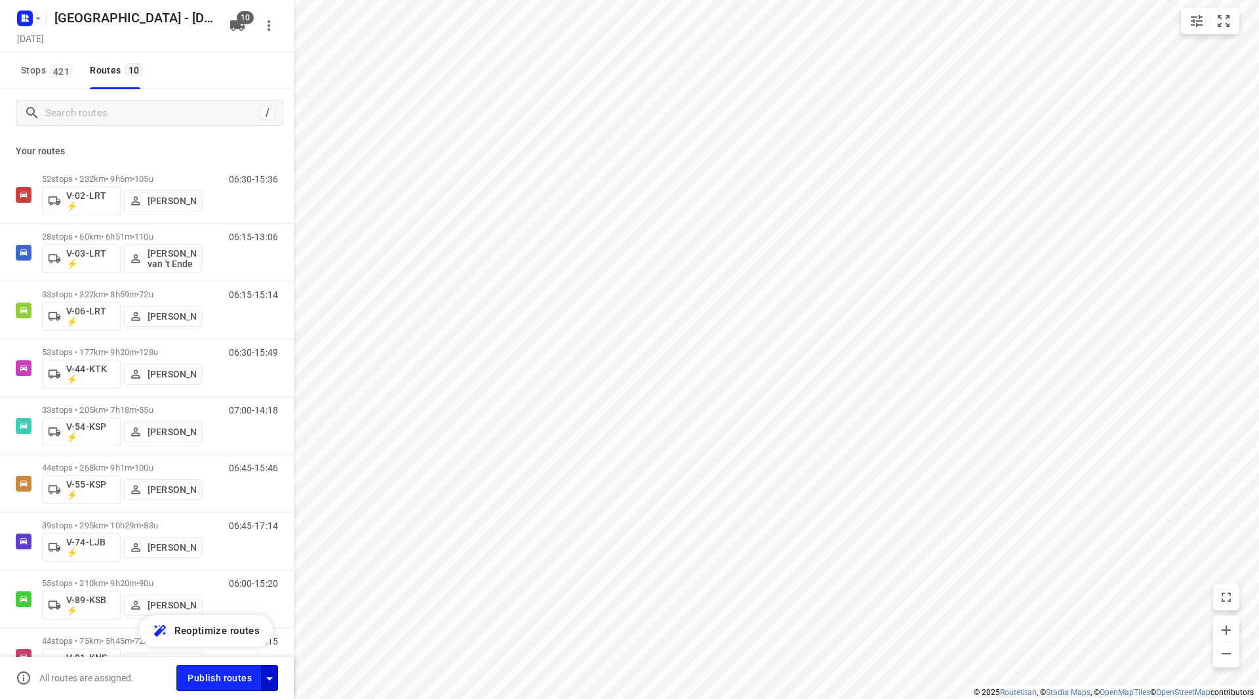
click at [262, 675] on icon "button" at bounding box center [270, 678] width 16 height 16
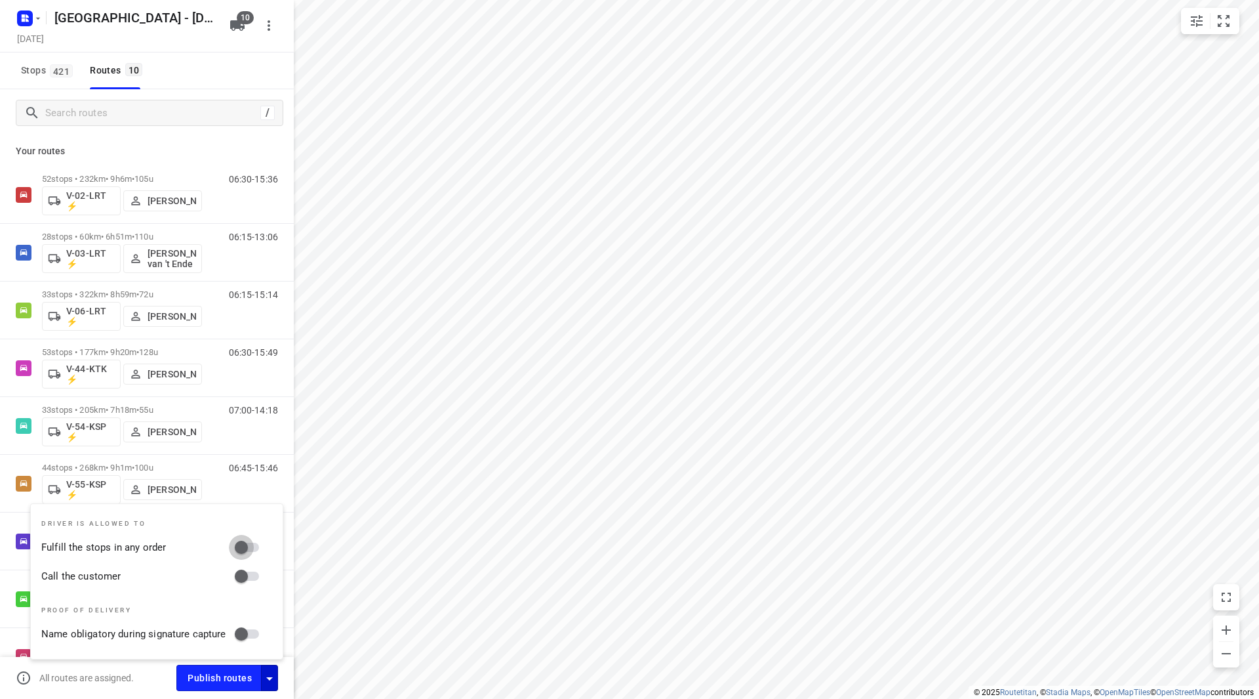
drag, startPoint x: 245, startPoint y: 541, endPoint x: 243, endPoint y: 574, distance: 32.9
click at [244, 541] on input "Fulfill the stops in any order" at bounding box center [241, 547] width 75 height 25
checkbox input "true"
click at [245, 580] on input "Call the customer" at bounding box center [241, 575] width 75 height 25
checkbox input "true"
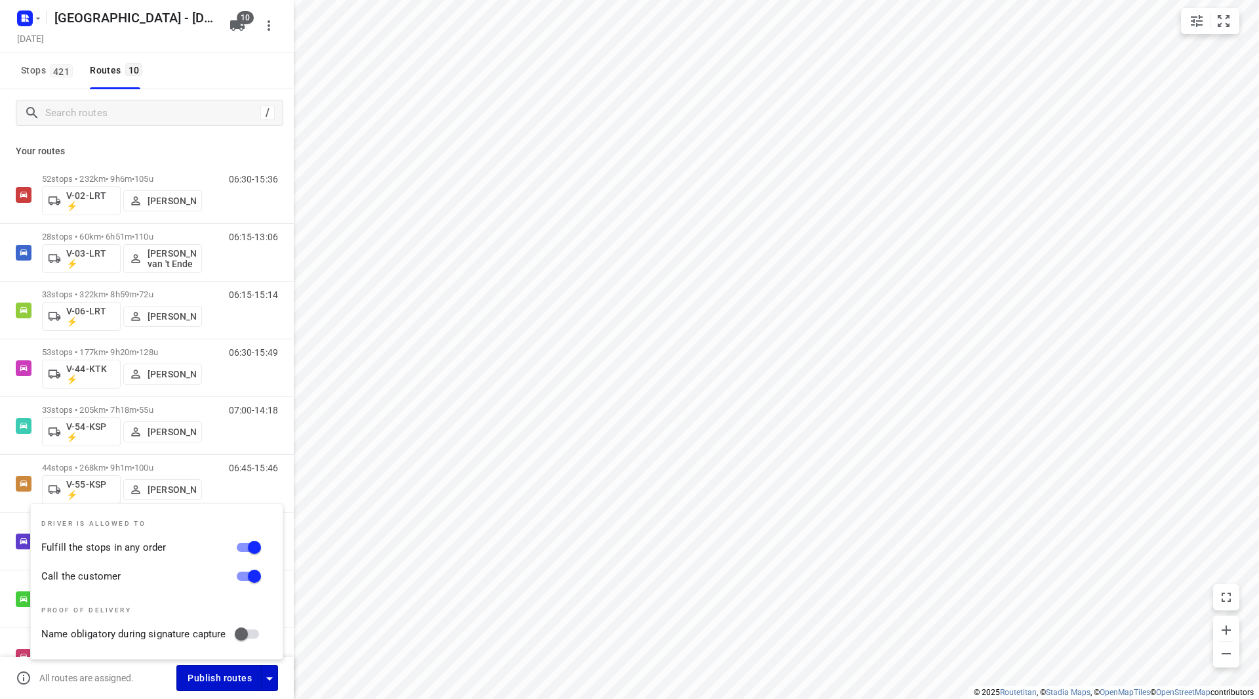
click at [229, 668] on button "Publish routes" at bounding box center [218, 677] width 85 height 26
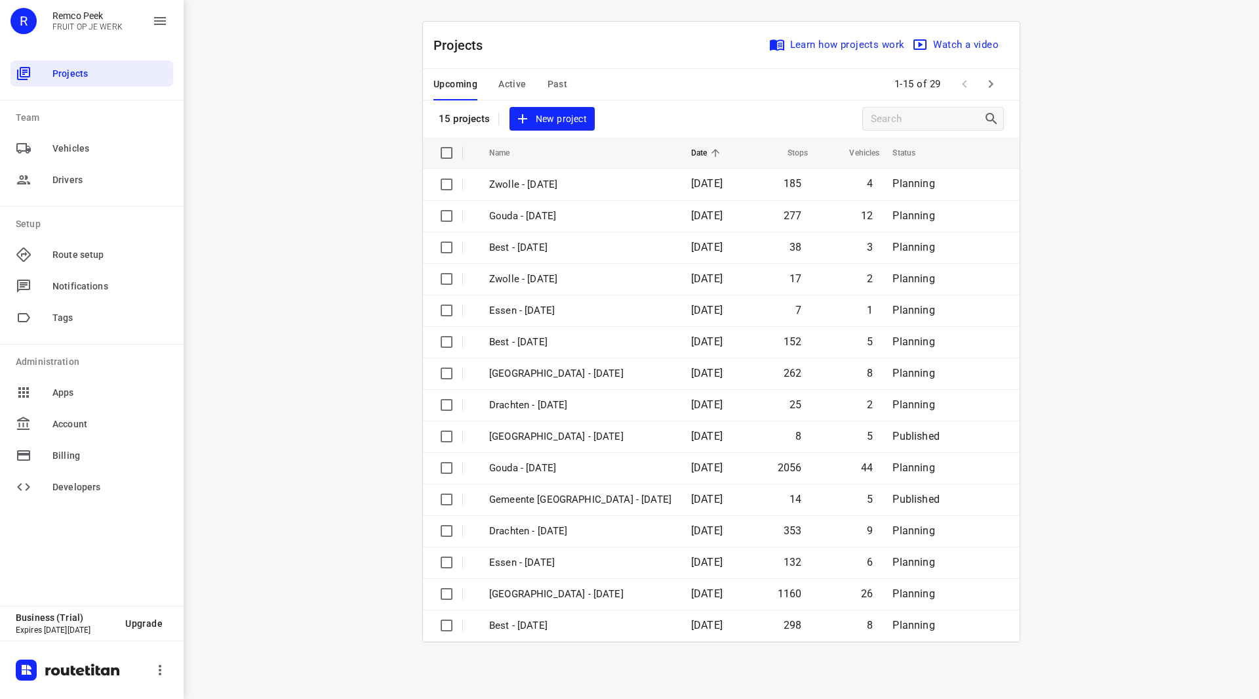
click at [999, 82] on button "button" at bounding box center [991, 84] width 26 height 26
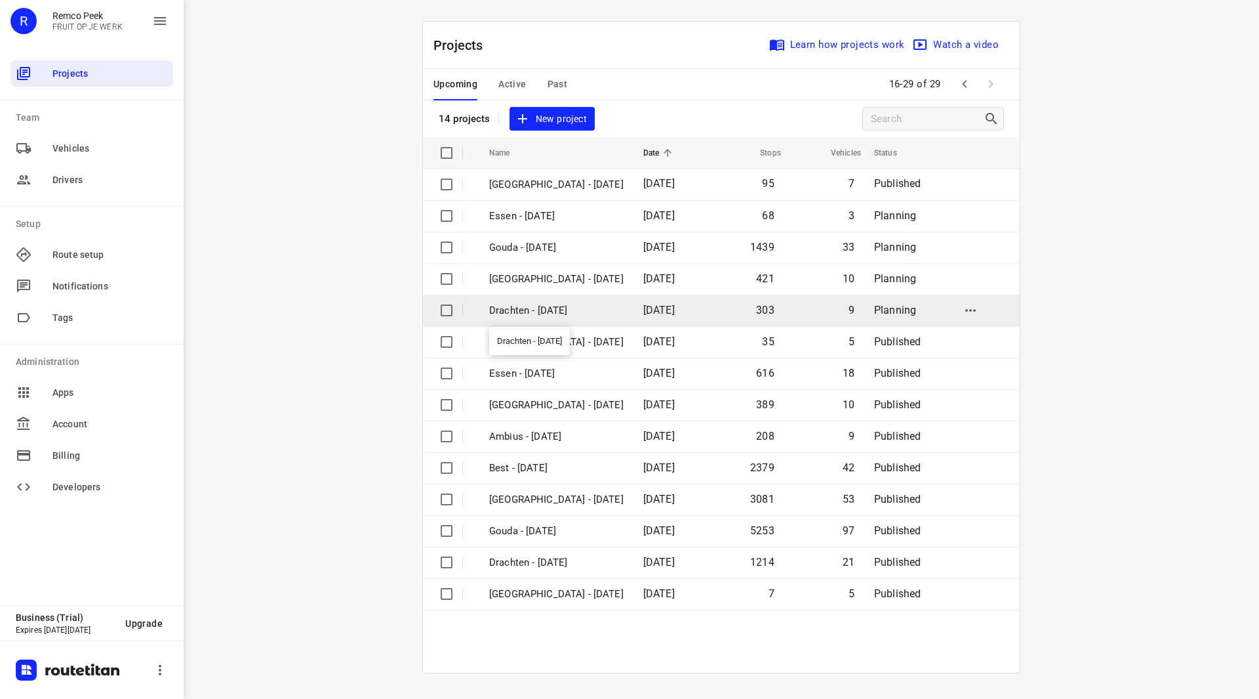
click at [556, 315] on p "Drachten - [DATE]" at bounding box center [556, 310] width 134 height 15
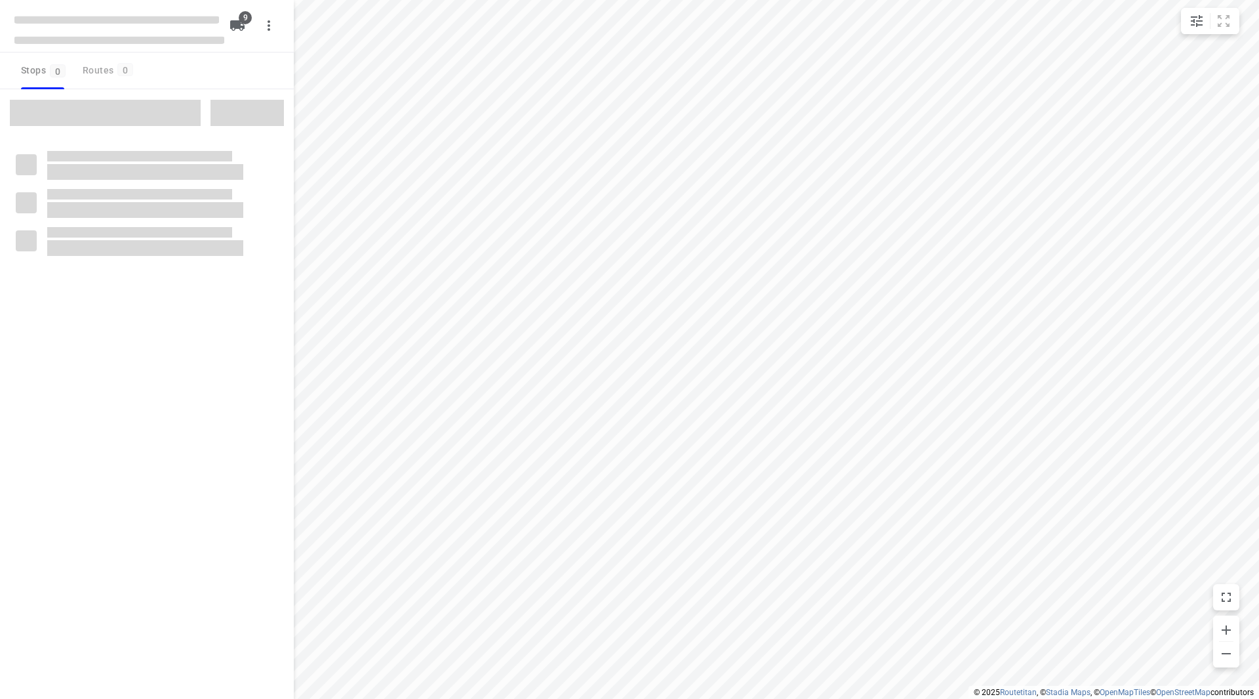
checkbox input "true"
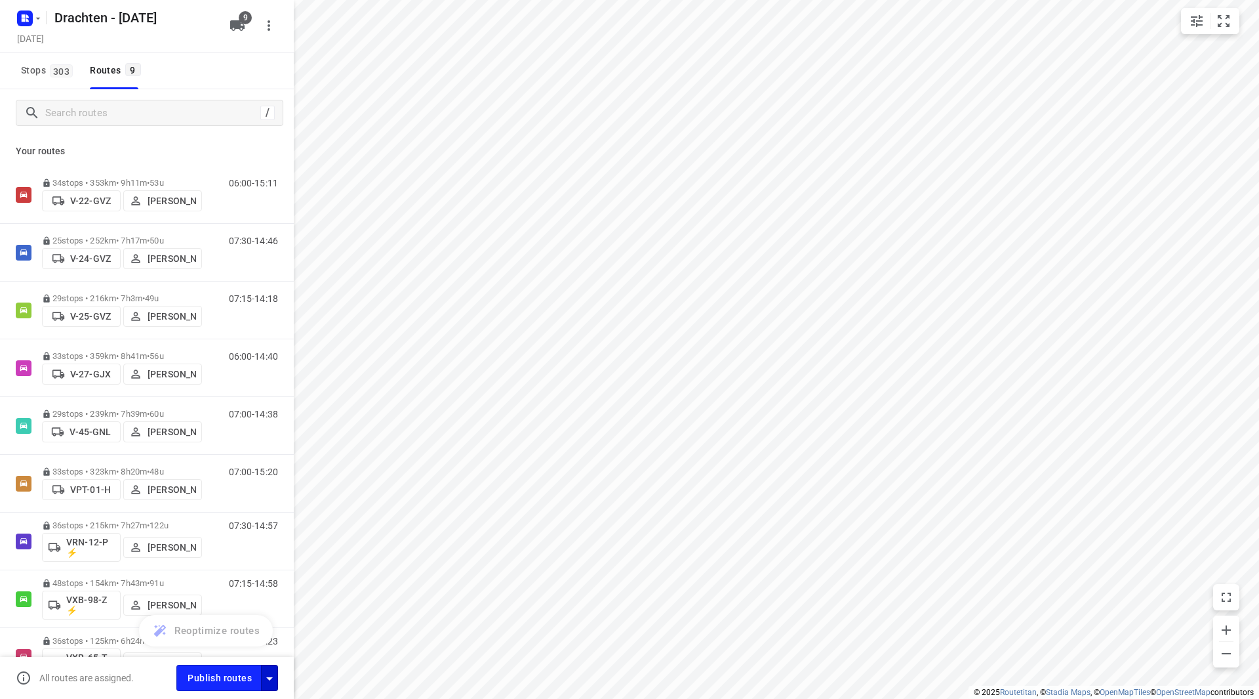
click at [274, 676] on icon "button" at bounding box center [270, 678] width 16 height 16
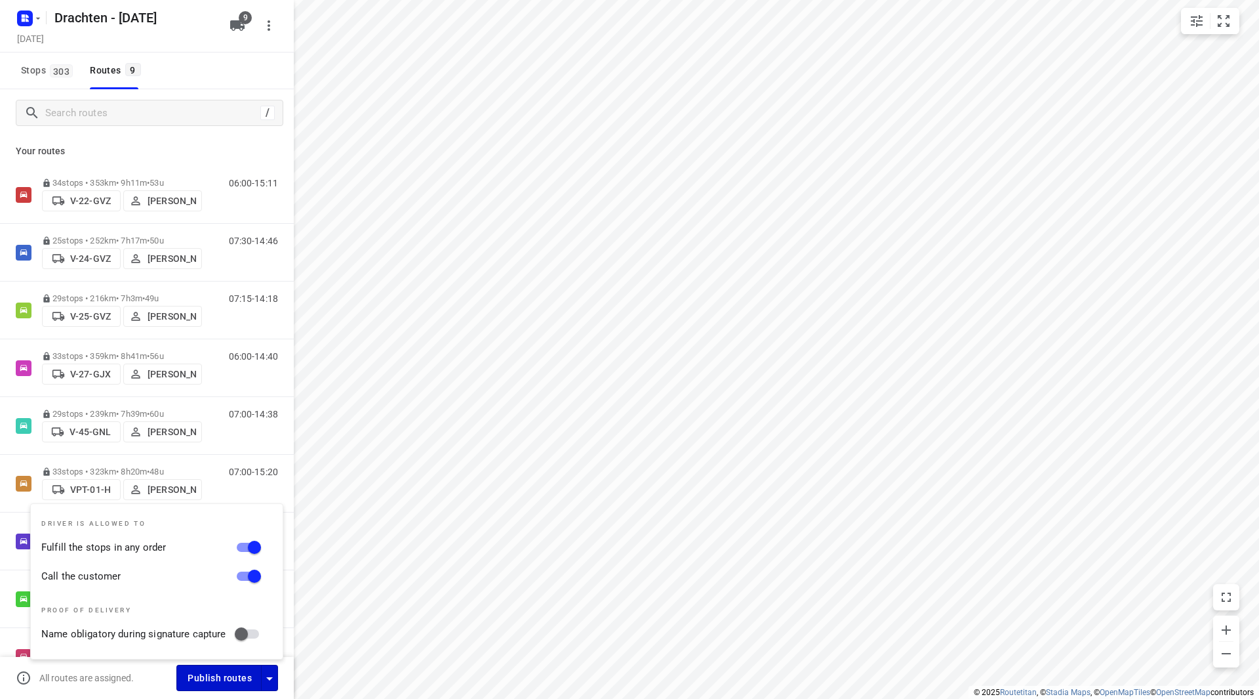
click at [243, 673] on span "Publish routes" at bounding box center [220, 678] width 64 height 16
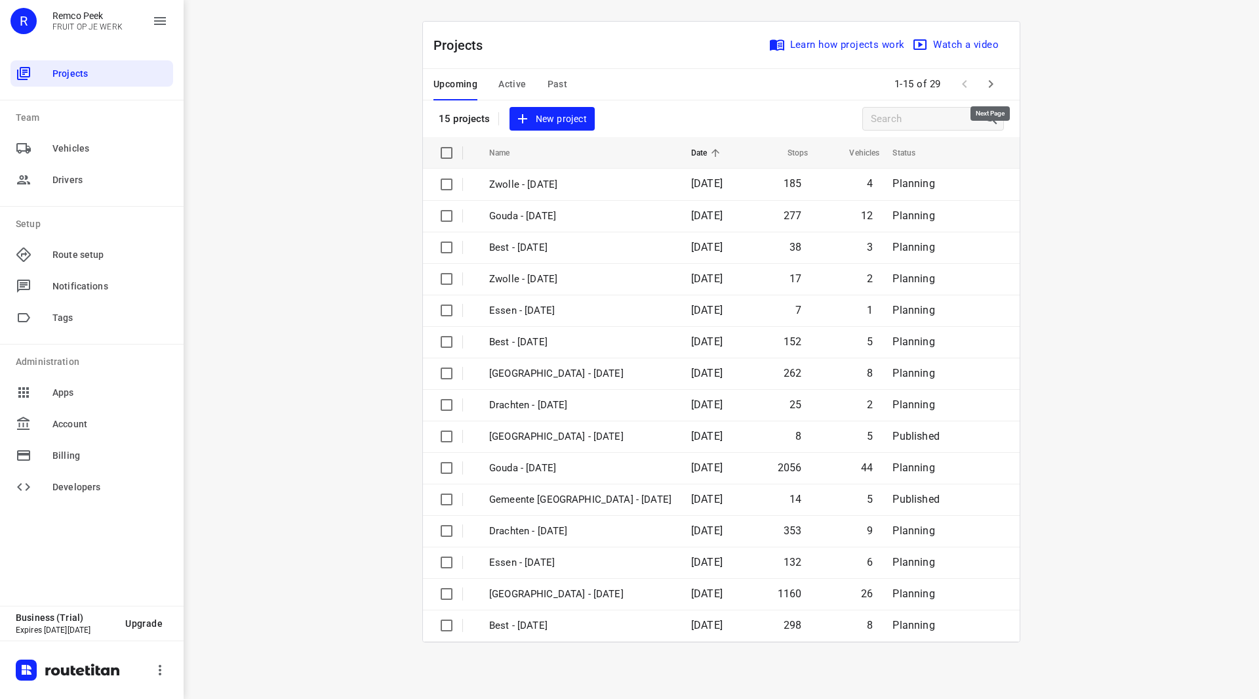
click at [994, 80] on icon "button" at bounding box center [991, 84] width 16 height 16
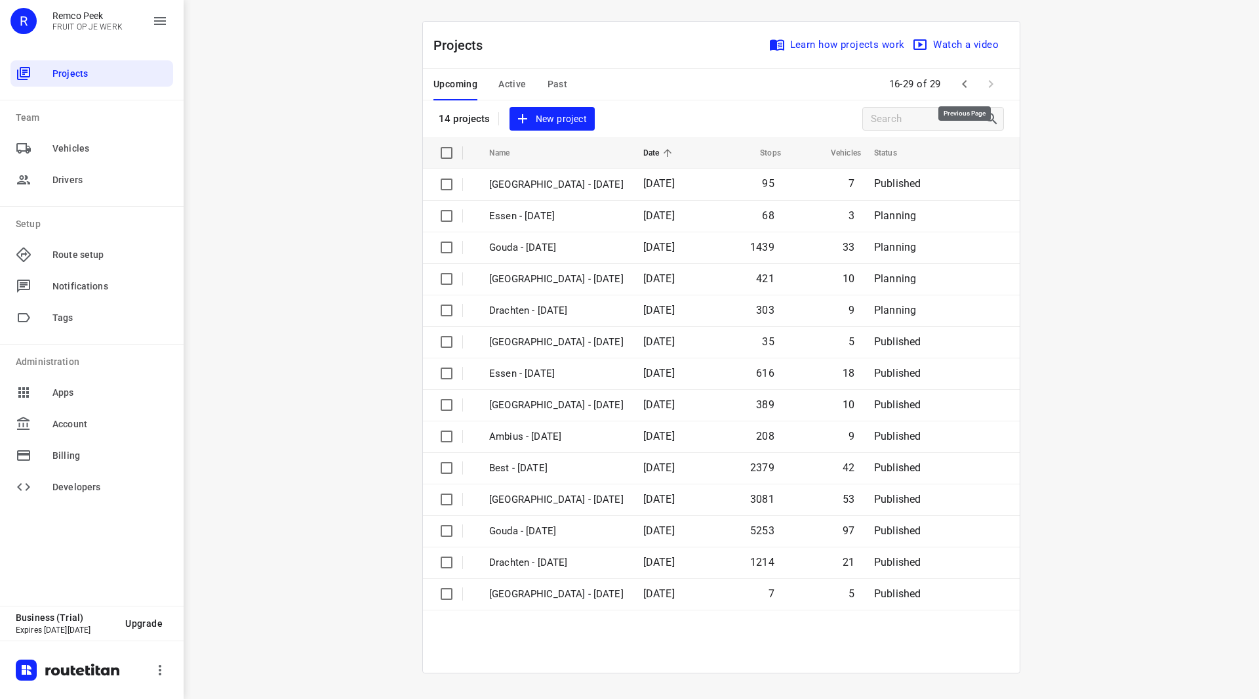
click at [974, 87] on button "button" at bounding box center [965, 84] width 26 height 26
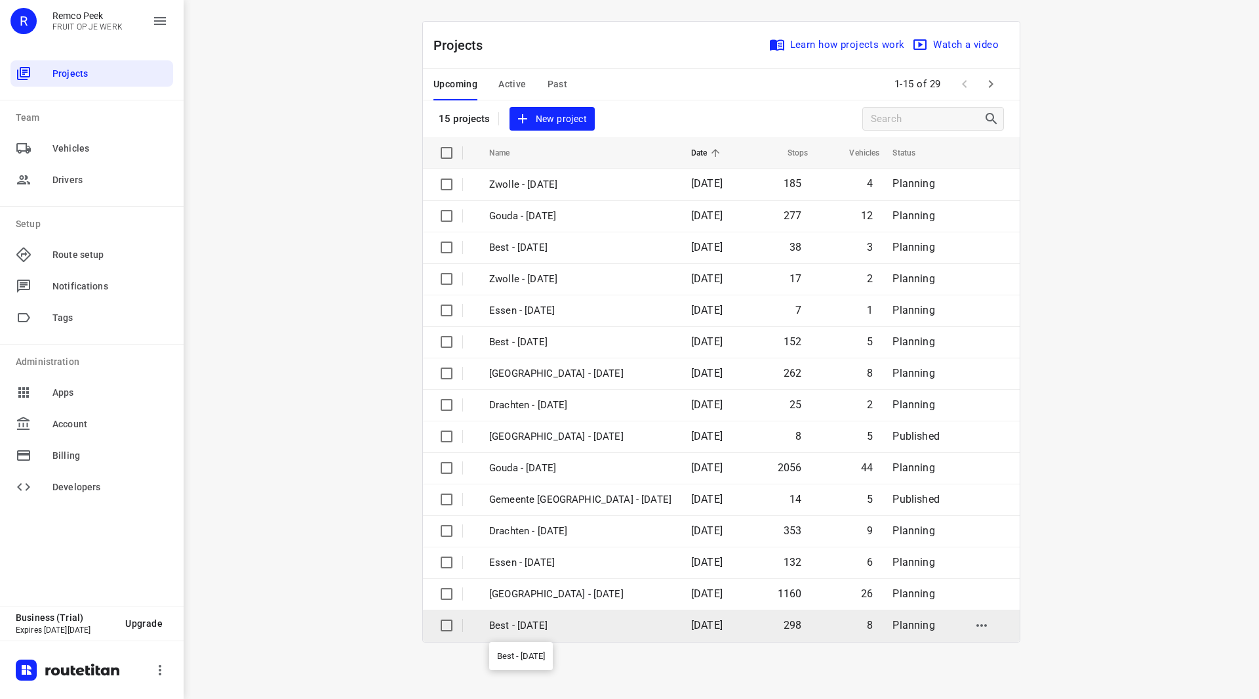
click at [549, 623] on p "Best - [DATE]" at bounding box center [580, 625] width 182 height 15
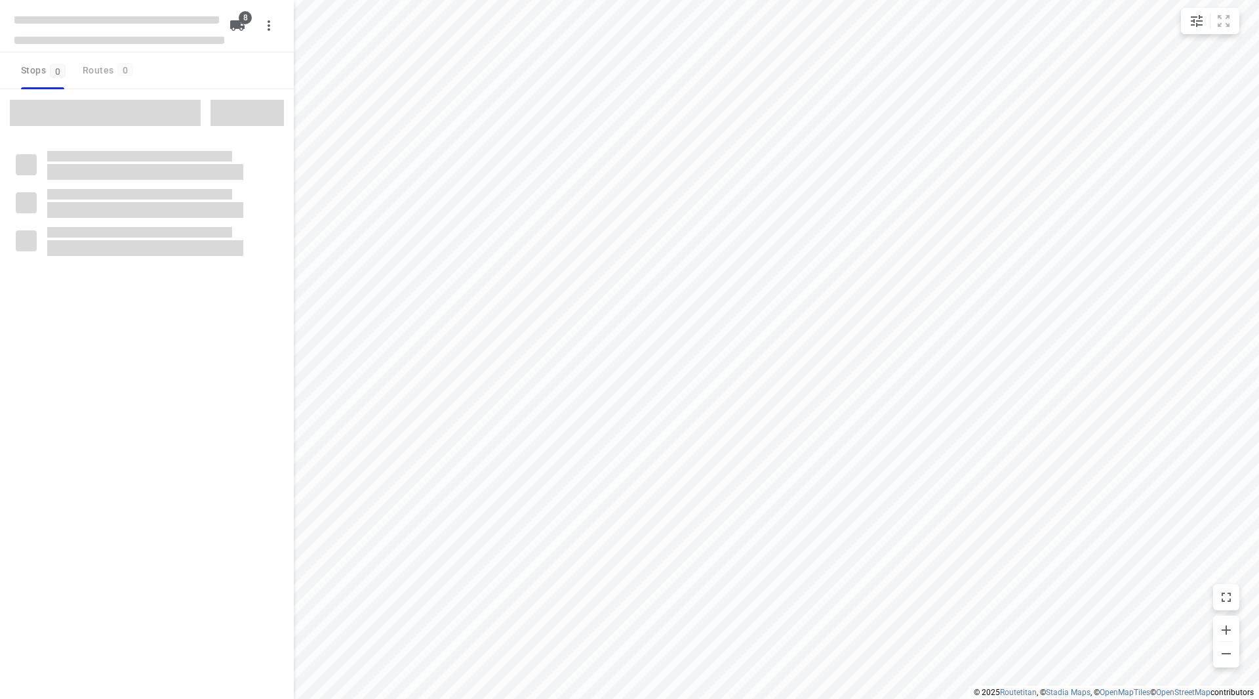
checkbox input "true"
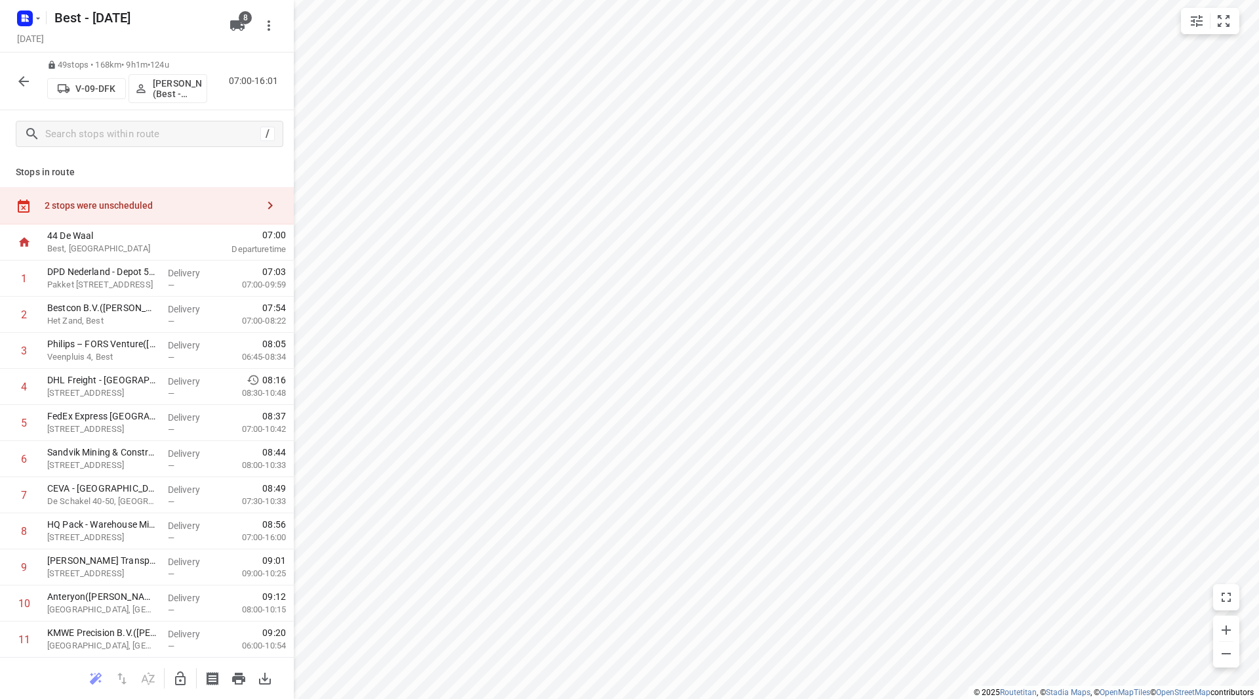
click at [29, 79] on icon "button" at bounding box center [24, 81] width 16 height 16
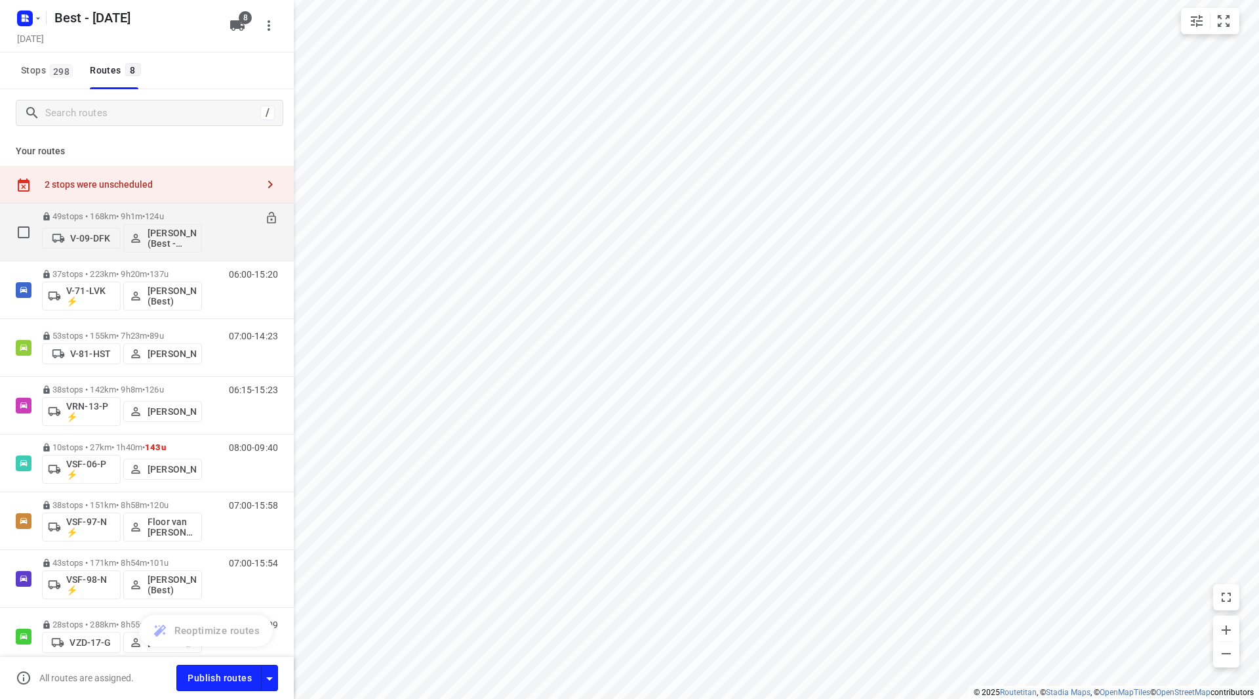
click at [20, 232] on input "checkbox" at bounding box center [23, 232] width 26 height 26
checkbox input "true"
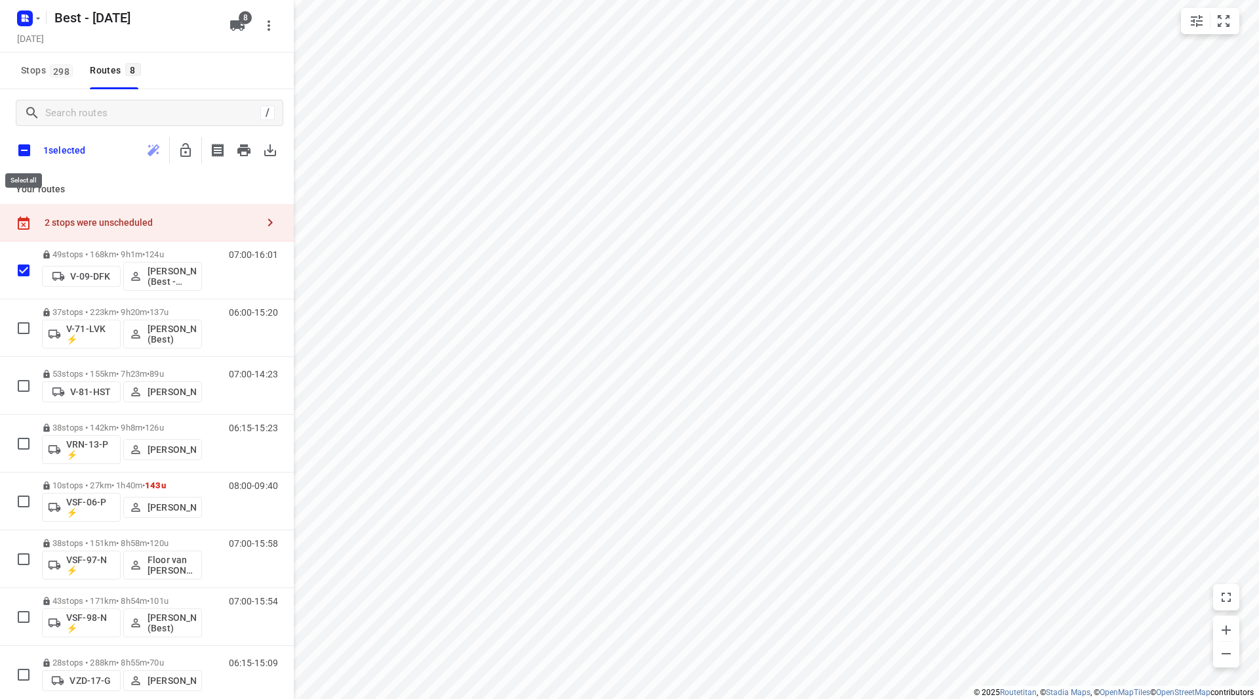
drag, startPoint x: 26, startPoint y: 144, endPoint x: 42, endPoint y: 153, distance: 18.6
click at [27, 144] on input "checkbox" at bounding box center [24, 150] width 28 height 28
checkbox input "true"
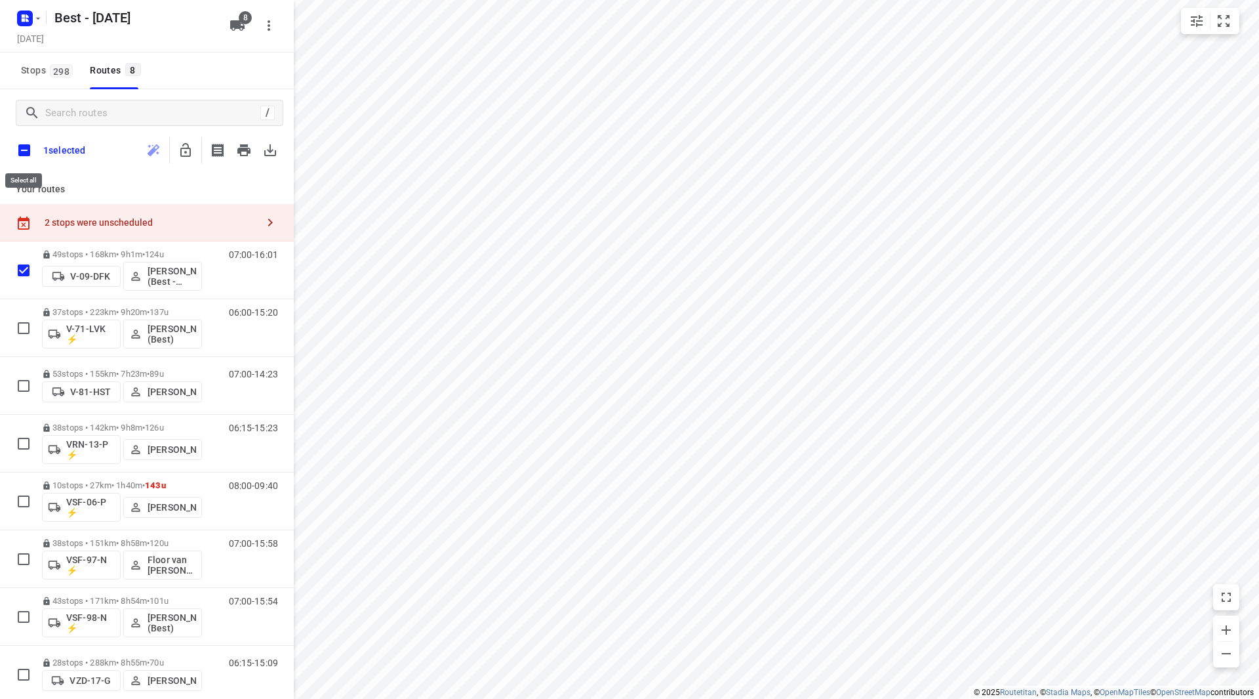
checkbox input "true"
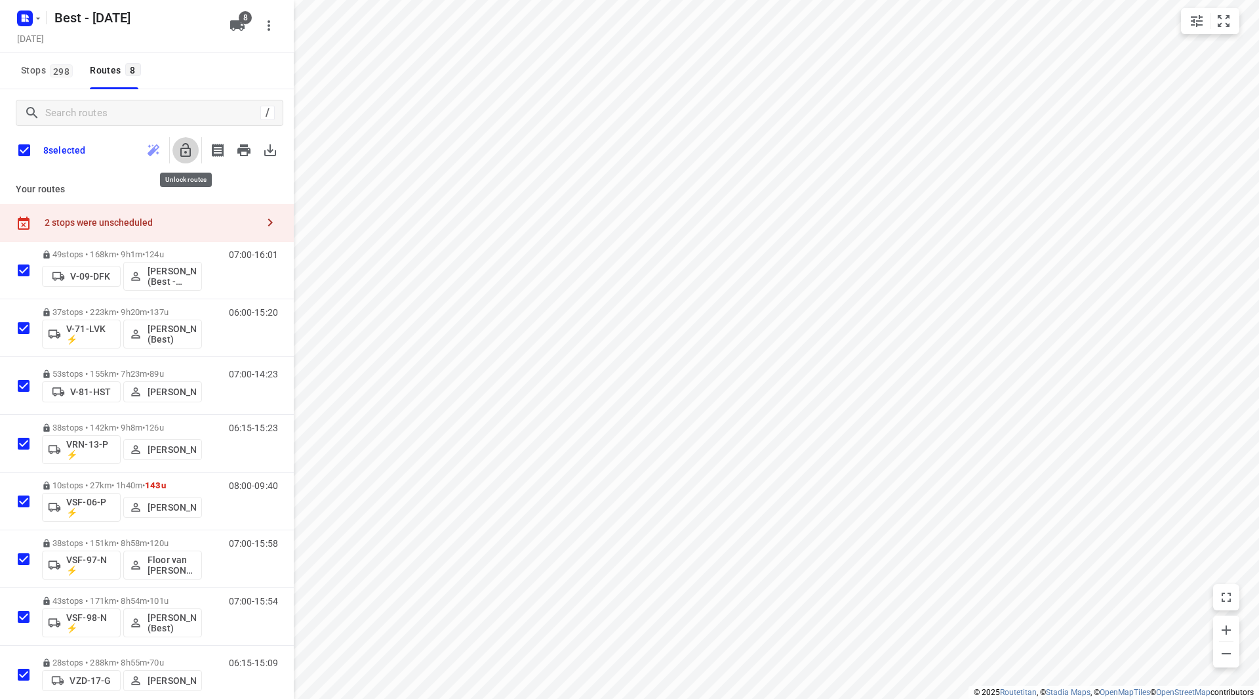
click at [192, 148] on icon "button" at bounding box center [186, 150] width 16 height 16
click at [26, 154] on input "checkbox" at bounding box center [24, 150] width 28 height 28
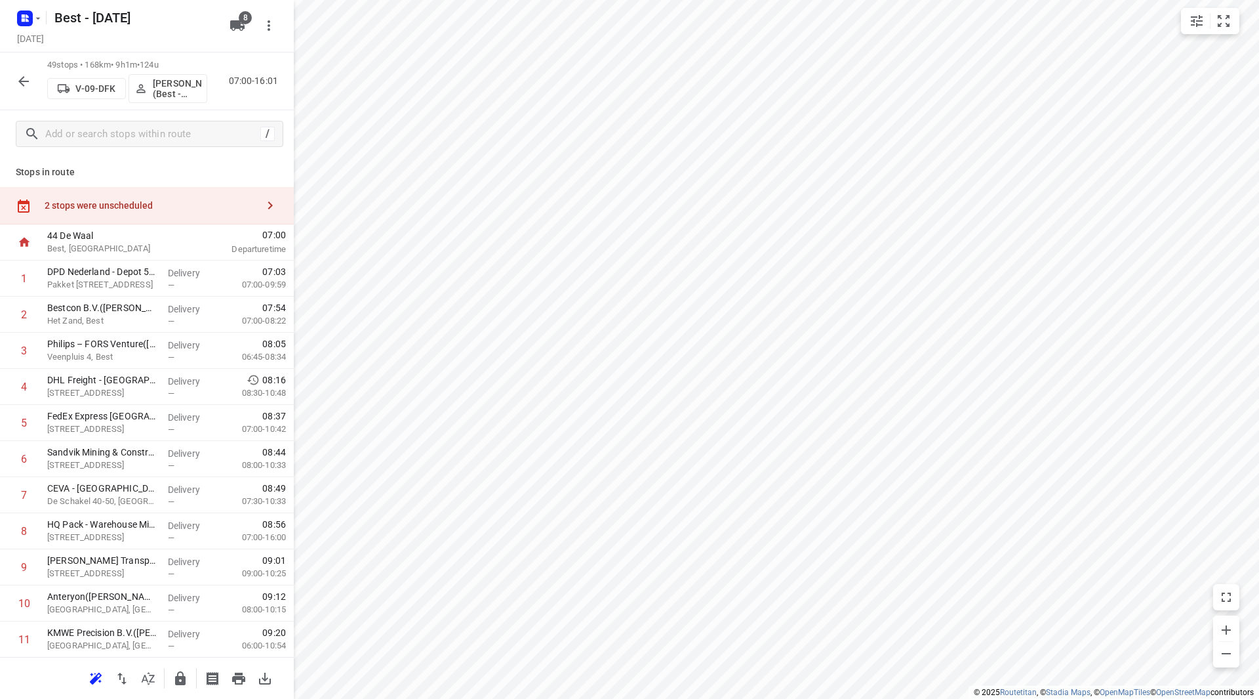
click at [166, 210] on div "2 stops were unscheduled" at bounding box center [151, 205] width 213 height 10
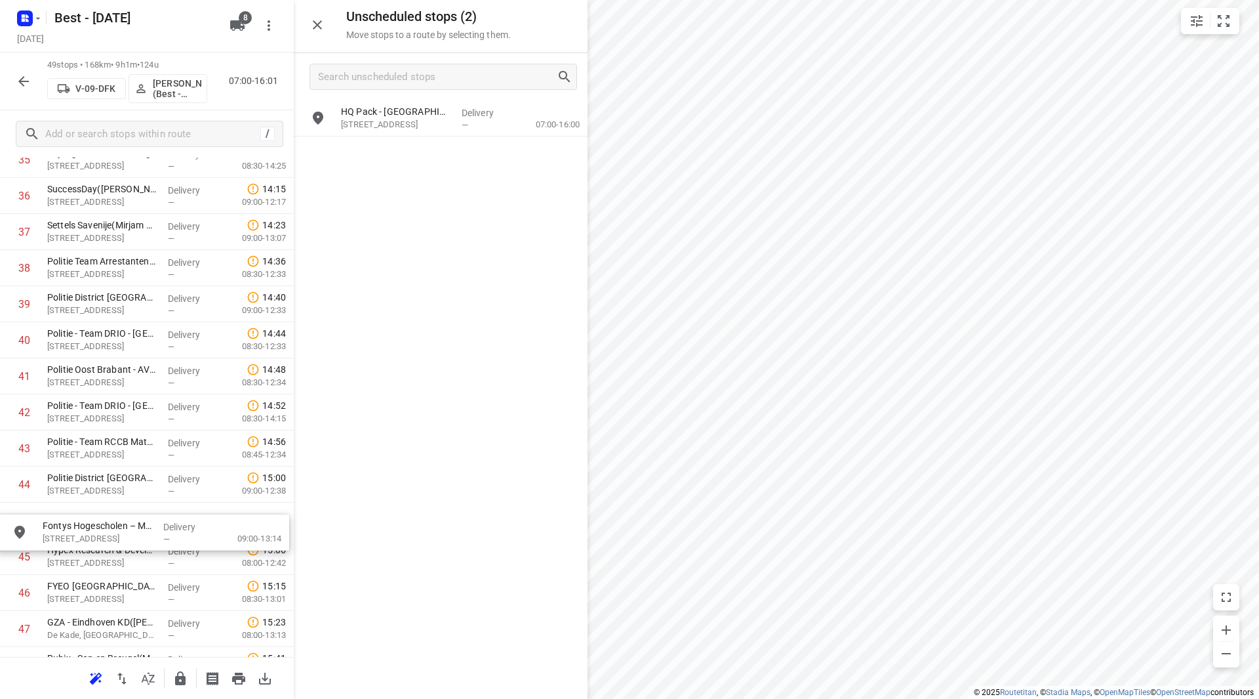
scroll to position [1347, 0]
drag, startPoint x: 381, startPoint y: 154, endPoint x: 79, endPoint y: 522, distance: 476.3
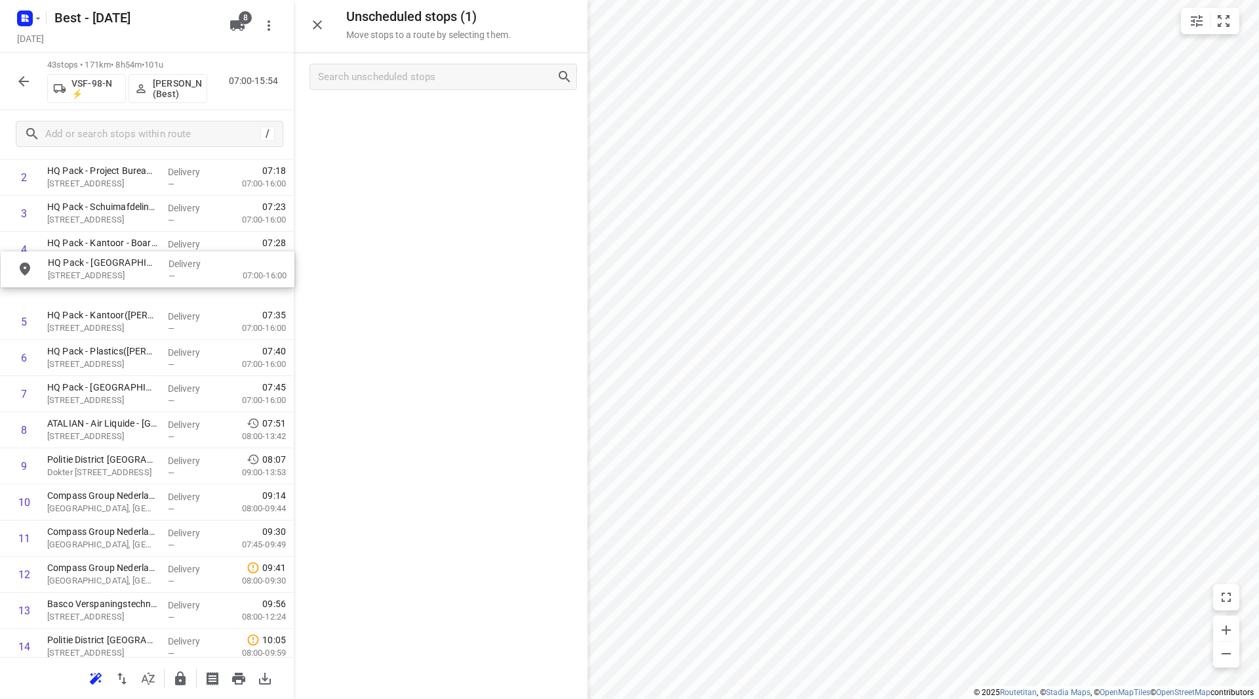
scroll to position [137, 0]
drag, startPoint x: 409, startPoint y: 113, endPoint x: 113, endPoint y: 386, distance: 402.9
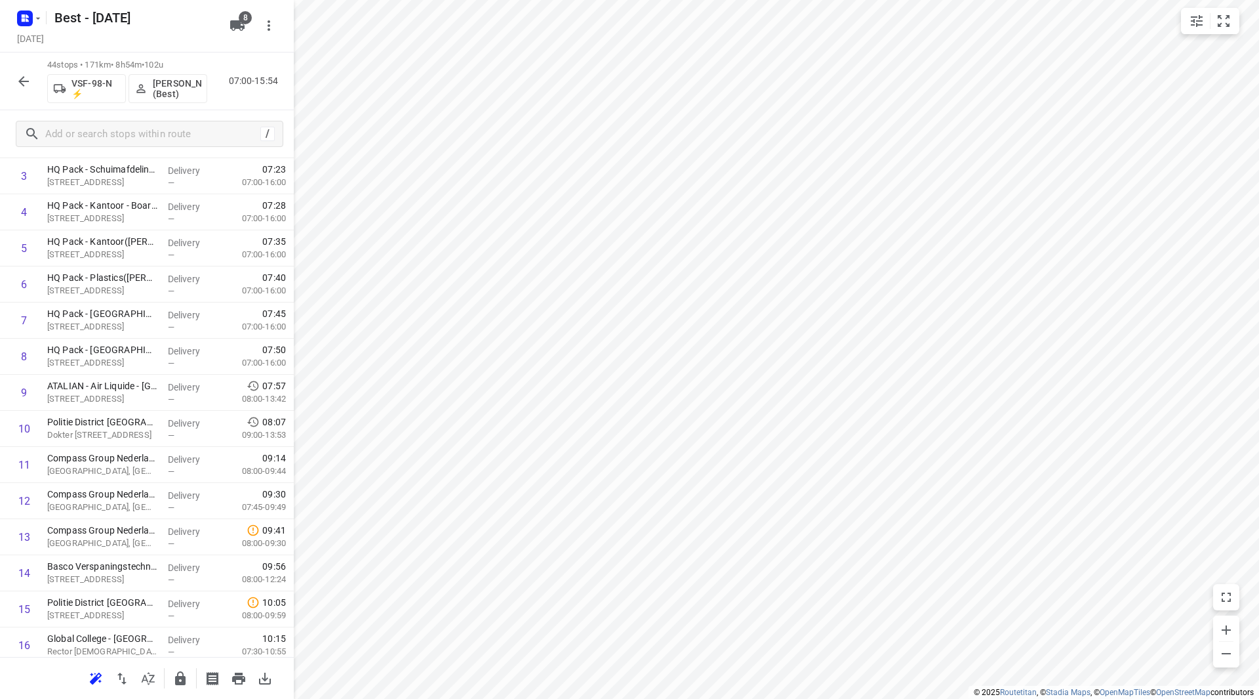
click at [36, 85] on button "button" at bounding box center [23, 81] width 26 height 26
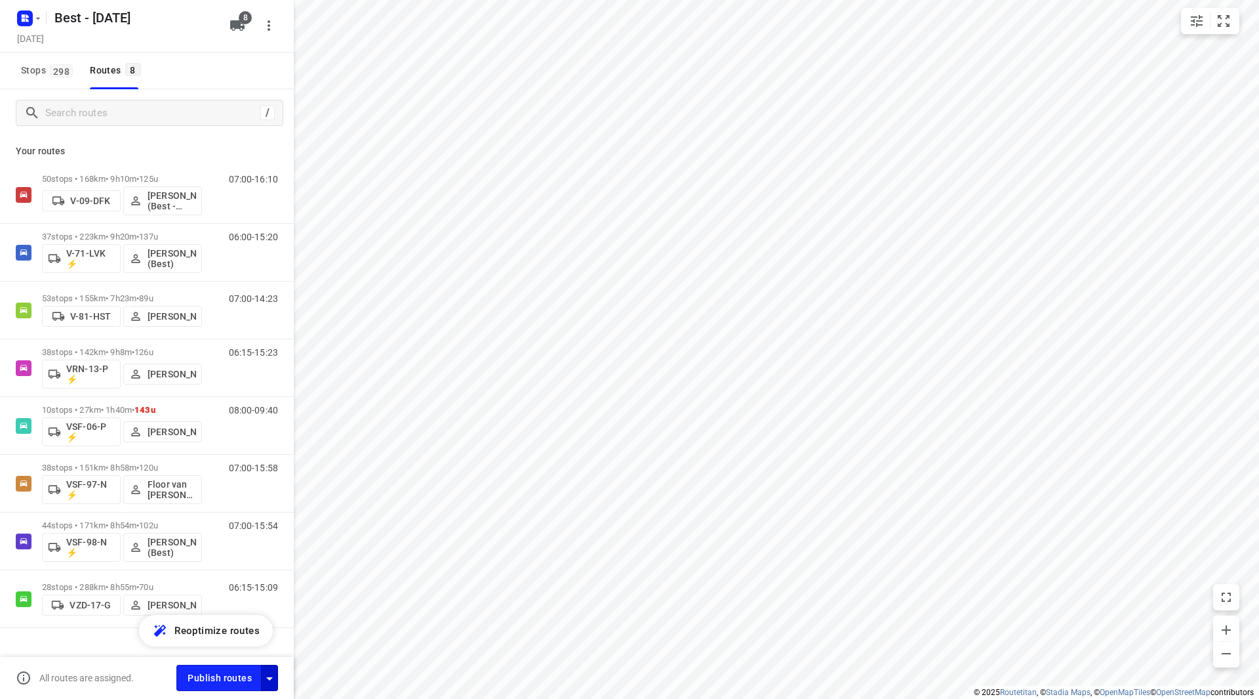
click at [271, 674] on icon "button" at bounding box center [270, 678] width 16 height 16
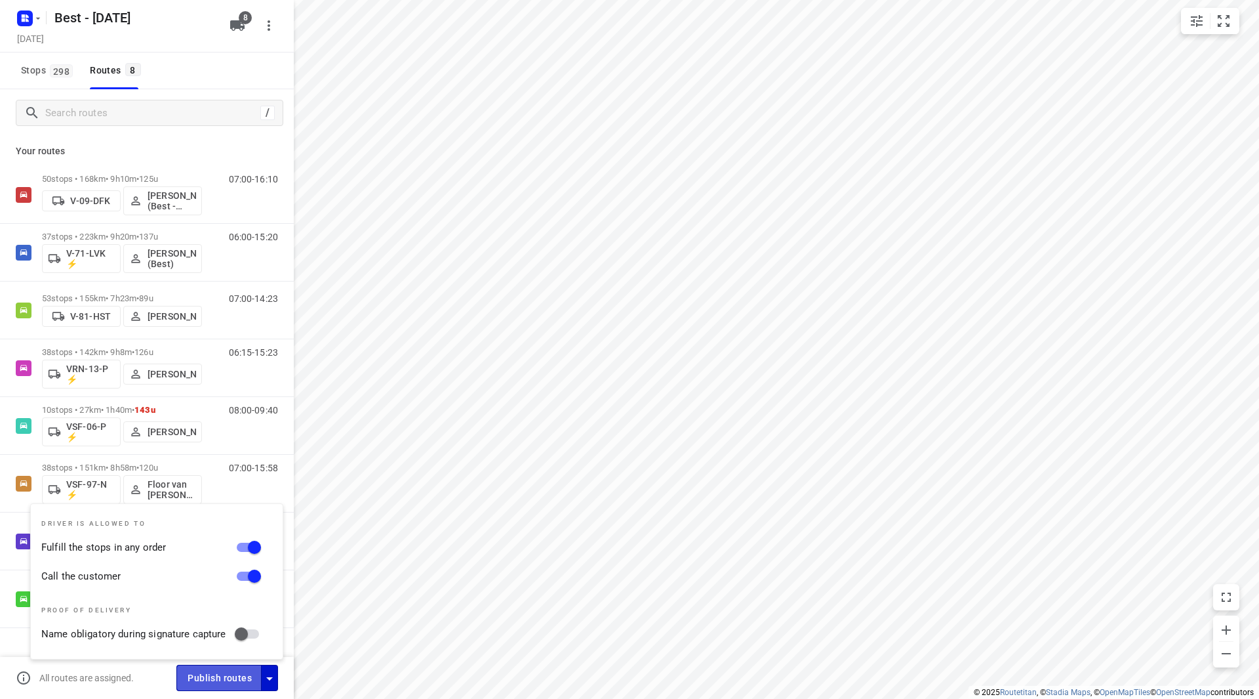
click at [238, 676] on span "Publish routes" at bounding box center [220, 678] width 64 height 16
